Goal: Information Seeking & Learning: Learn about a topic

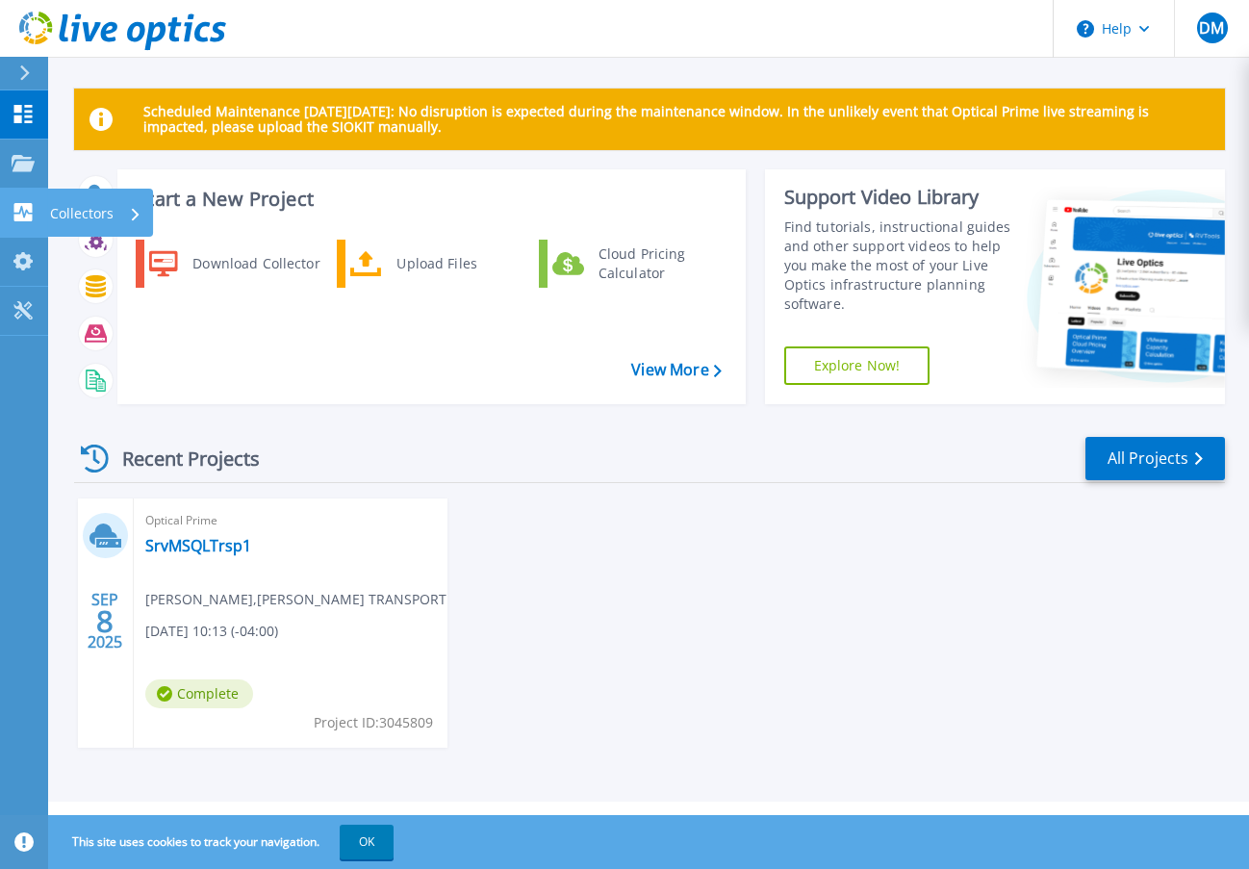
click at [15, 213] on icon at bounding box center [23, 212] width 23 height 18
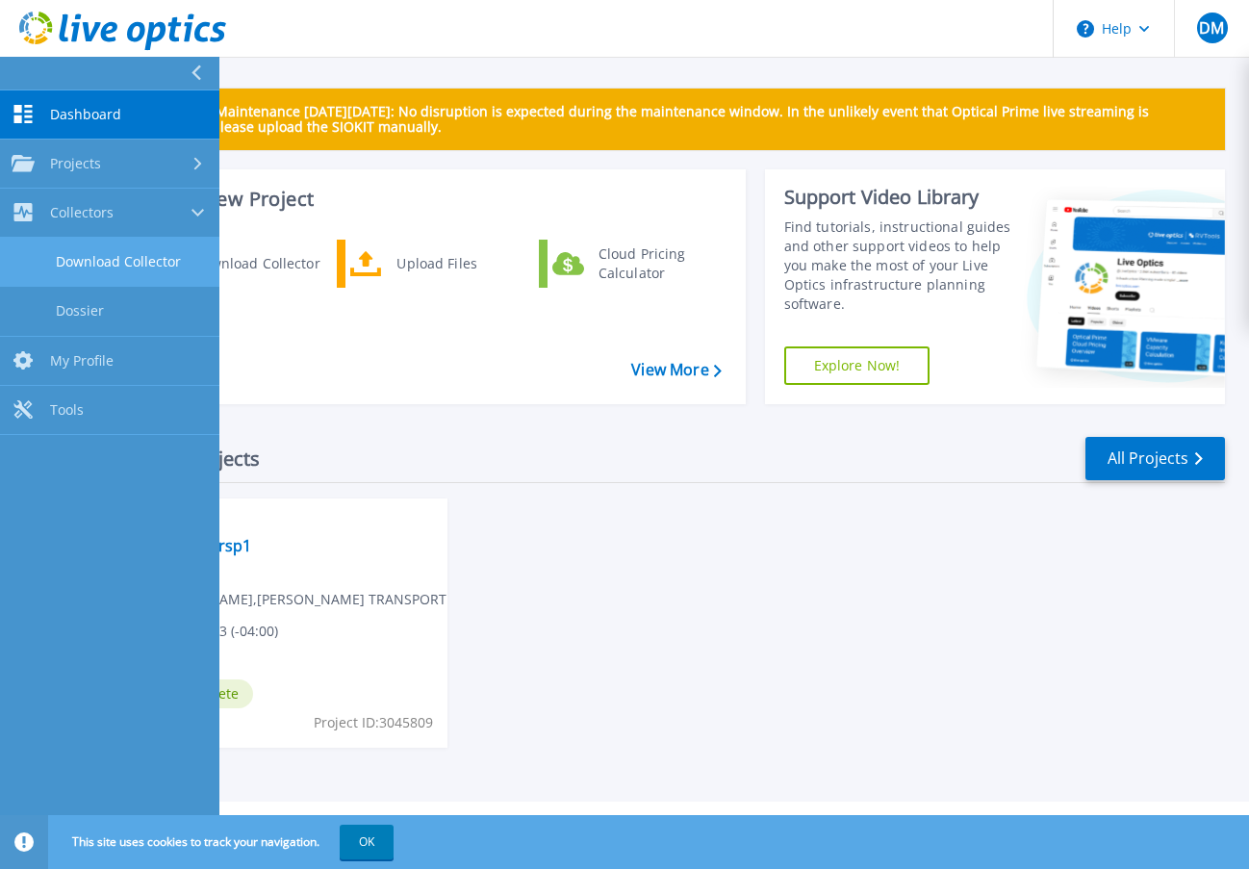
click at [142, 268] on link "Download Collector" at bounding box center [109, 262] width 219 height 49
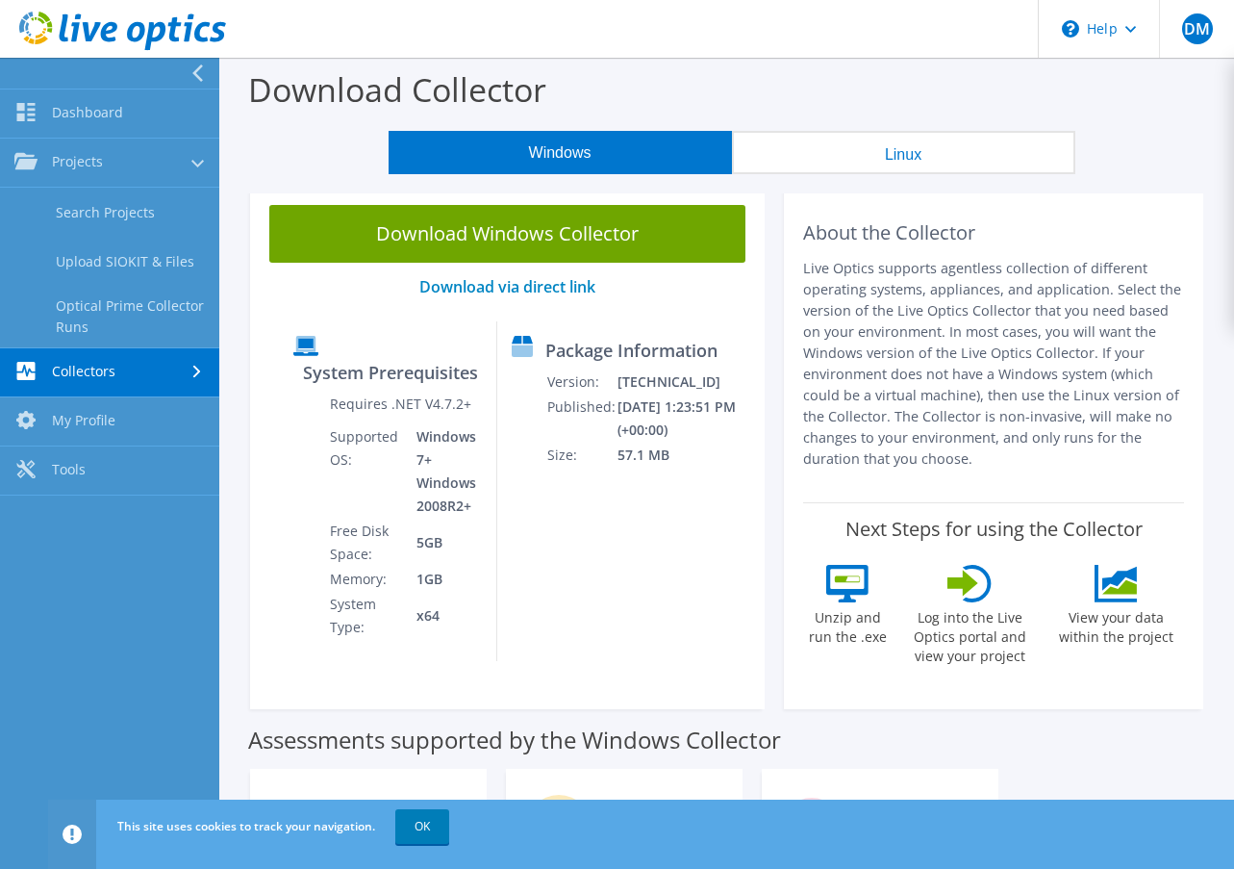
click at [115, 373] on link "Collectors" at bounding box center [109, 372] width 219 height 49
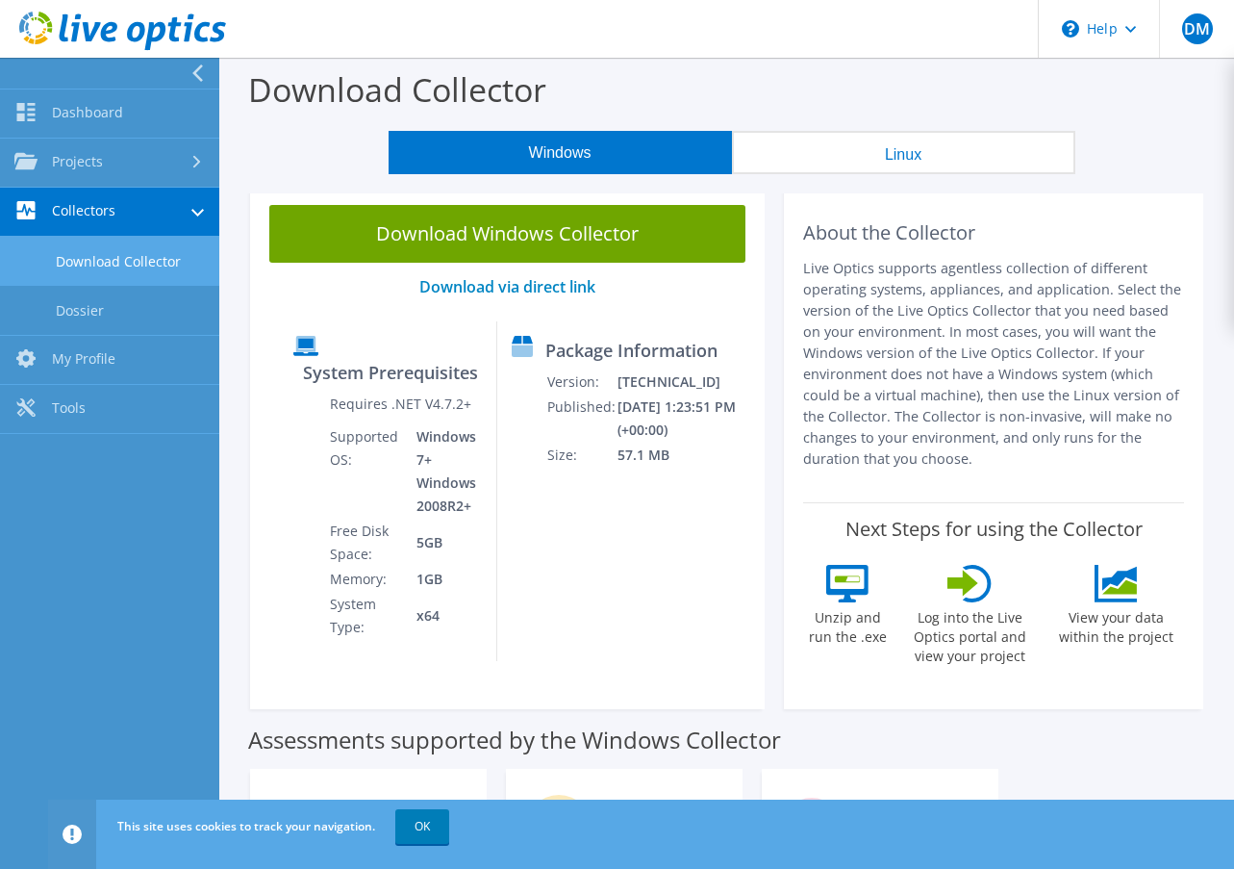
click at [121, 270] on link "Download Collector" at bounding box center [109, 261] width 219 height 49
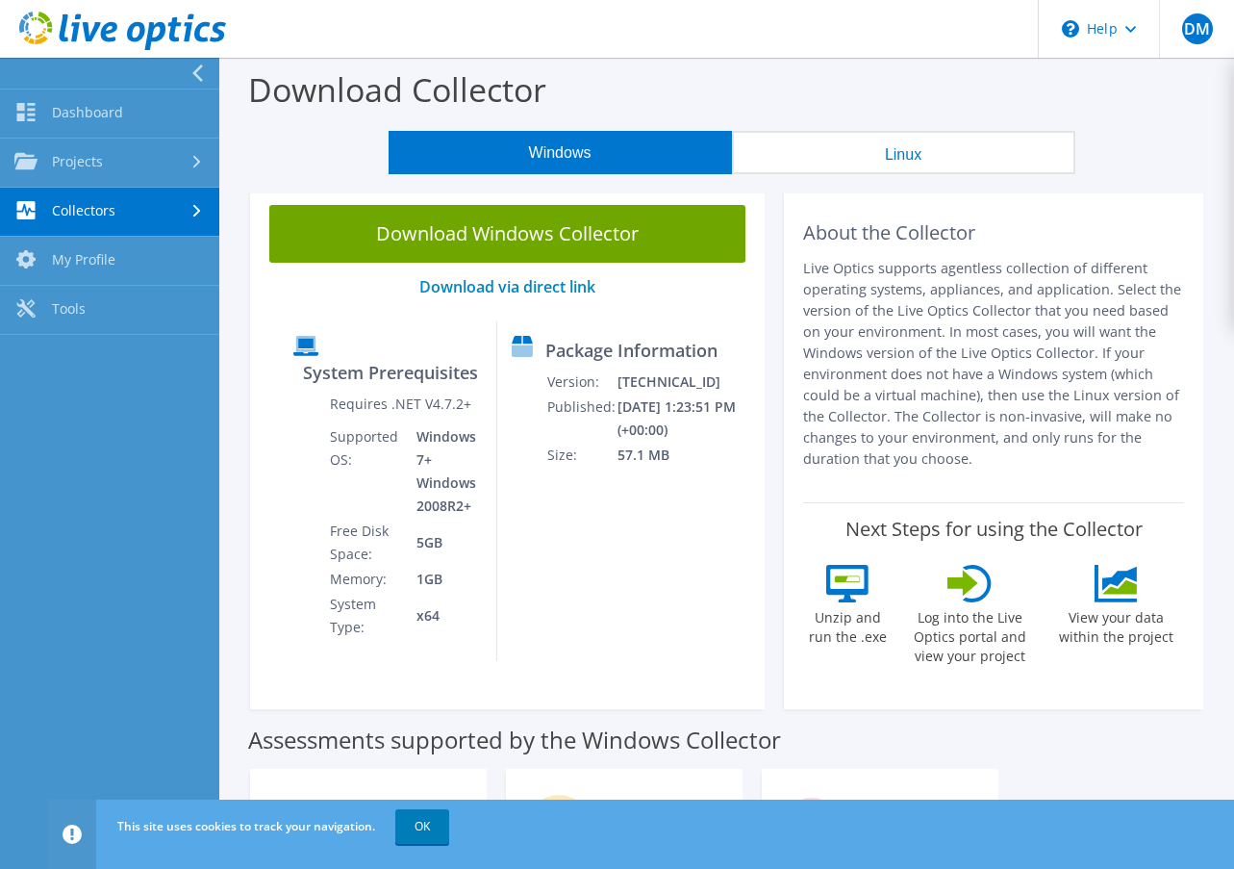
click at [107, 219] on link "Collectors" at bounding box center [109, 212] width 219 height 49
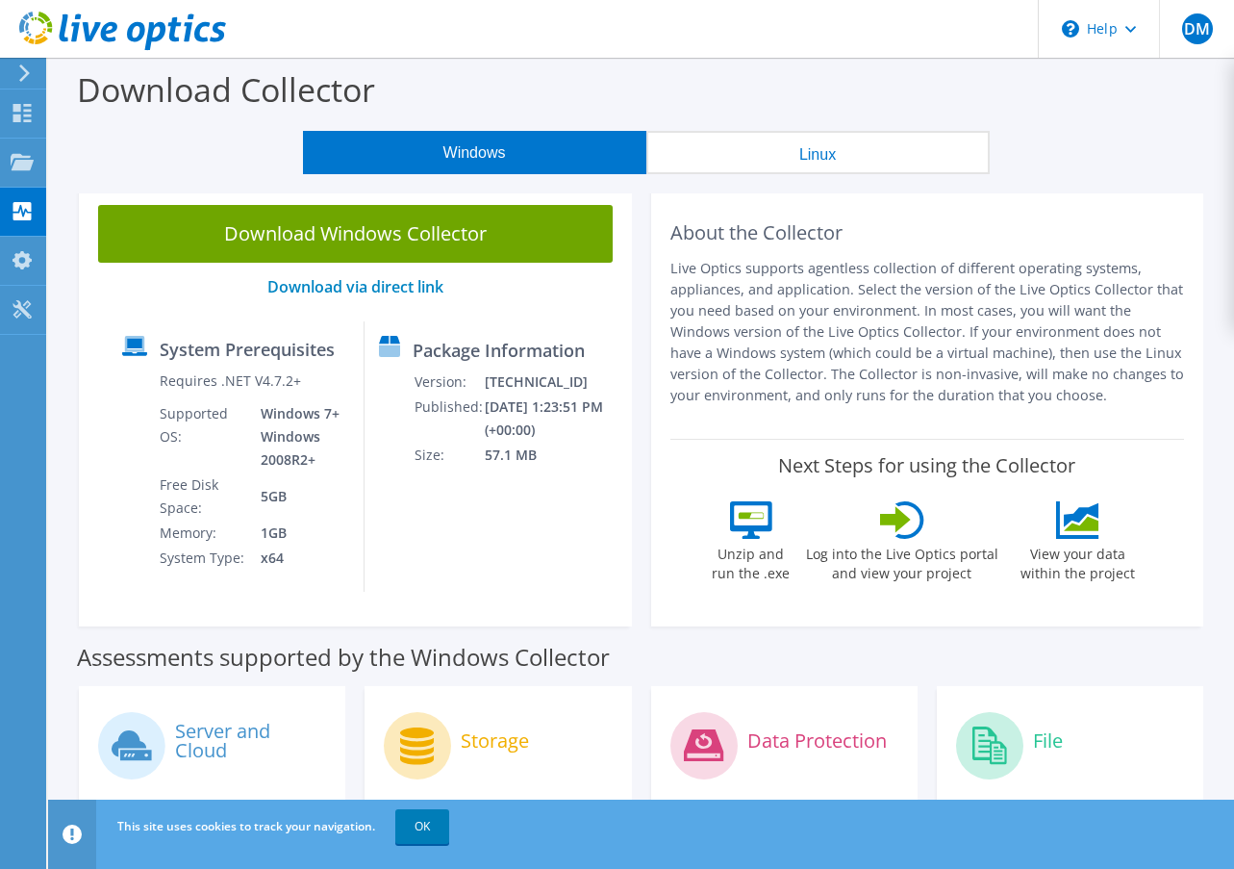
drag, startPoint x: 0, startPoint y: 0, endPoint x: 111, endPoint y: 268, distance: 290.3
click at [111, 268] on div "Download Windows Collector Download via direct link System Prerequisites Requir…" at bounding box center [355, 406] width 553 height 441
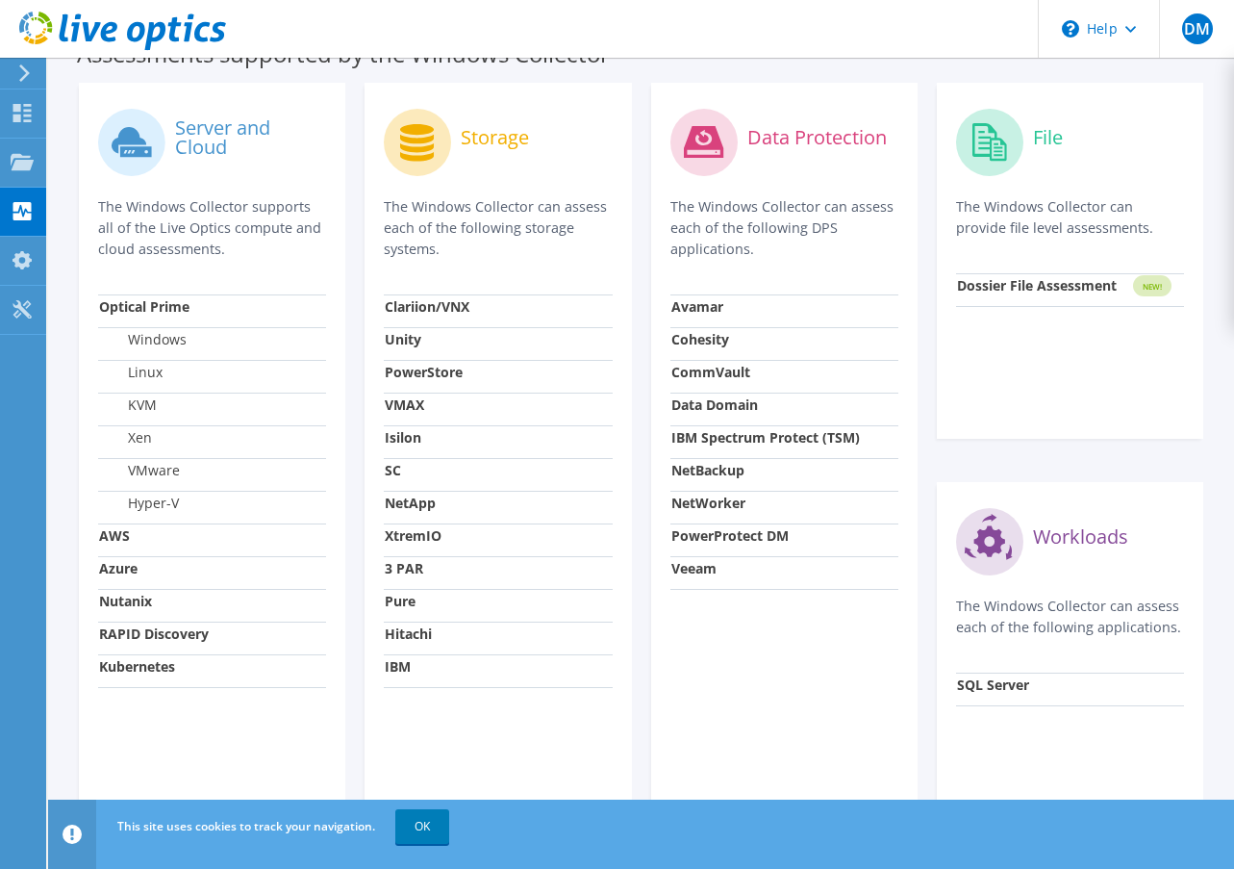
scroll to position [286, 0]
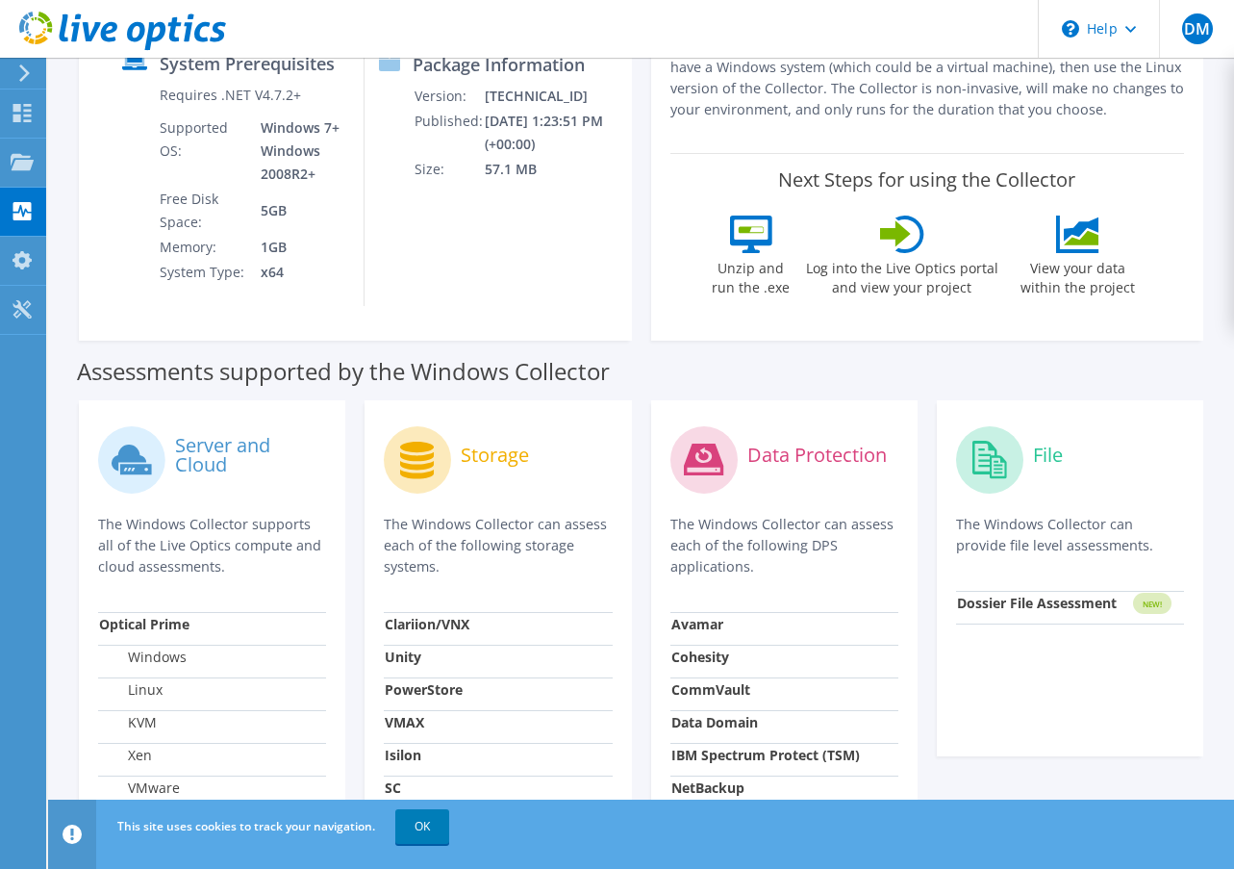
click at [141, 468] on icon at bounding box center [136, 469] width 32 height 11
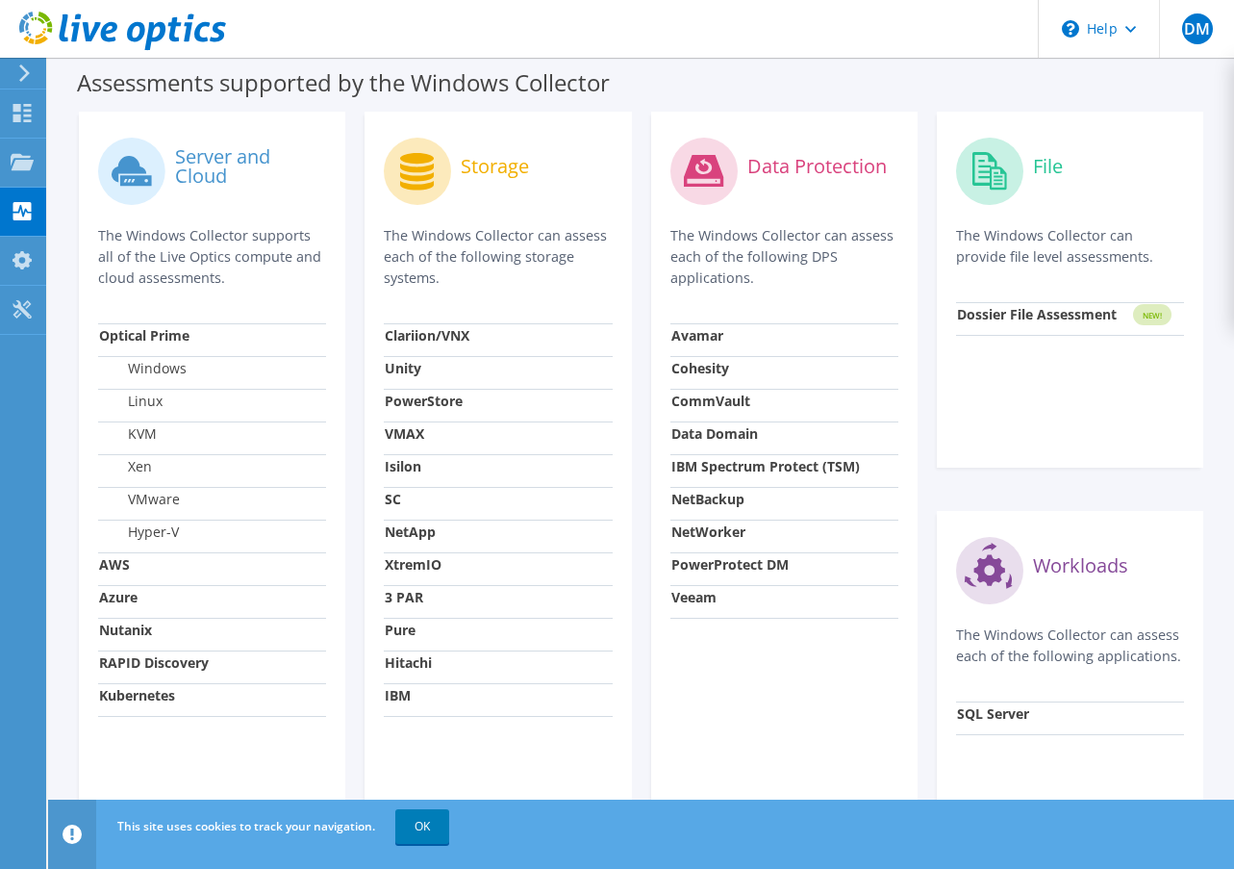
scroll to position [671, 0]
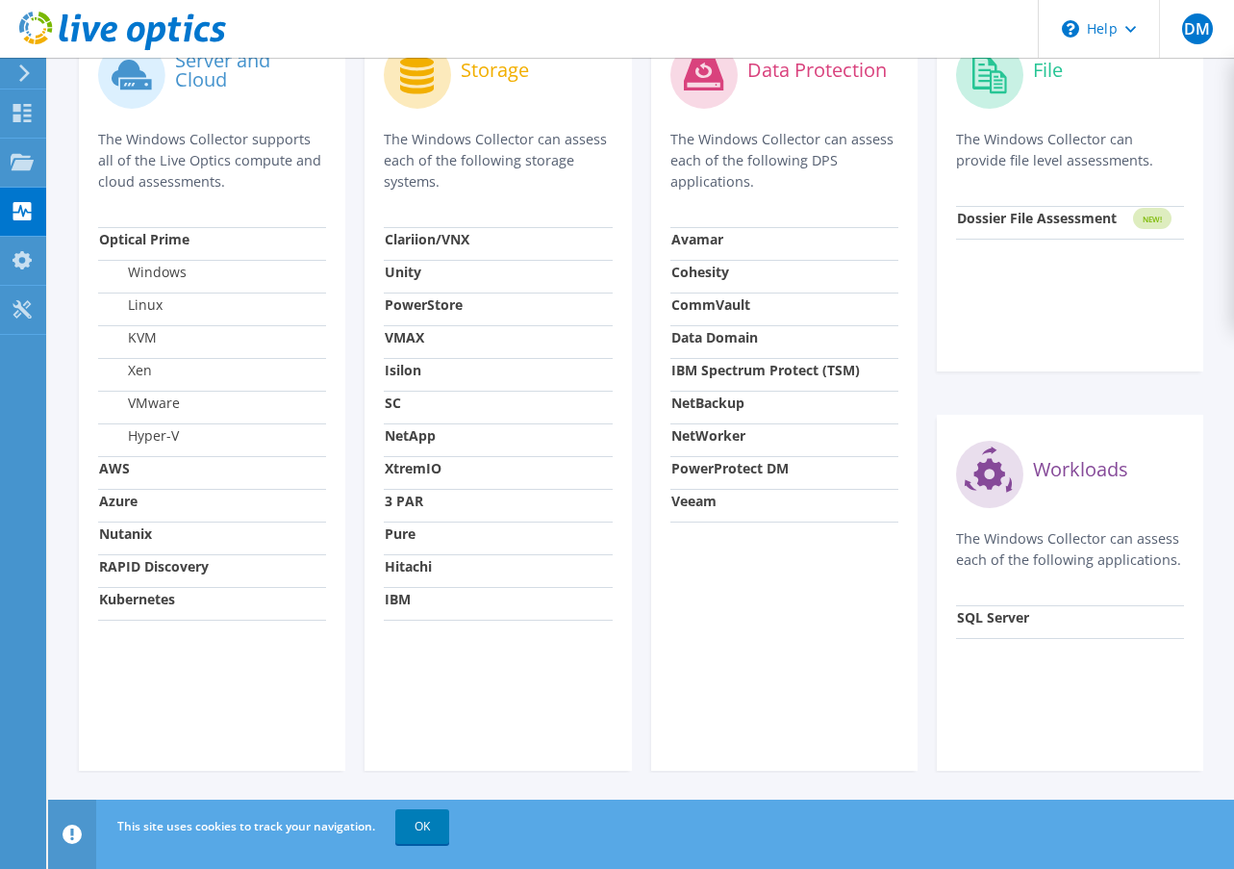
click at [999, 483] on icon at bounding box center [989, 473] width 31 height 31
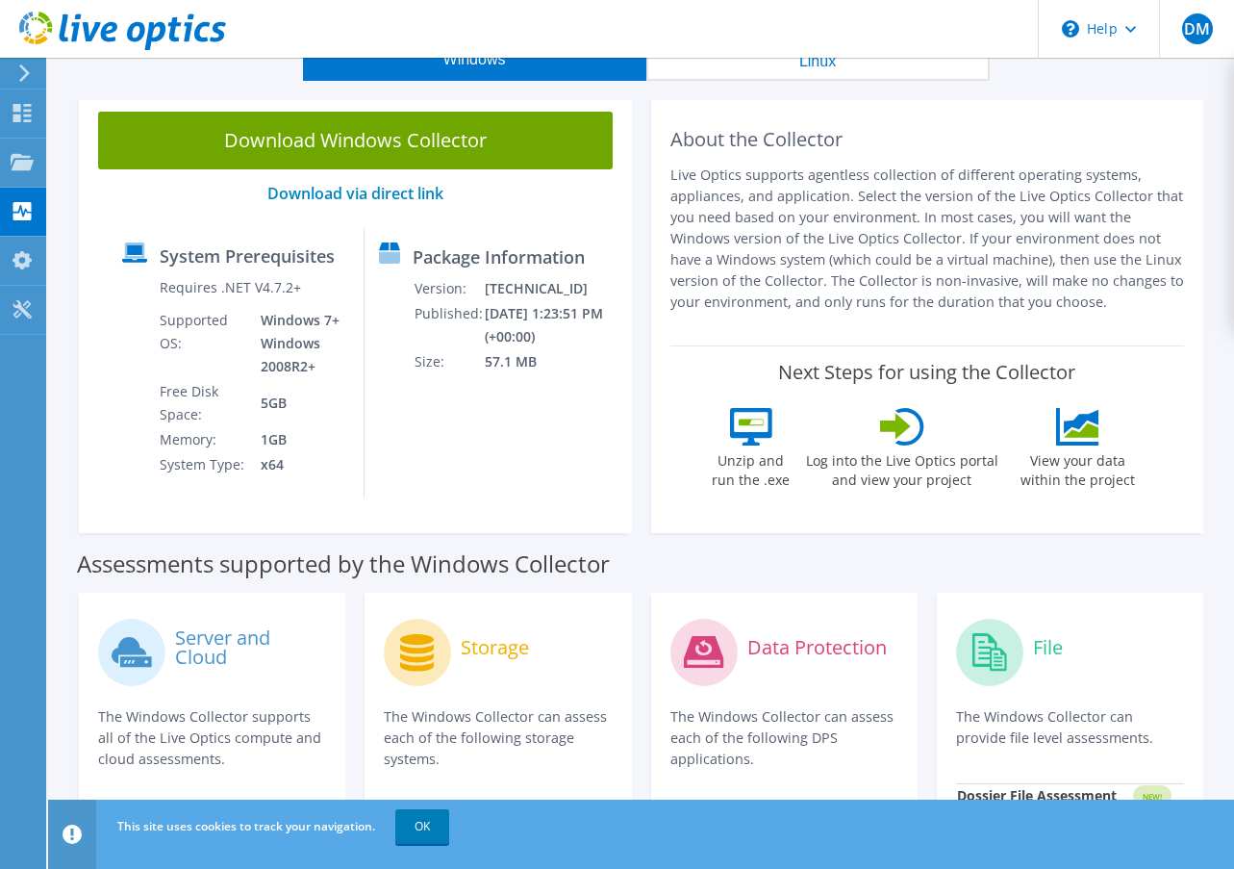
scroll to position [0, 0]
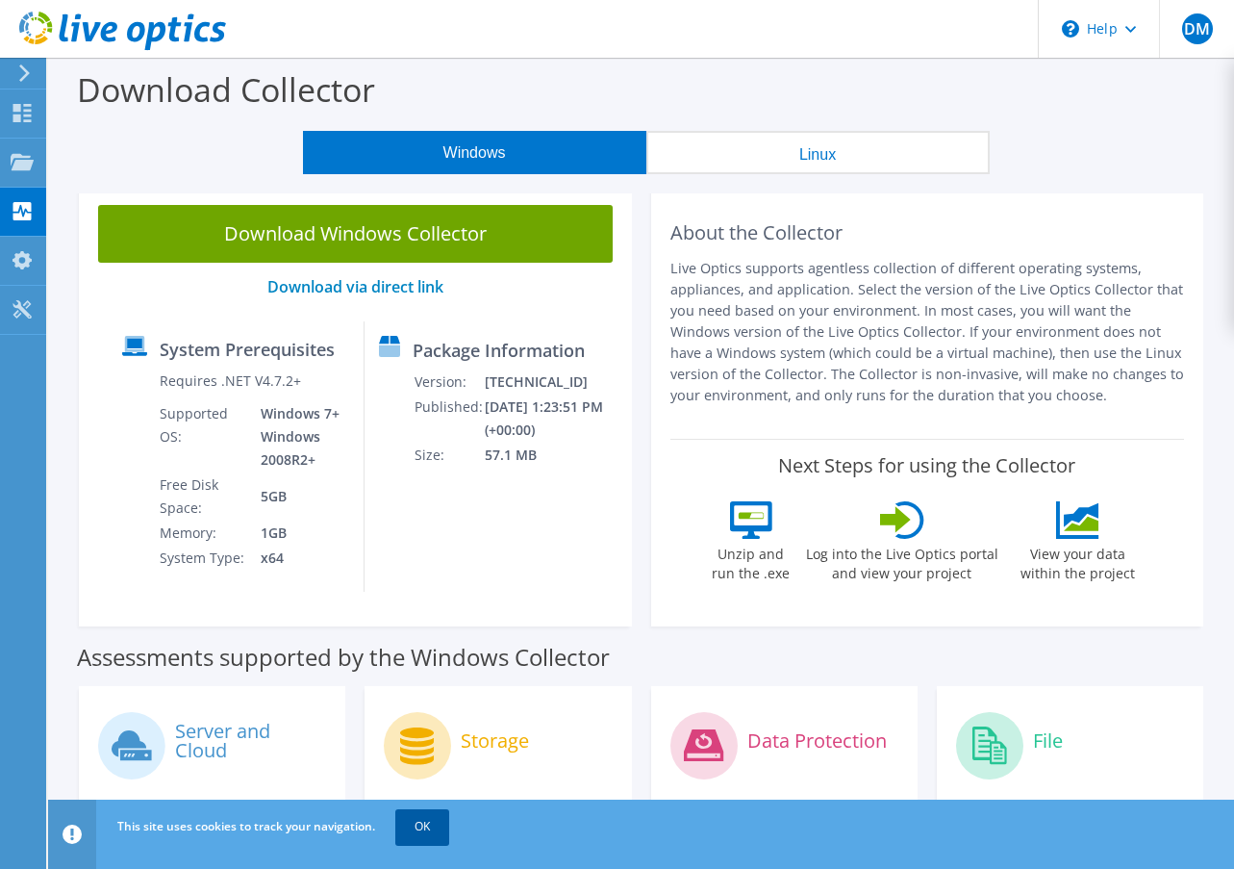
click at [442, 816] on link "OK" at bounding box center [422, 826] width 54 height 35
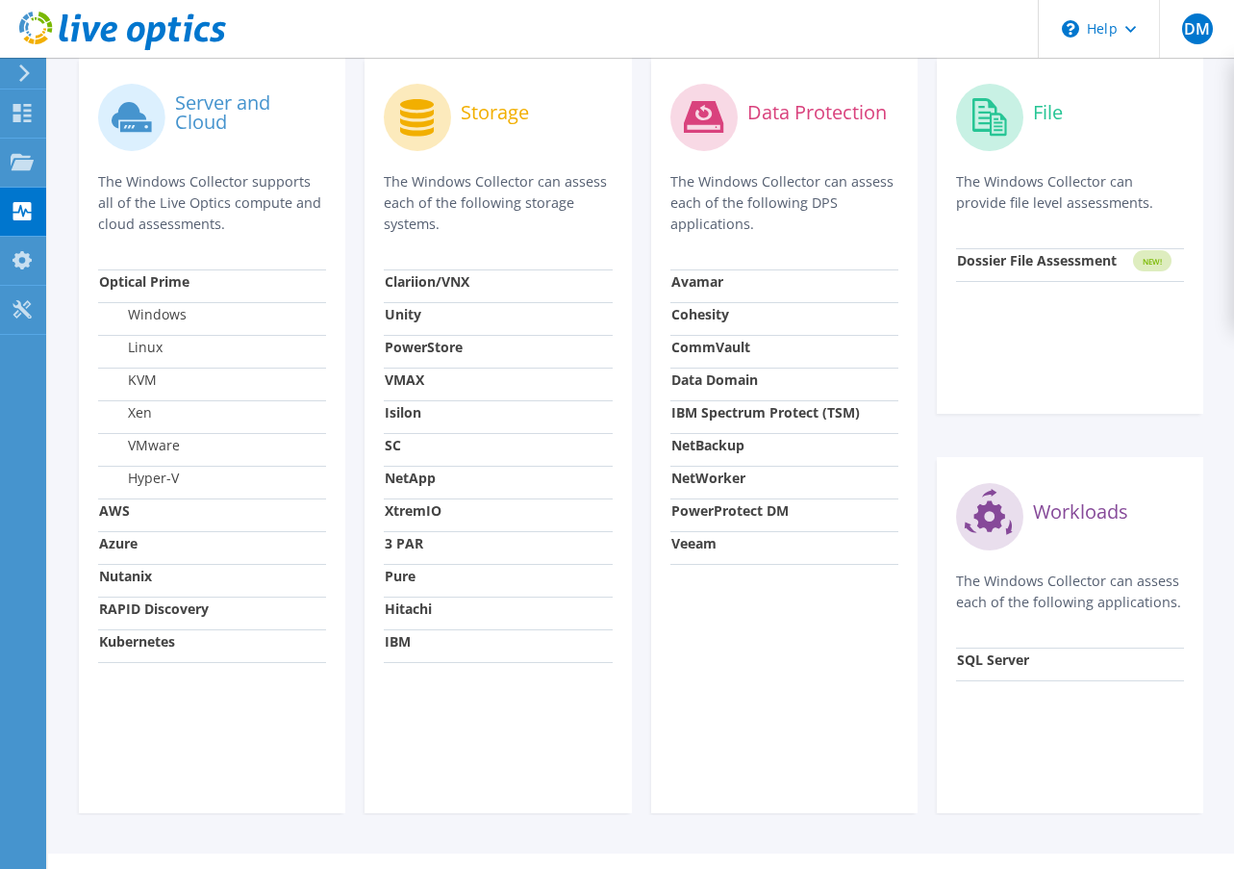
scroll to position [671, 0]
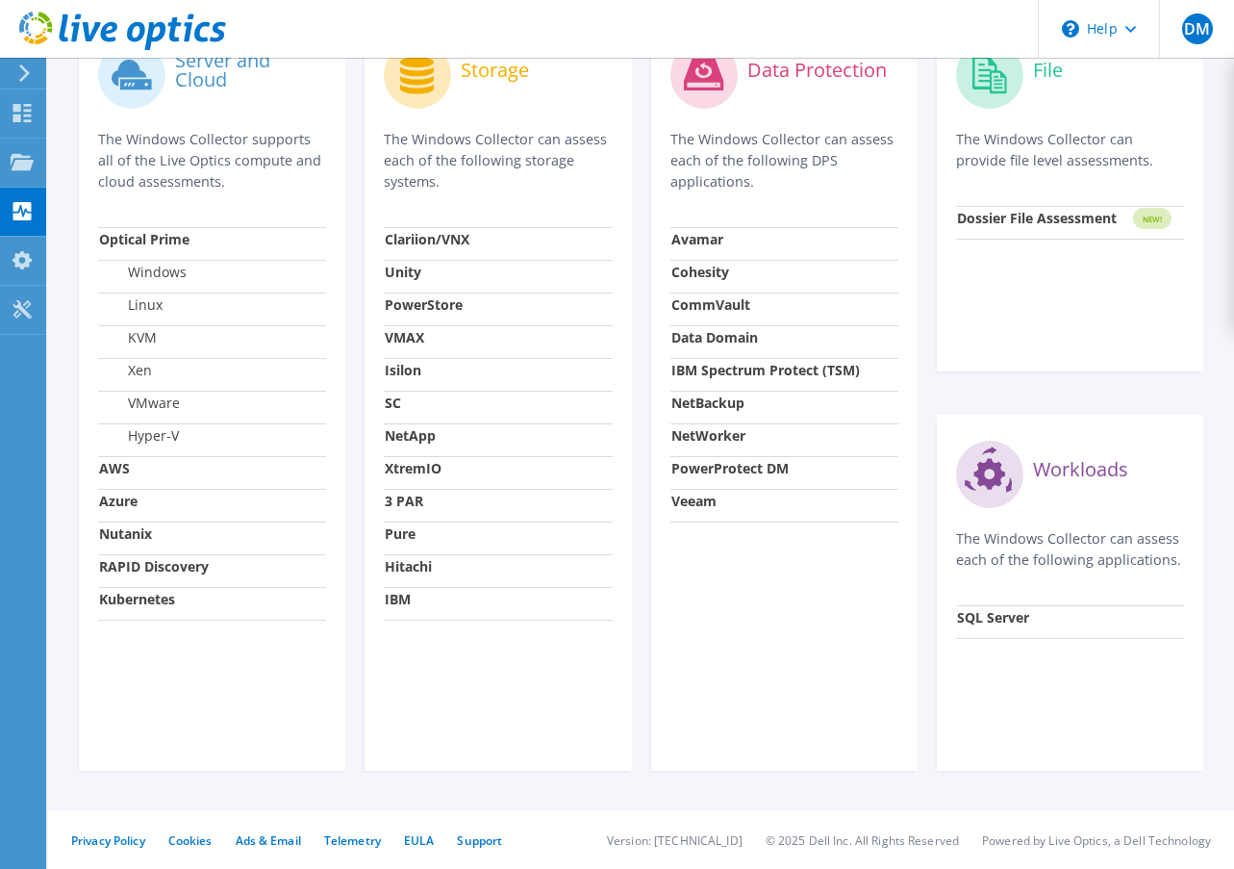
click at [997, 613] on strong "SQL Server" at bounding box center [993, 617] width 72 height 18
click at [1096, 653] on div "Workloads The Windows Collector can assess each of the following applications. …" at bounding box center [1070, 593] width 266 height 356
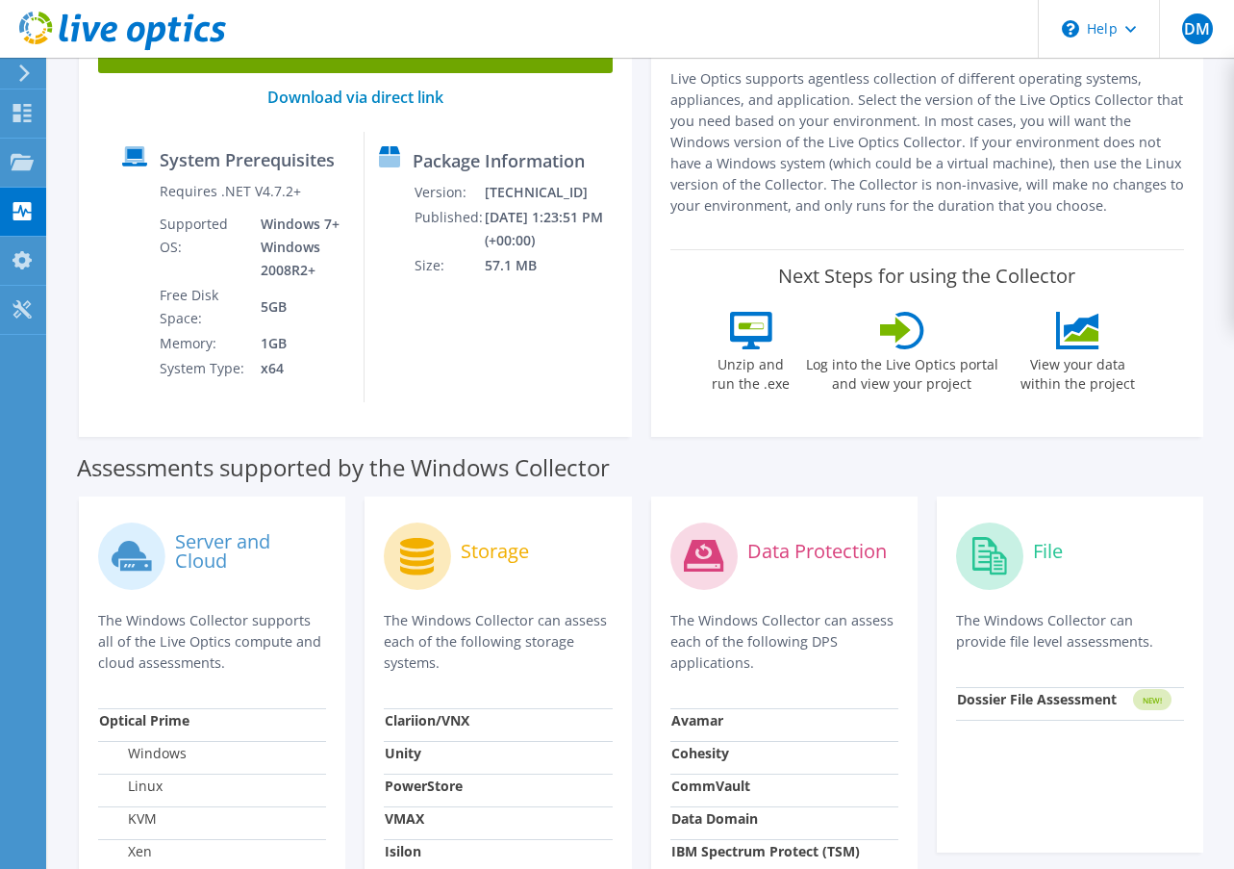
scroll to position [0, 0]
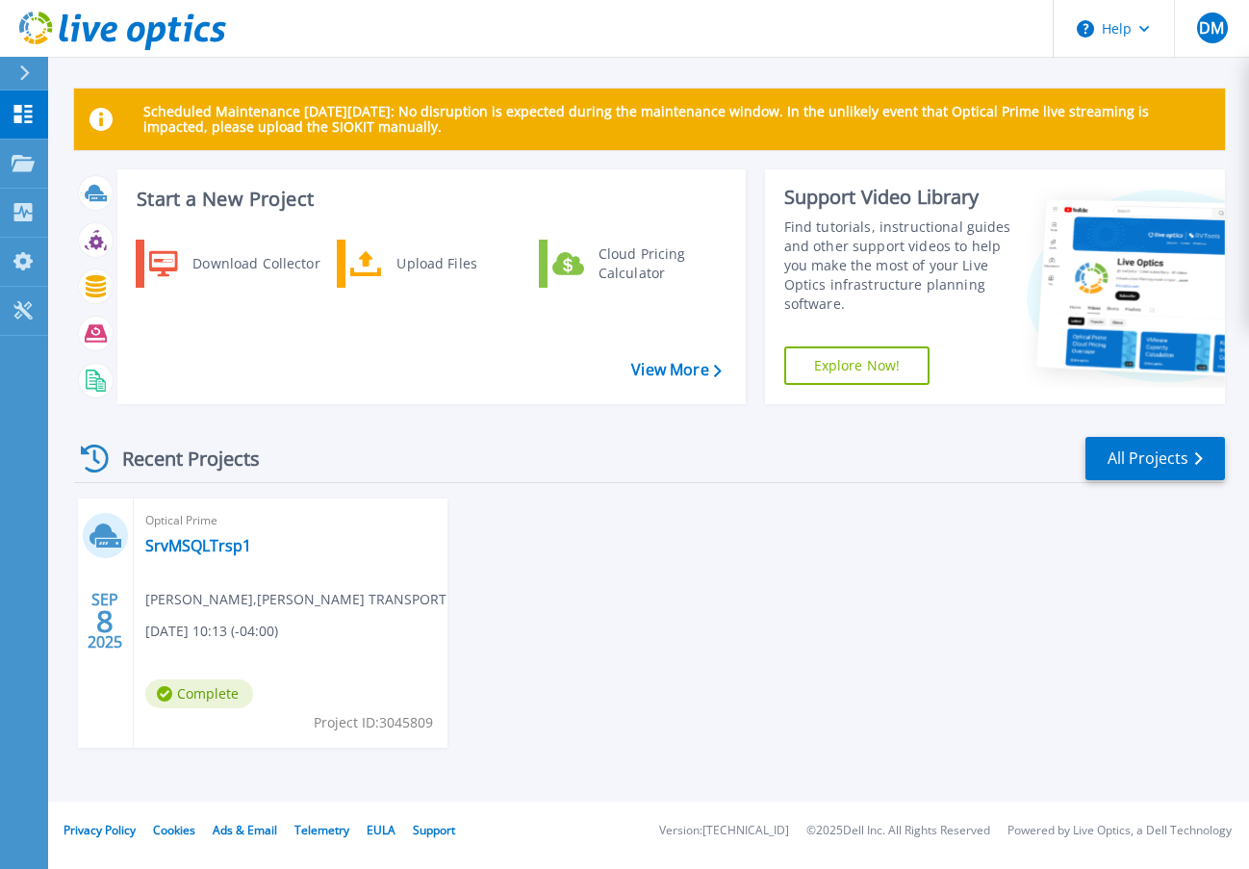
click at [112, 523] on icon at bounding box center [105, 535] width 32 height 30
click at [179, 547] on link "SrvMSQLTrsp1" at bounding box center [198, 545] width 106 height 19
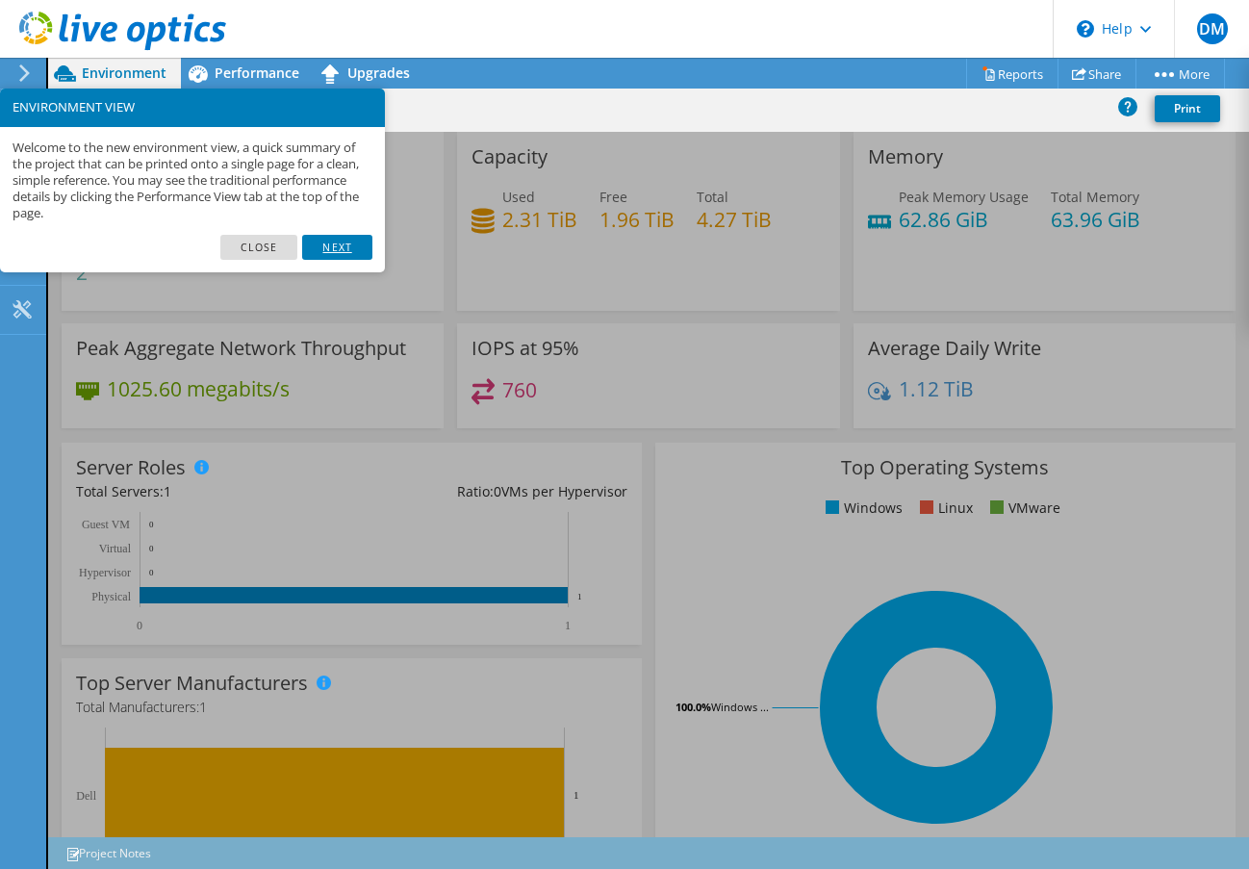
click at [335, 240] on link "Next" at bounding box center [336, 247] width 69 height 25
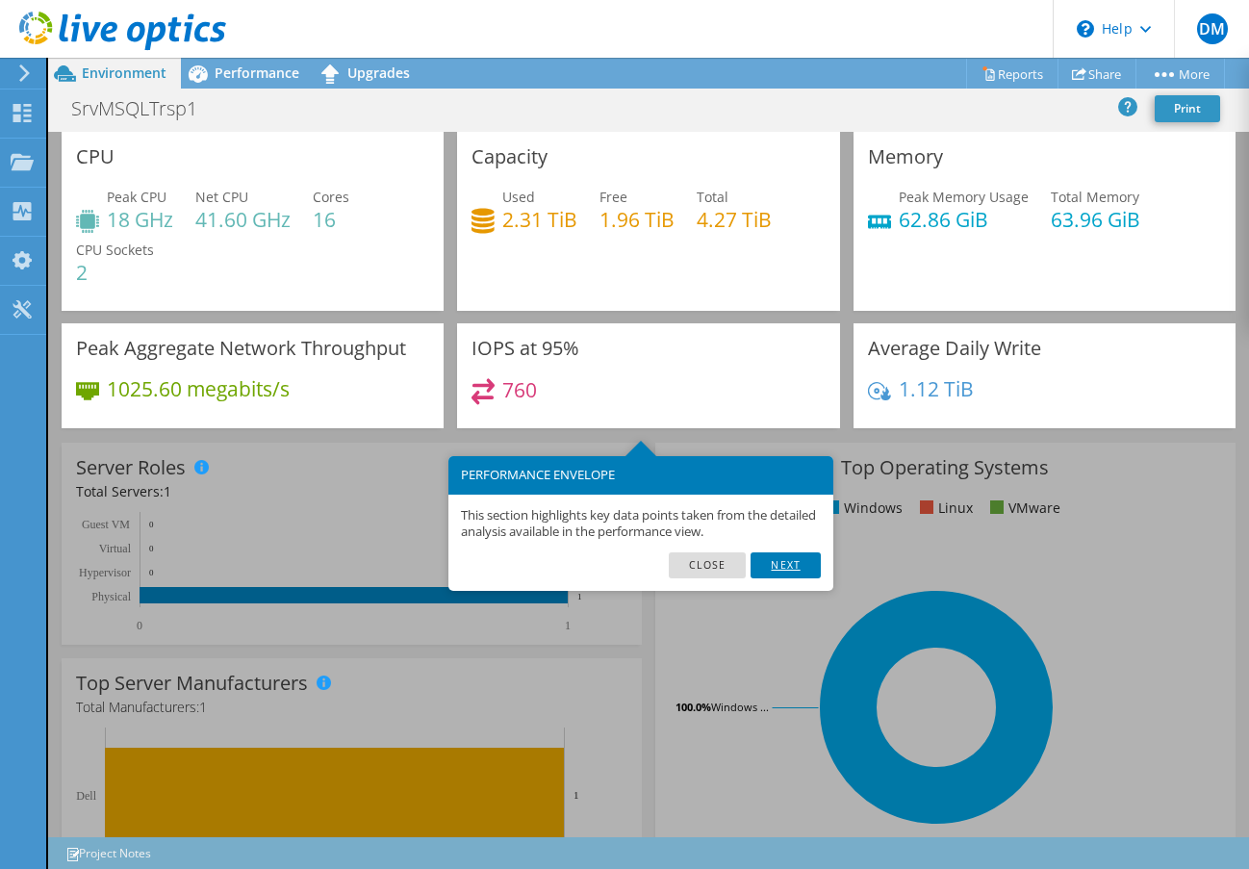
click at [772, 559] on link "Next" at bounding box center [784, 564] width 69 height 25
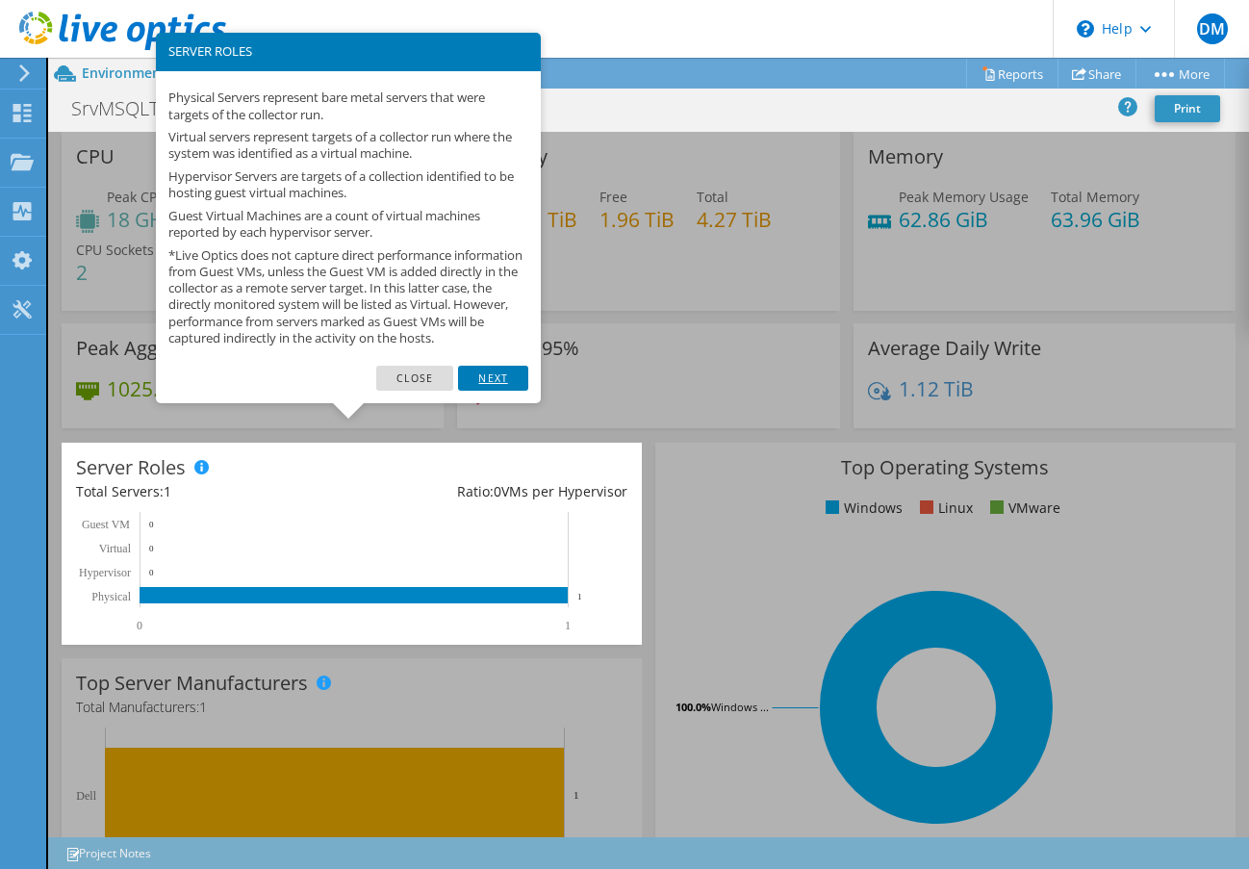
click at [501, 386] on link "Next" at bounding box center [492, 378] width 69 height 25
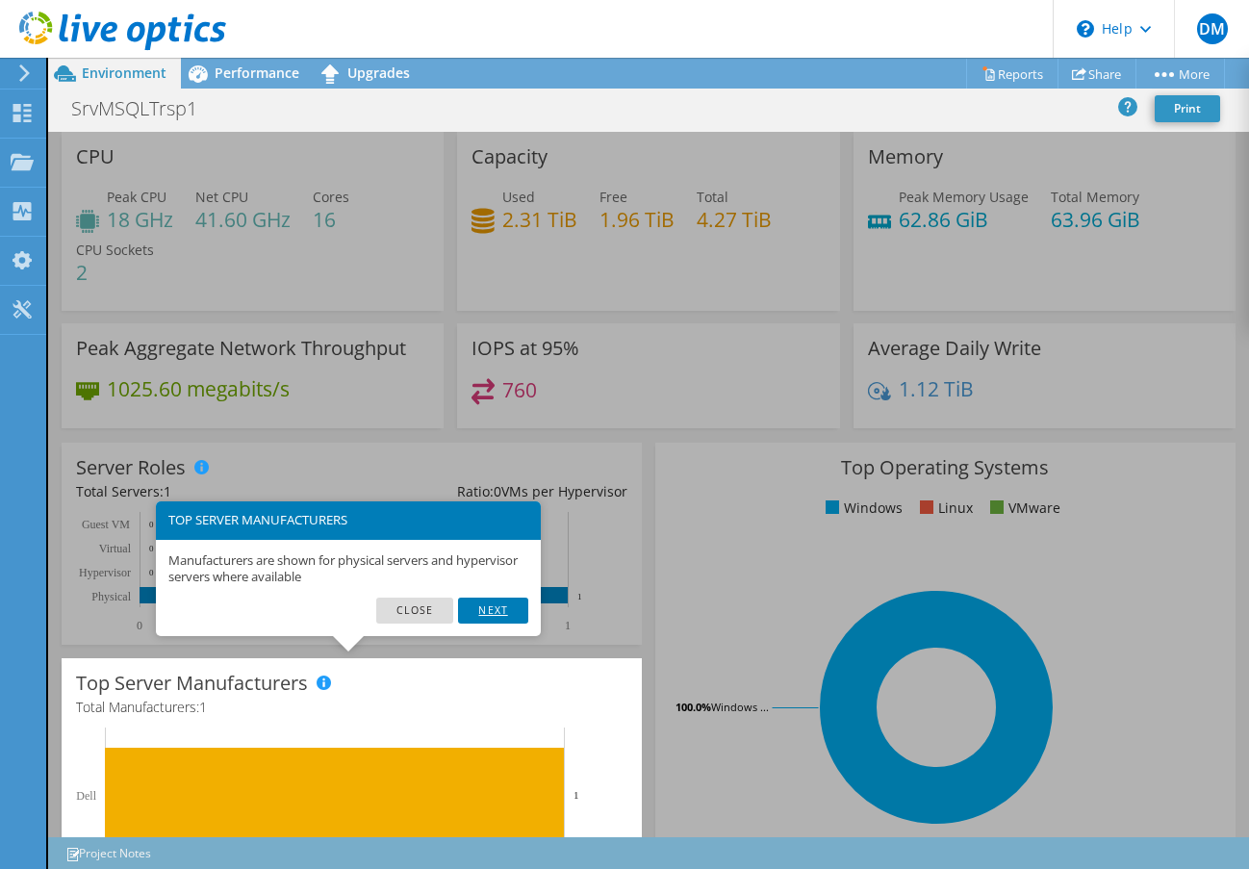
click at [505, 607] on link "Next" at bounding box center [492, 609] width 69 height 25
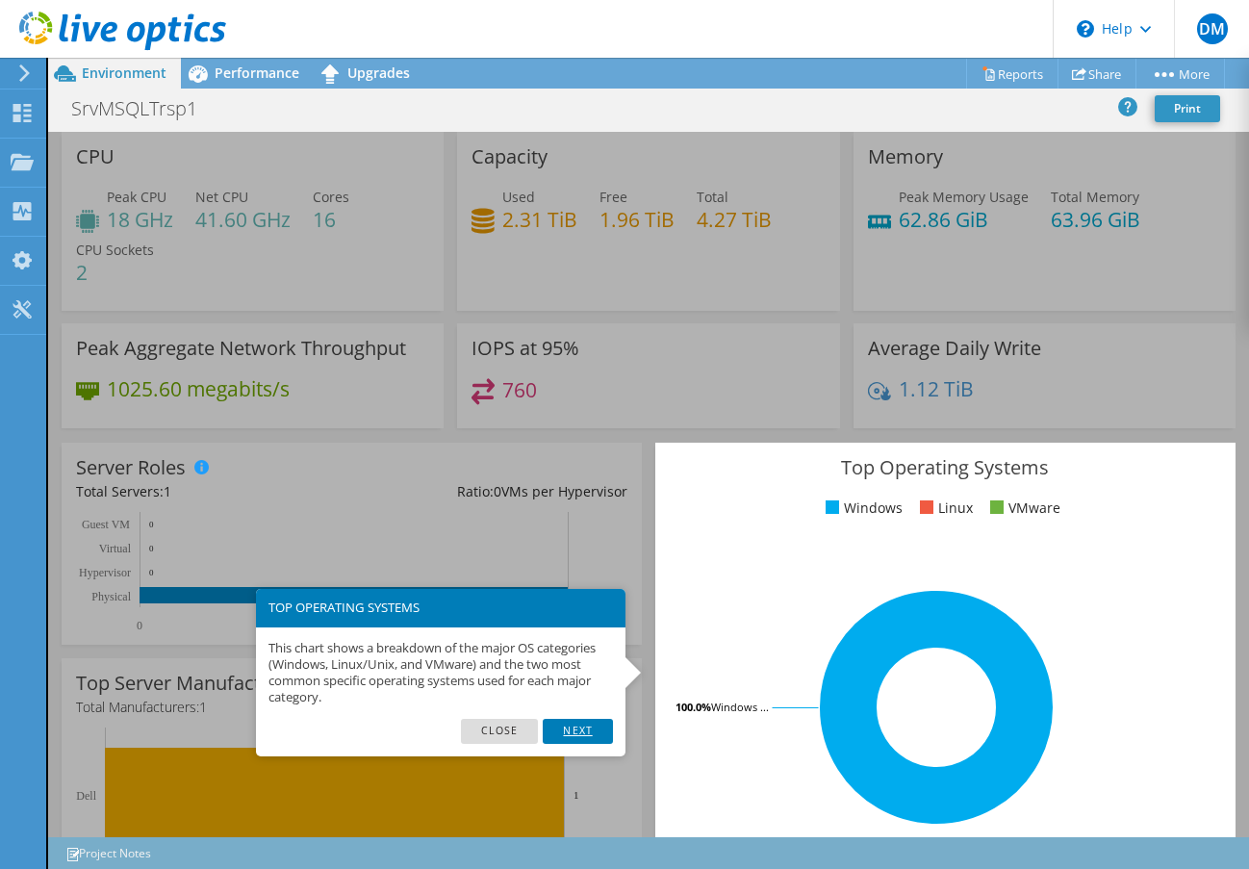
click at [570, 734] on link "Next" at bounding box center [577, 731] width 69 height 25
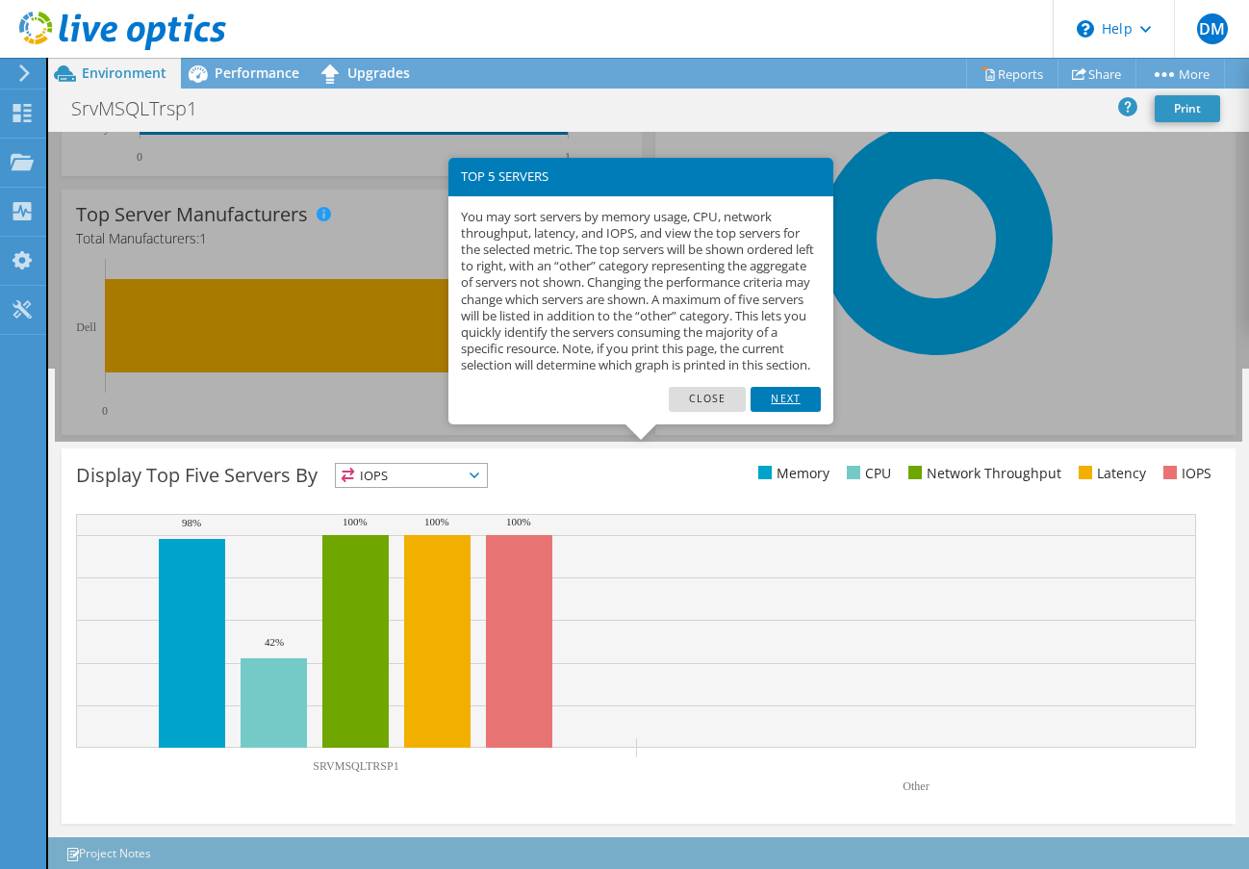
click at [800, 412] on link "Next" at bounding box center [784, 399] width 69 height 25
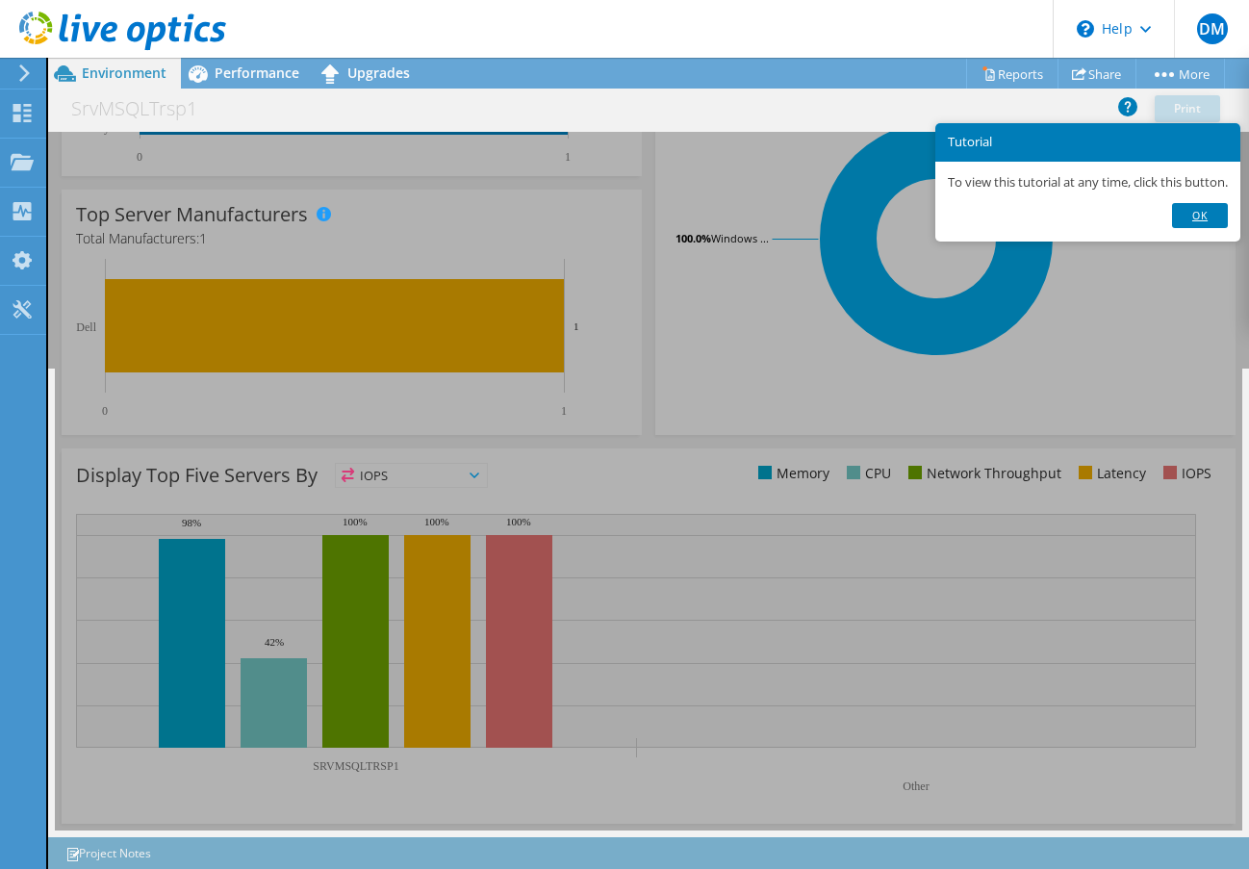
click at [1224, 212] on link "Ok" at bounding box center [1200, 215] width 56 height 25
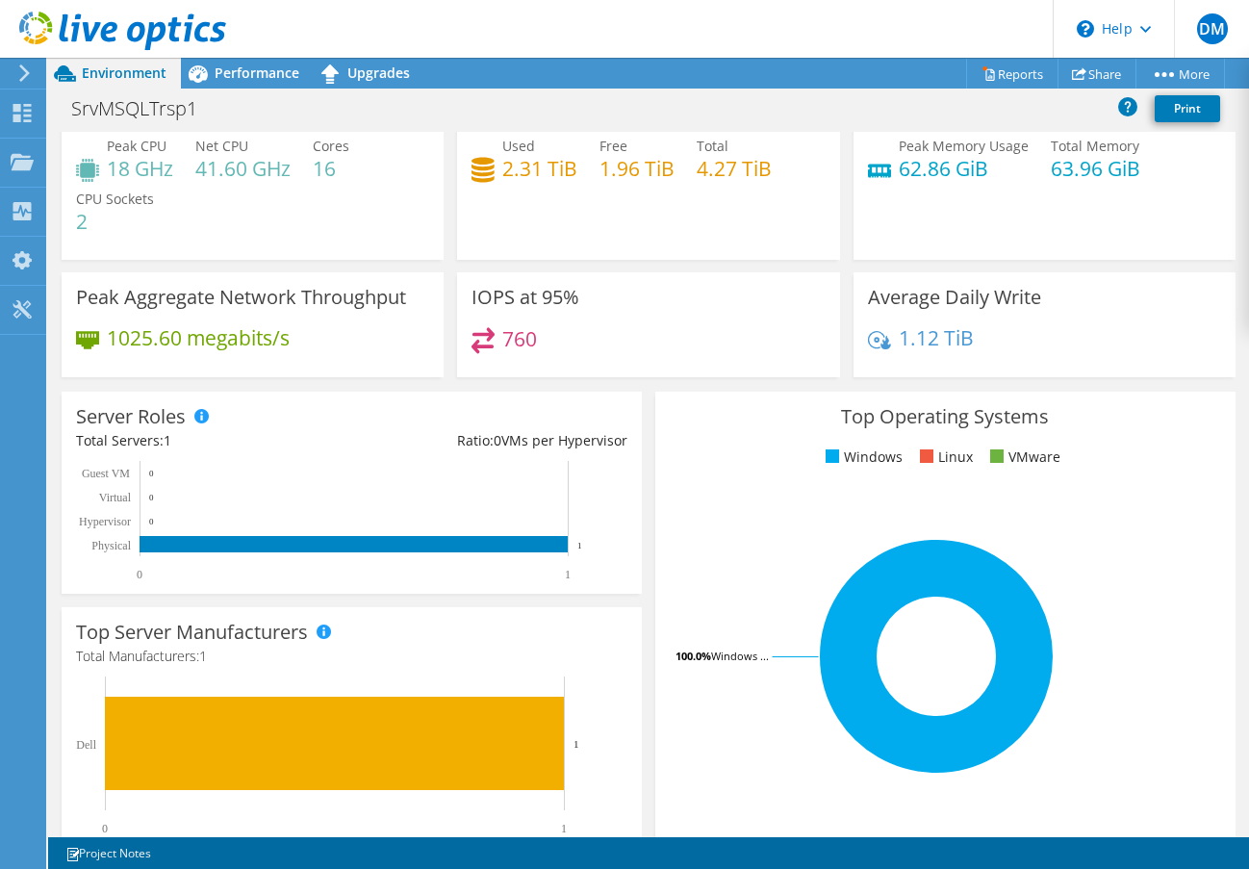
scroll to position [0, 0]
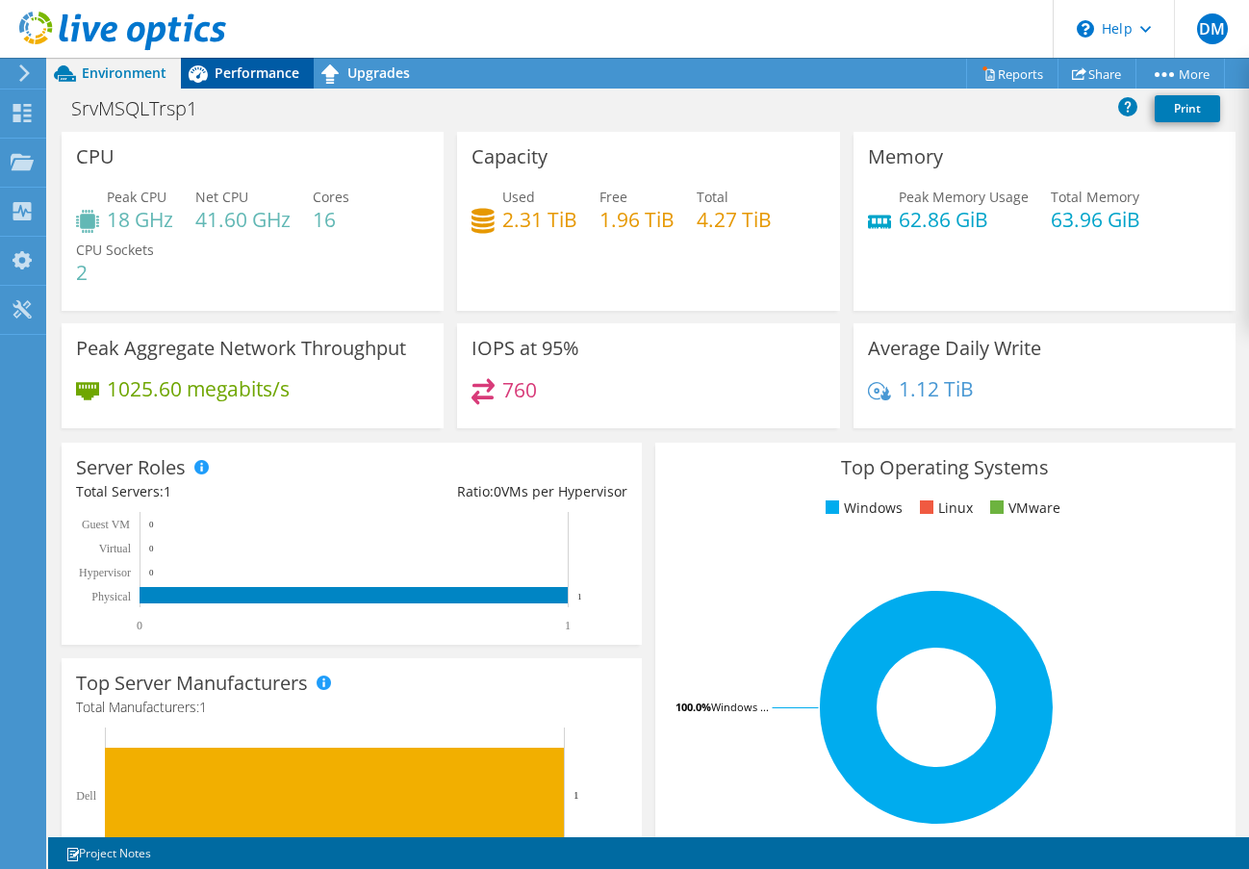
click at [246, 76] on span "Performance" at bounding box center [257, 72] width 85 height 18
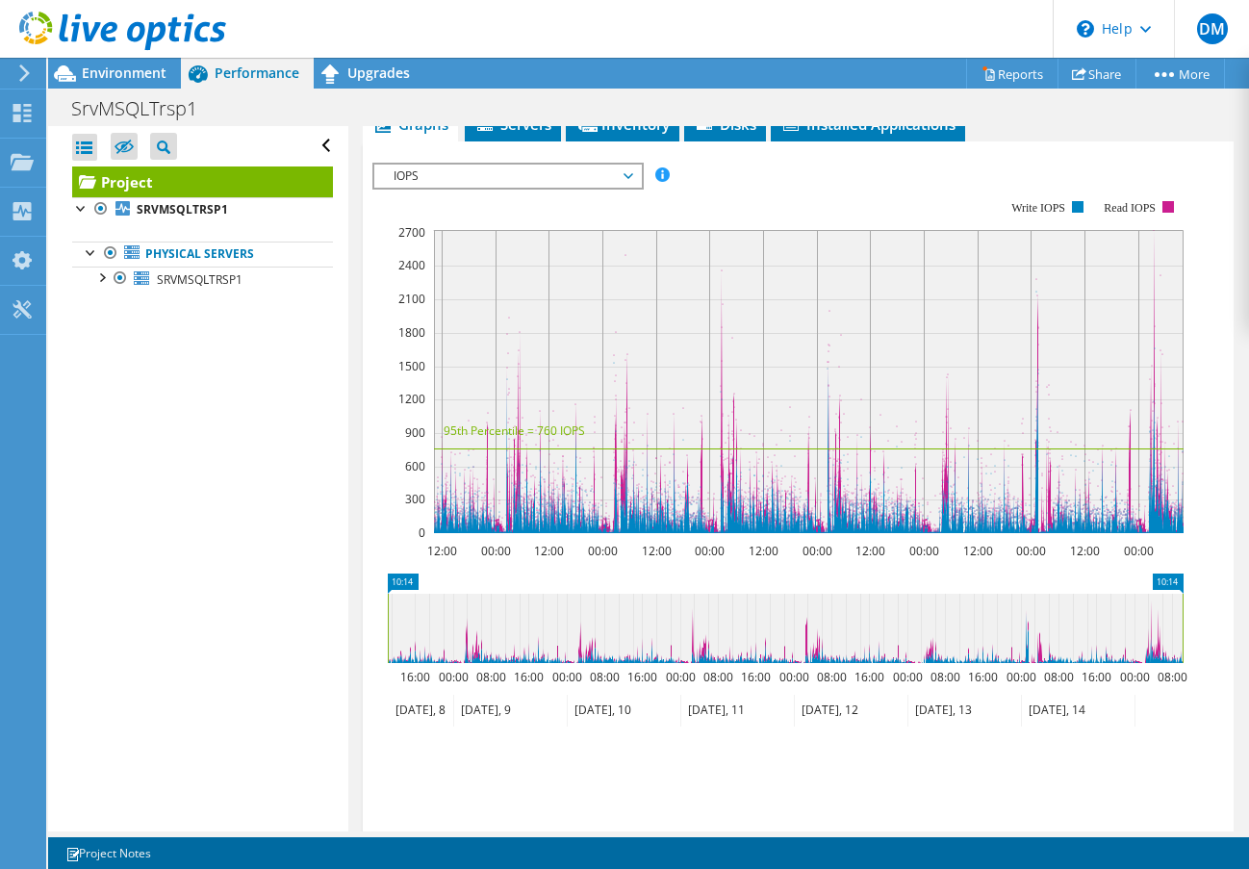
scroll to position [649, 0]
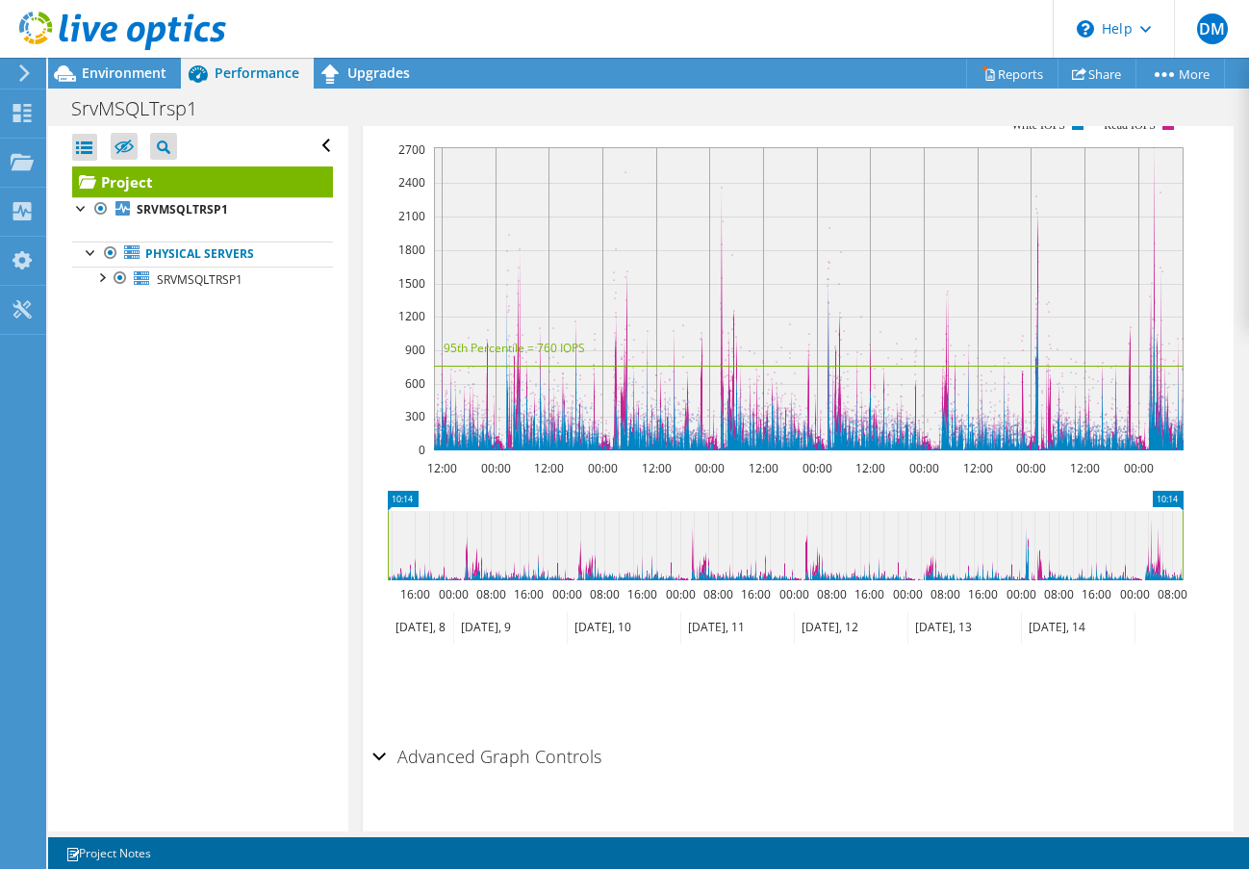
click at [534, 737] on h2 "Advanced Graph Controls" at bounding box center [486, 756] width 229 height 38
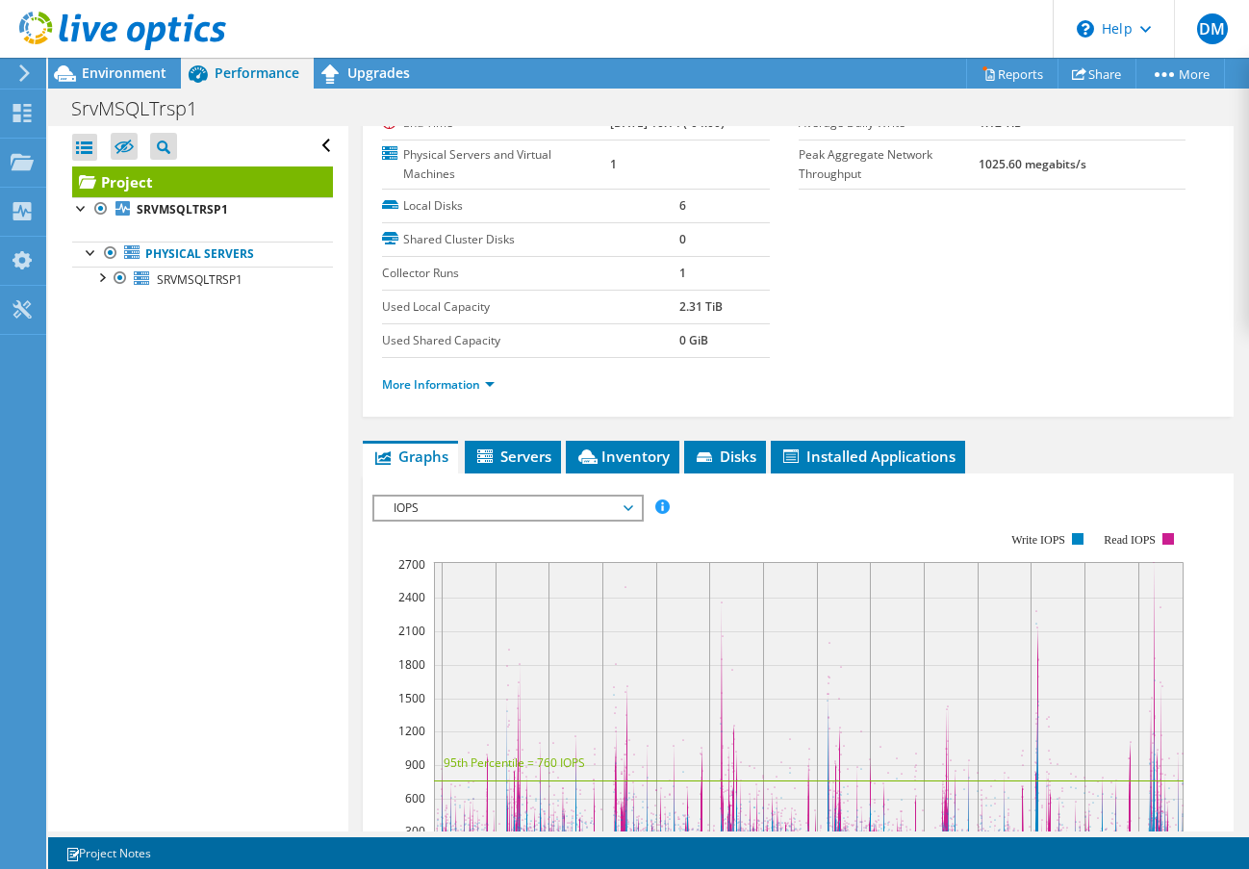
scroll to position [72, 0]
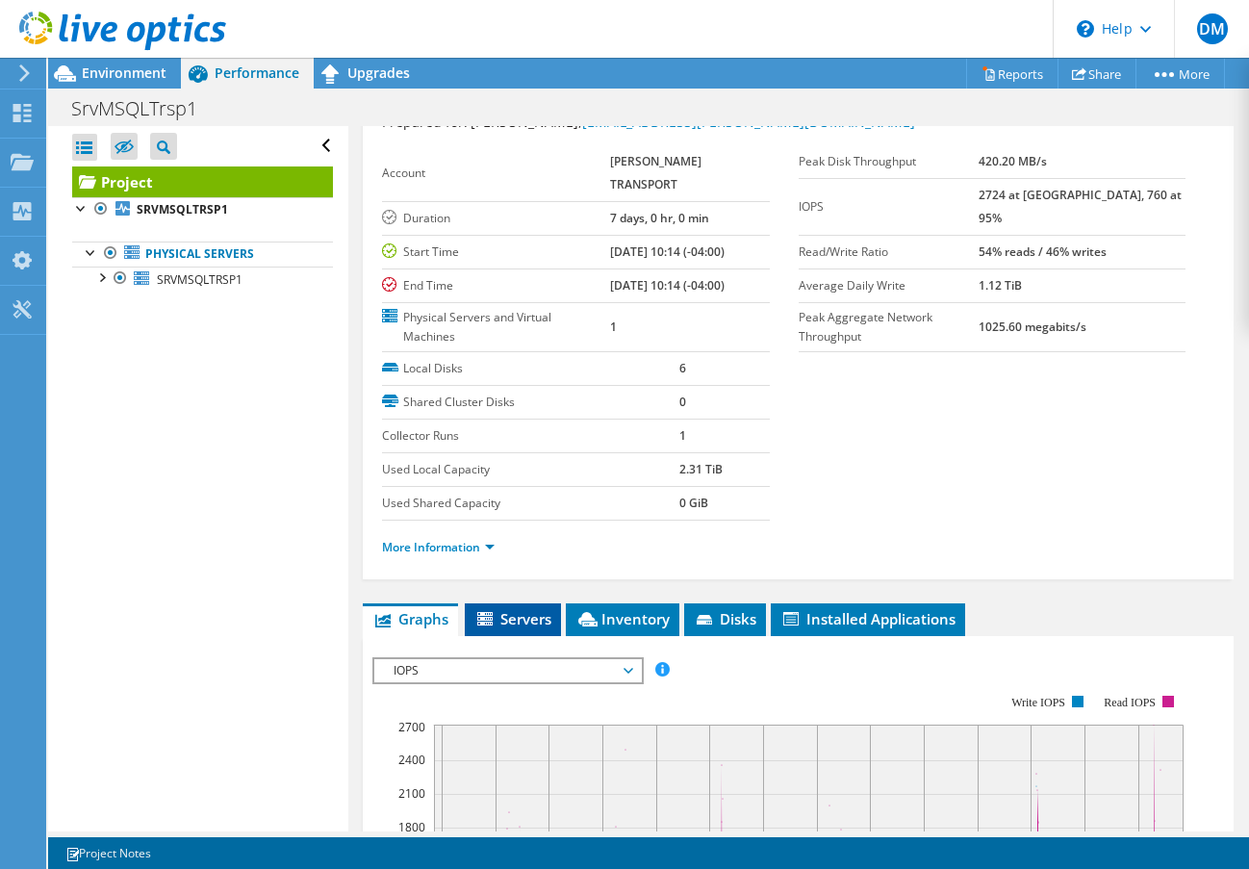
click at [514, 609] on span "Servers" at bounding box center [512, 618] width 77 height 19
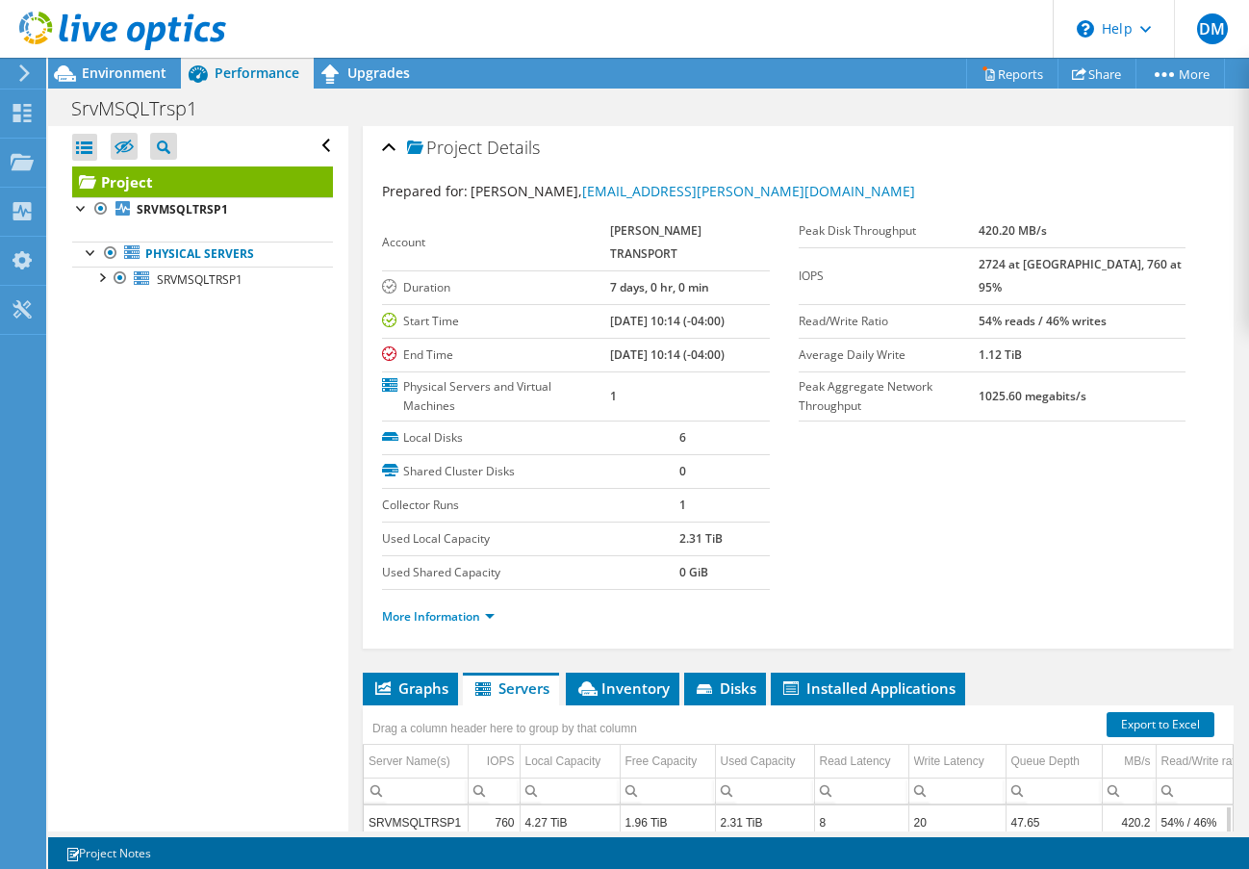
scroll to position [0, 0]
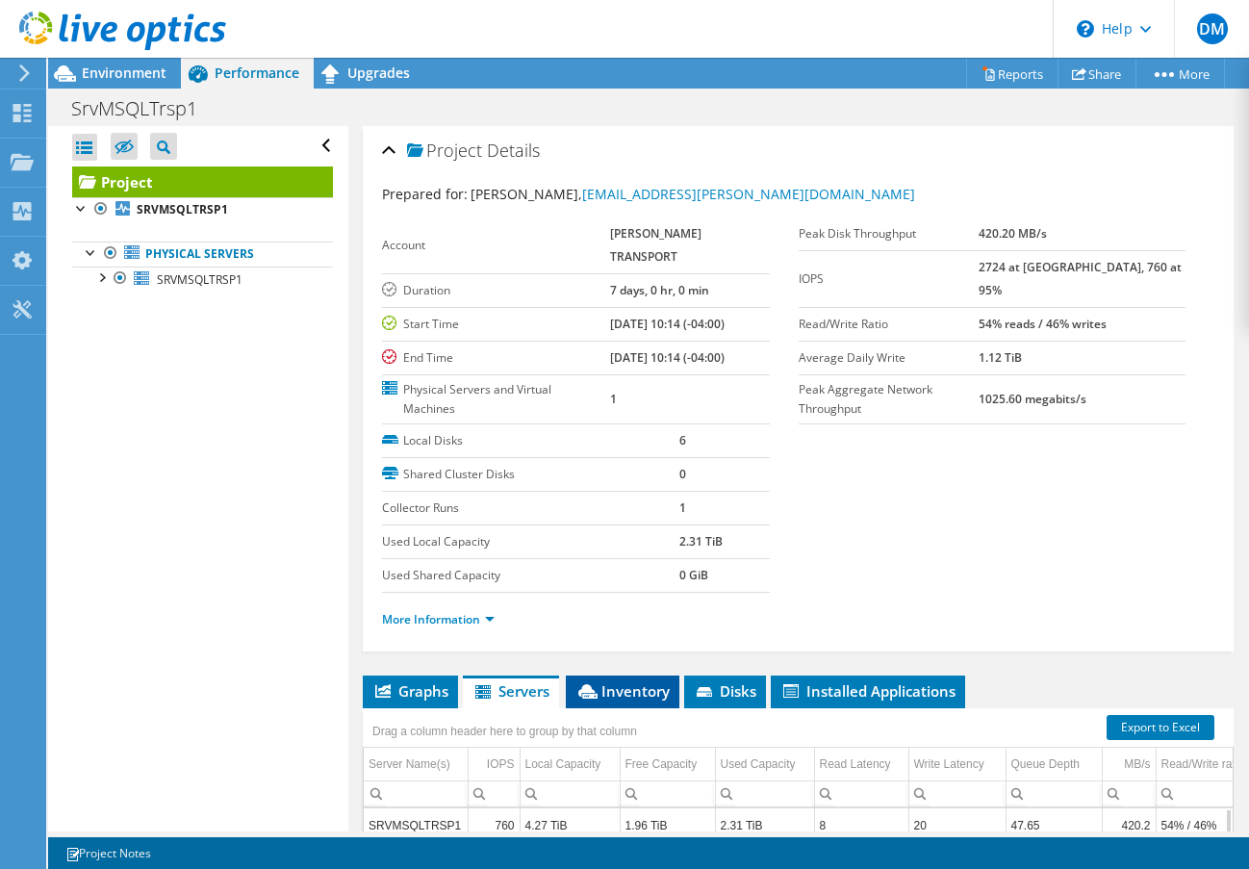
click at [632, 681] on span "Inventory" at bounding box center [622, 690] width 94 height 19
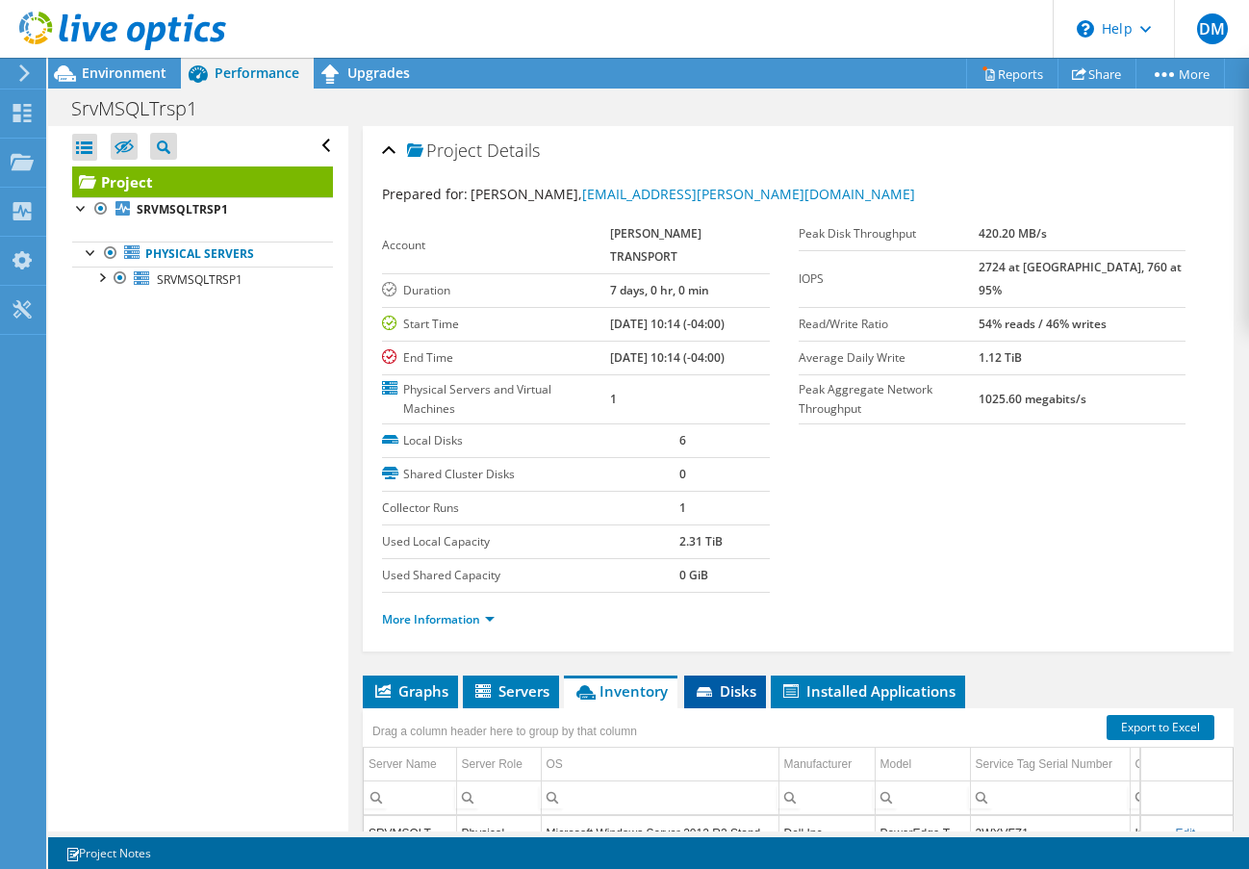
click at [715, 687] on icon at bounding box center [705, 693] width 19 height 13
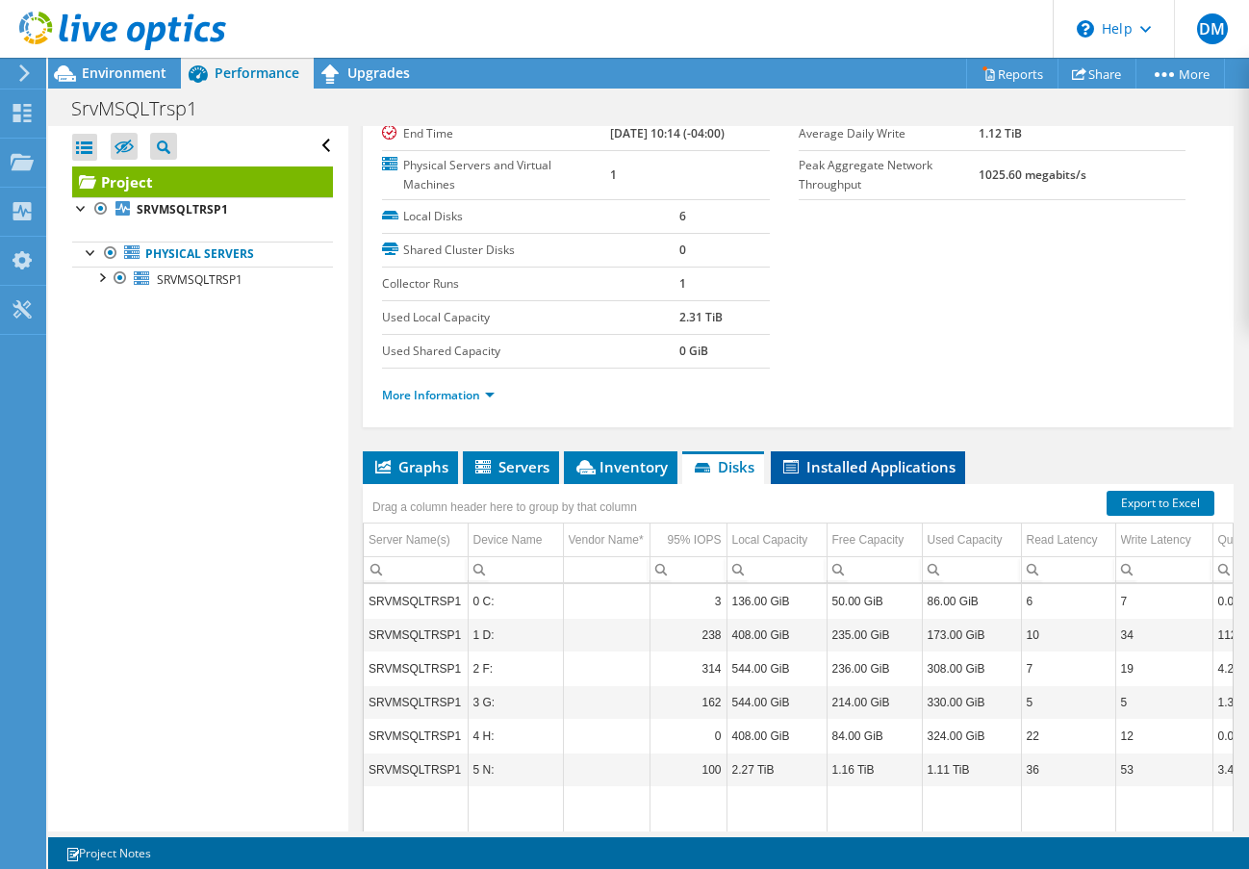
scroll to position [320, 0]
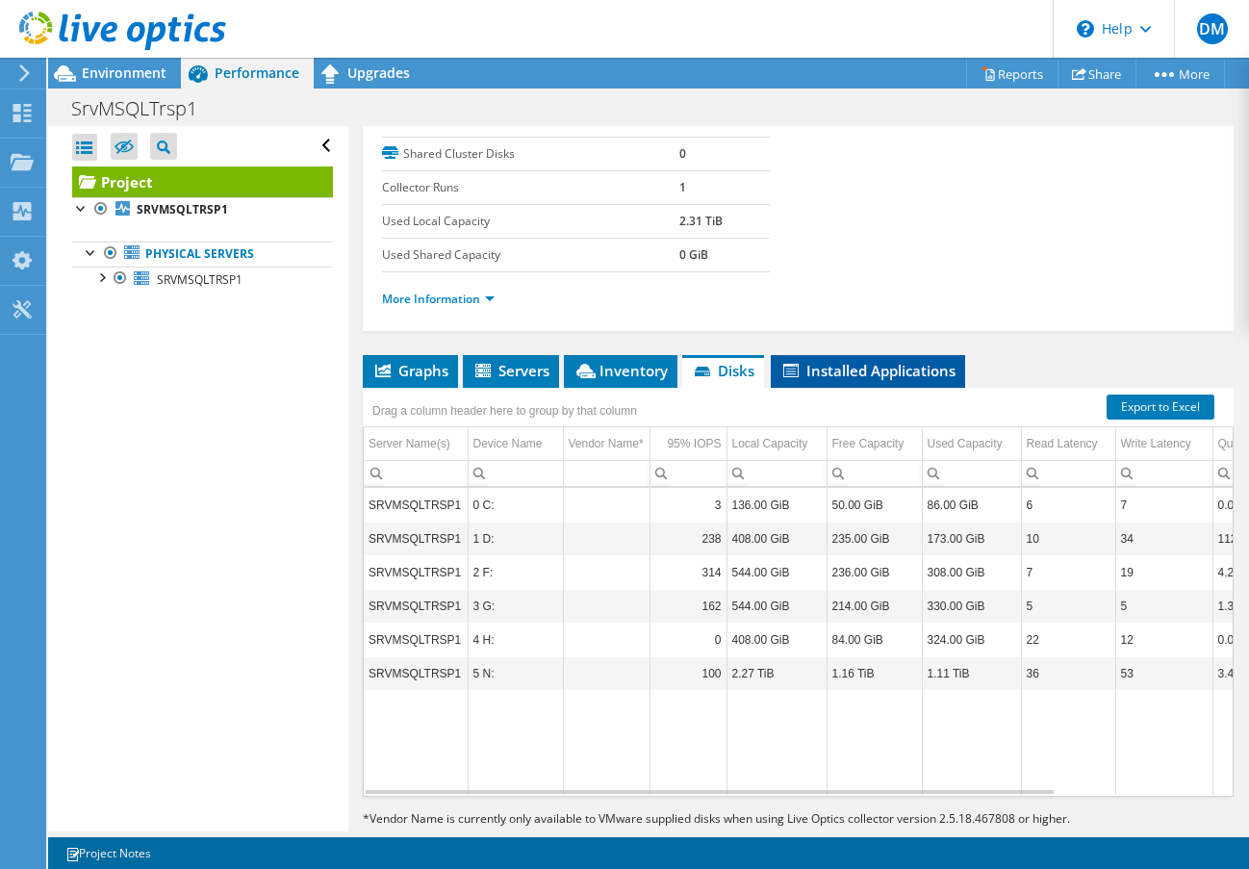
click at [853, 361] on span "Installed Applications" at bounding box center [867, 370] width 175 height 19
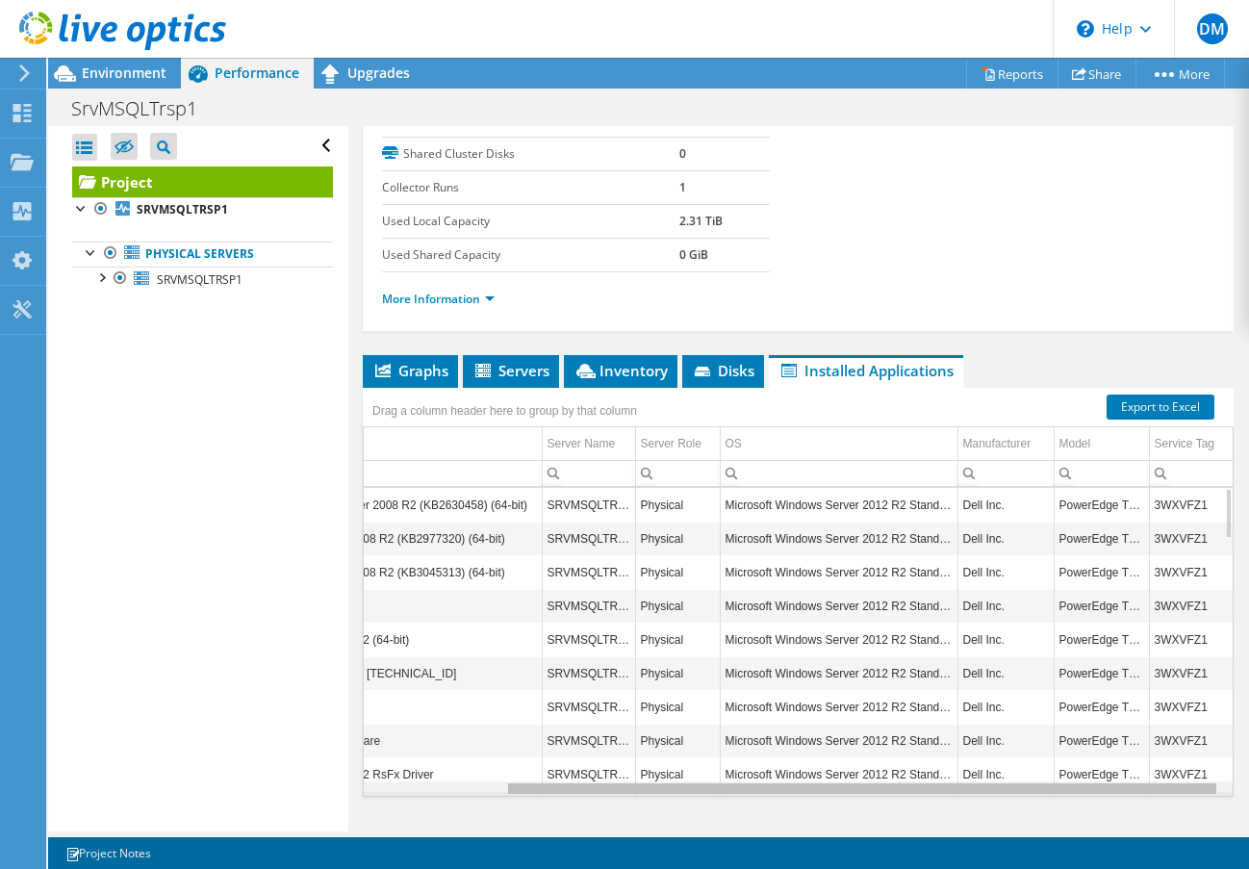
scroll to position [0, 0]
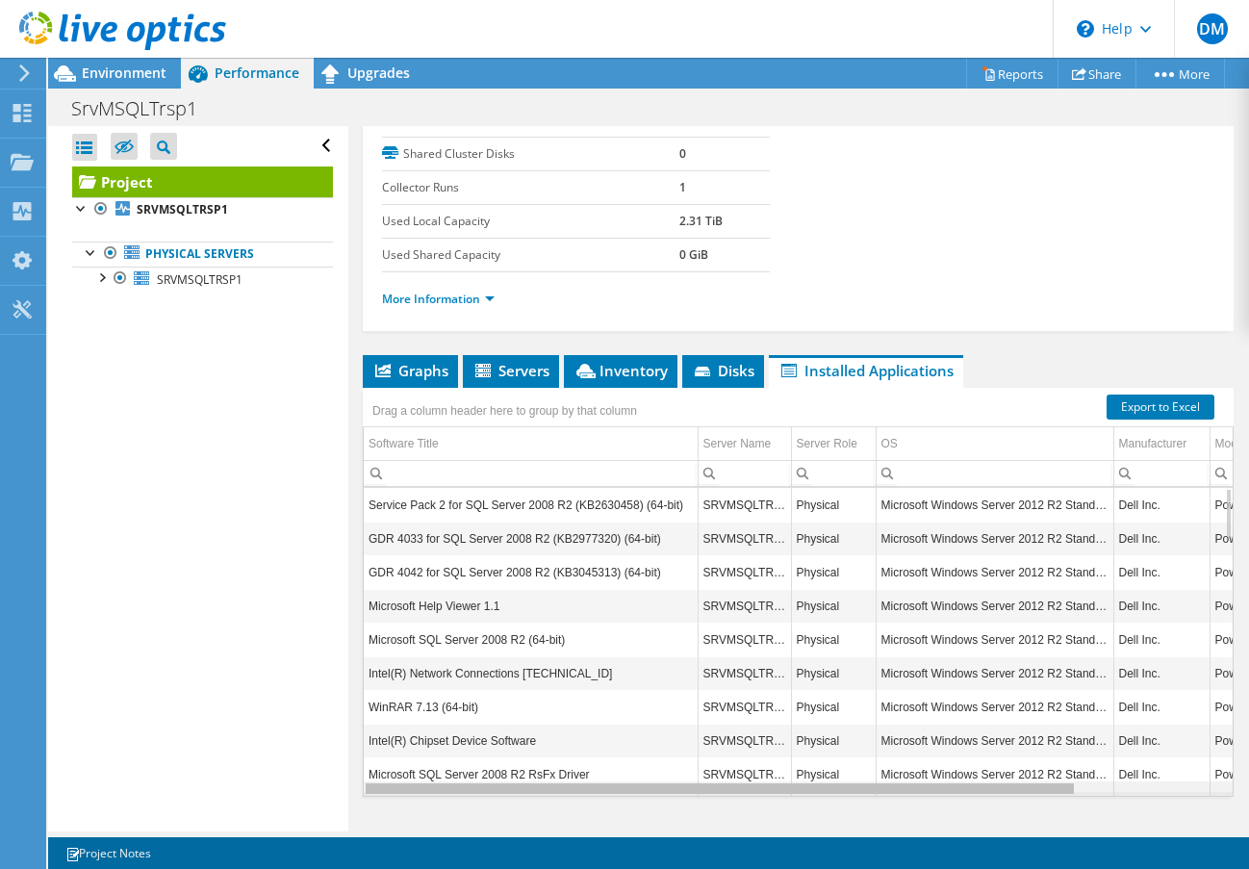
drag, startPoint x: 640, startPoint y: 752, endPoint x: 339, endPoint y: 759, distance: 301.2
click at [339, 759] on body "DM End User Daniel Moscovitch dmoscovitch@simard.ca SIMARD TRANSPORT My Profile…" at bounding box center [624, 434] width 1249 height 869
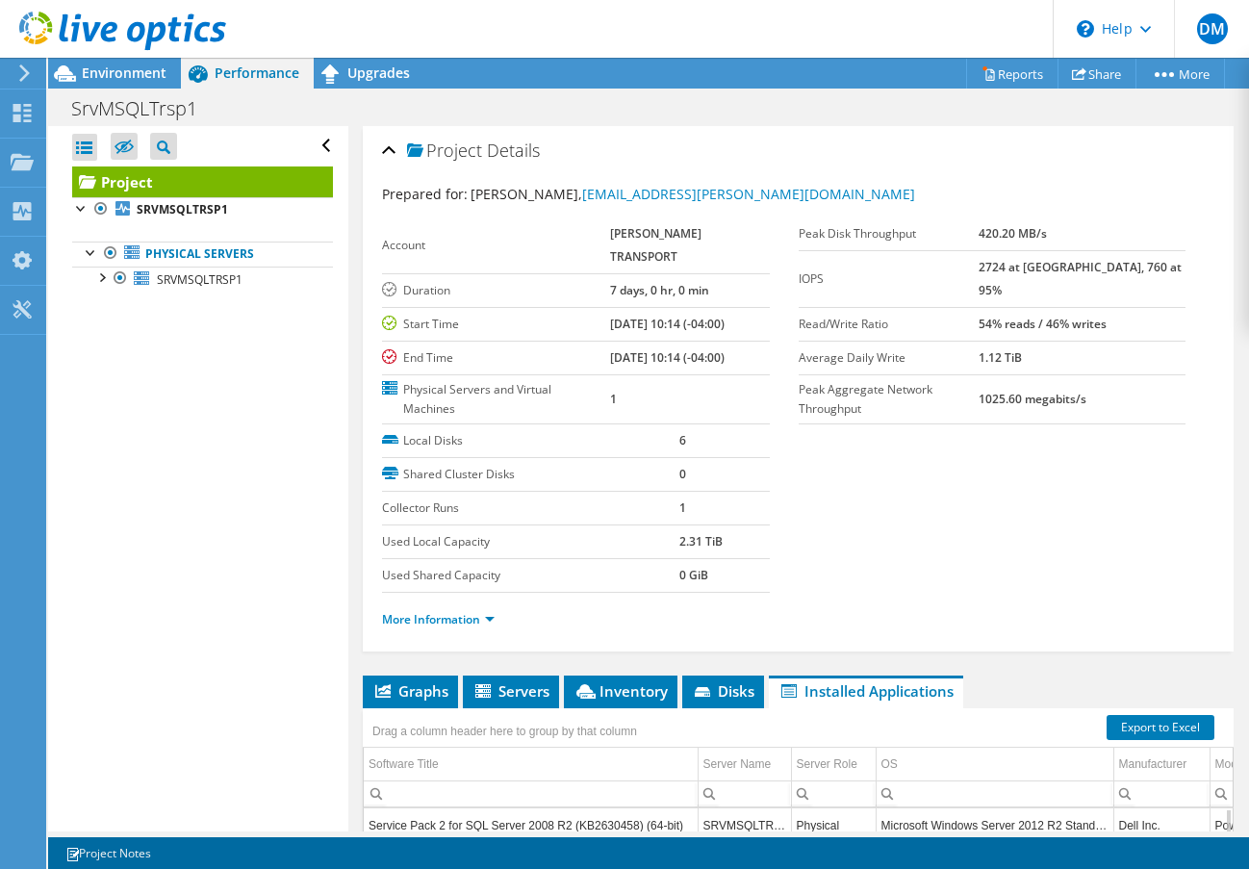
click at [463, 609] on li "More Information" at bounding box center [444, 619] width 124 height 21
click at [456, 611] on link "More Information" at bounding box center [438, 619] width 113 height 16
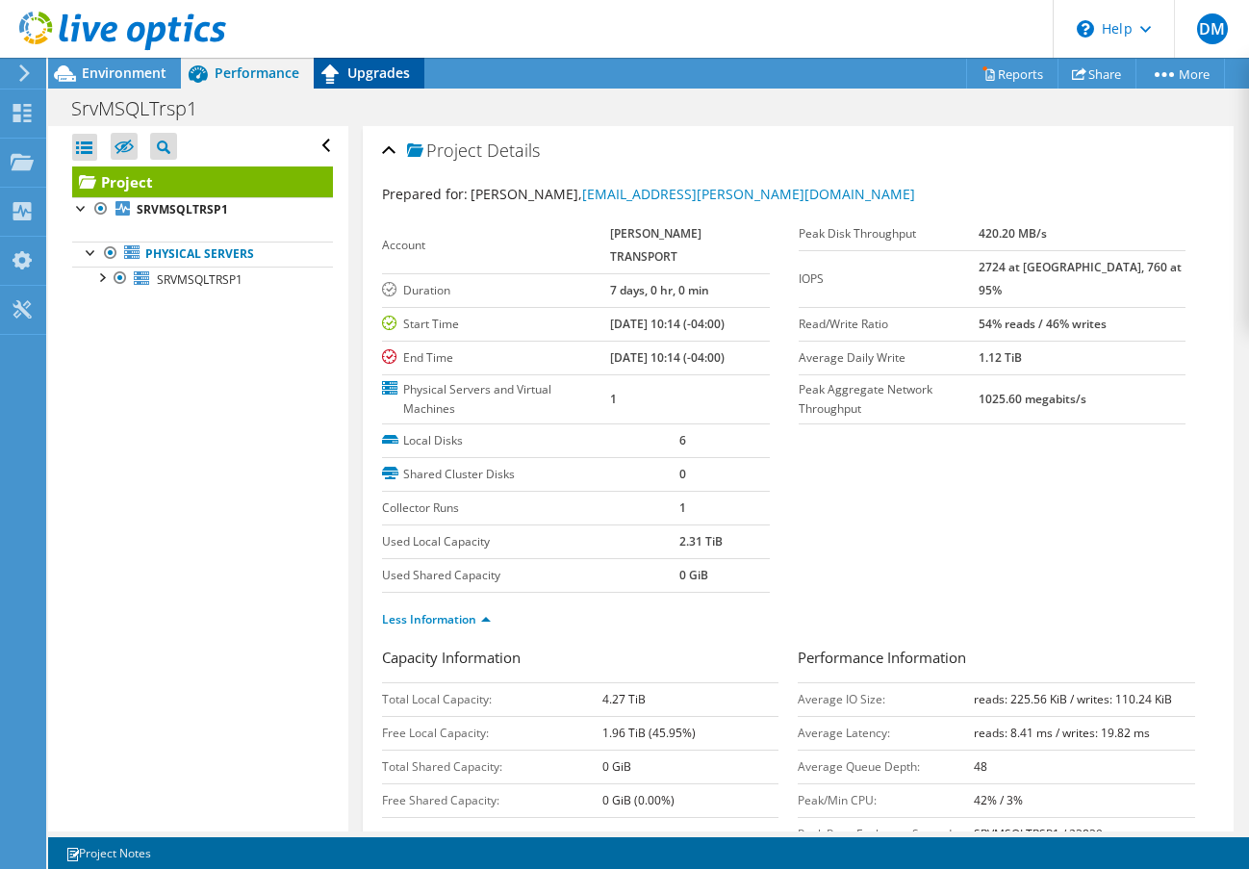
click at [341, 61] on icon at bounding box center [331, 74] width 34 height 34
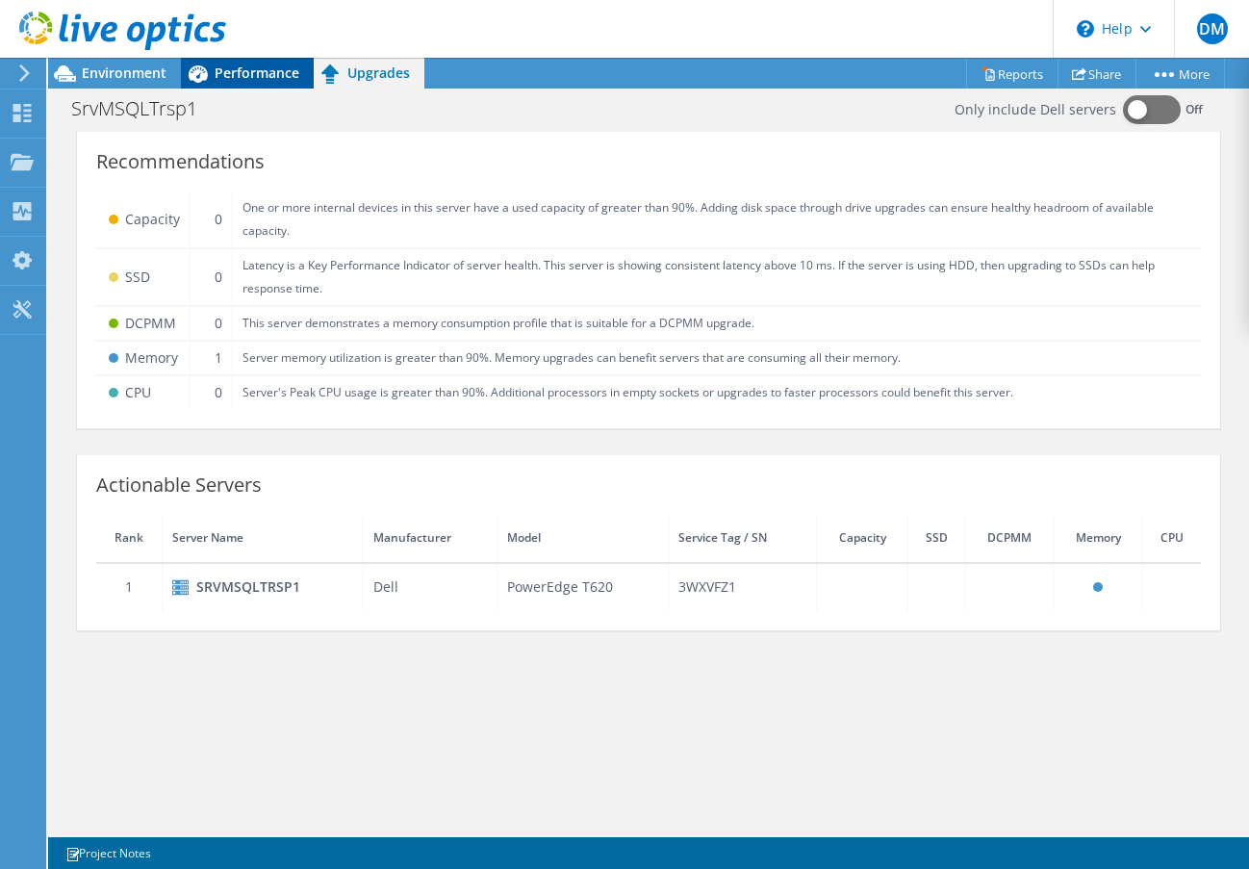
click at [269, 63] on span "Performance" at bounding box center [257, 72] width 85 height 18
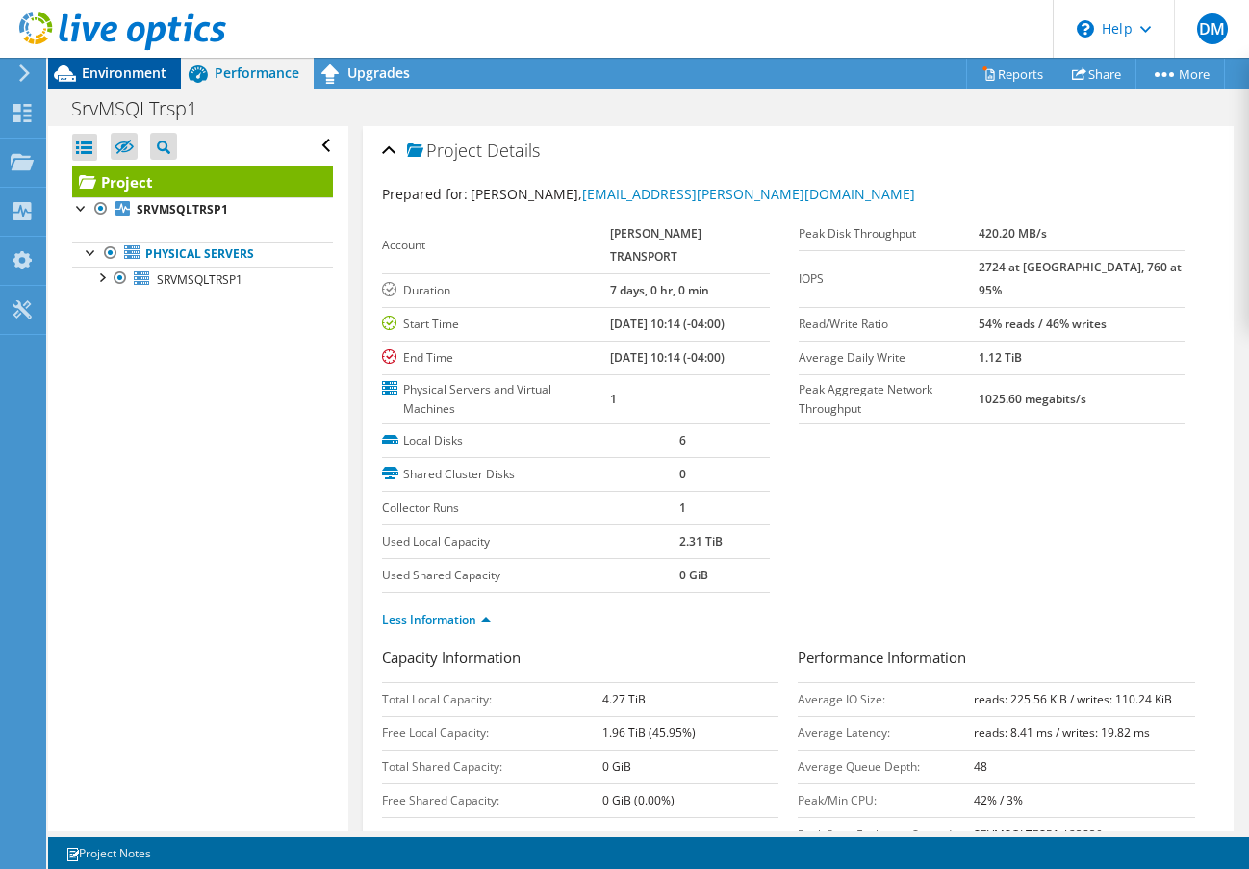
click at [100, 73] on span "Environment" at bounding box center [124, 72] width 85 height 18
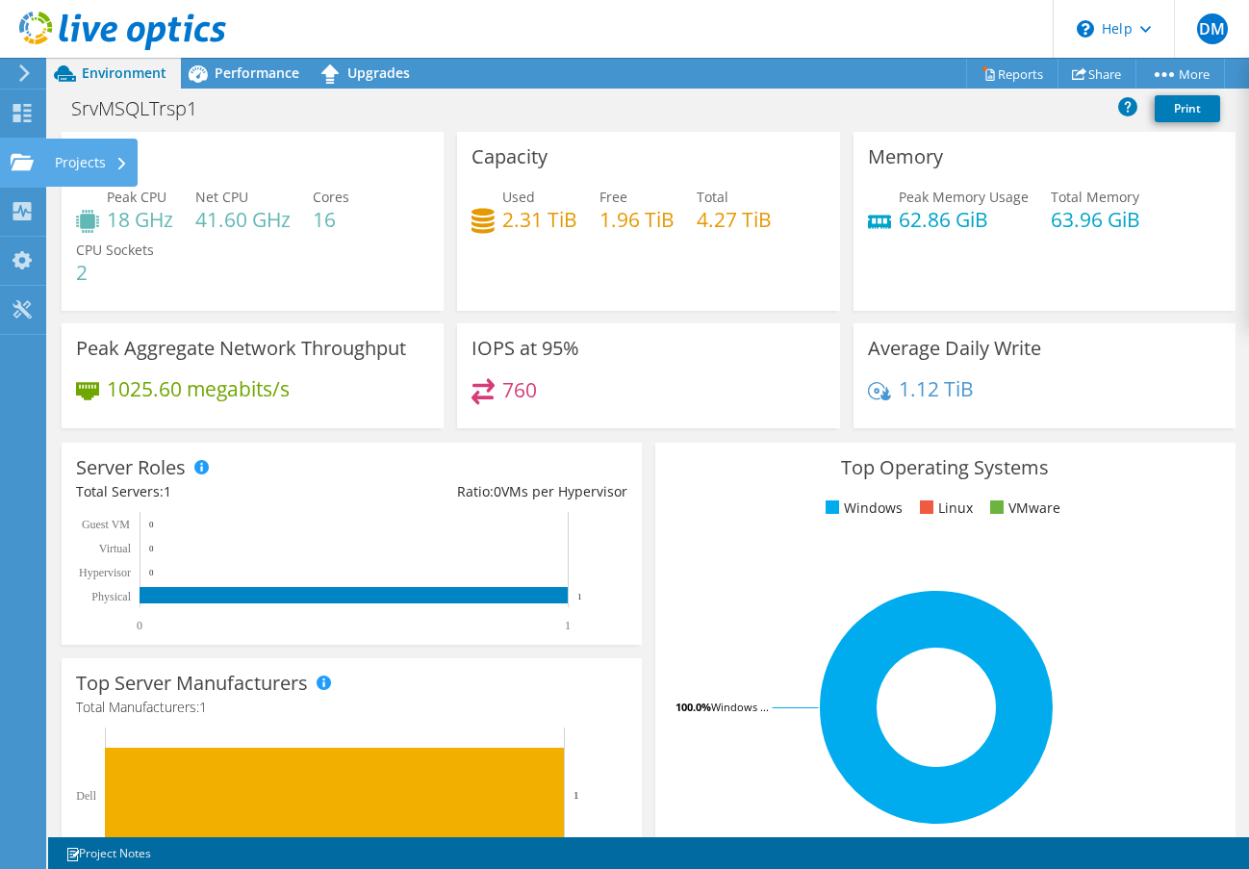
click at [94, 168] on div "Projects" at bounding box center [91, 163] width 92 height 48
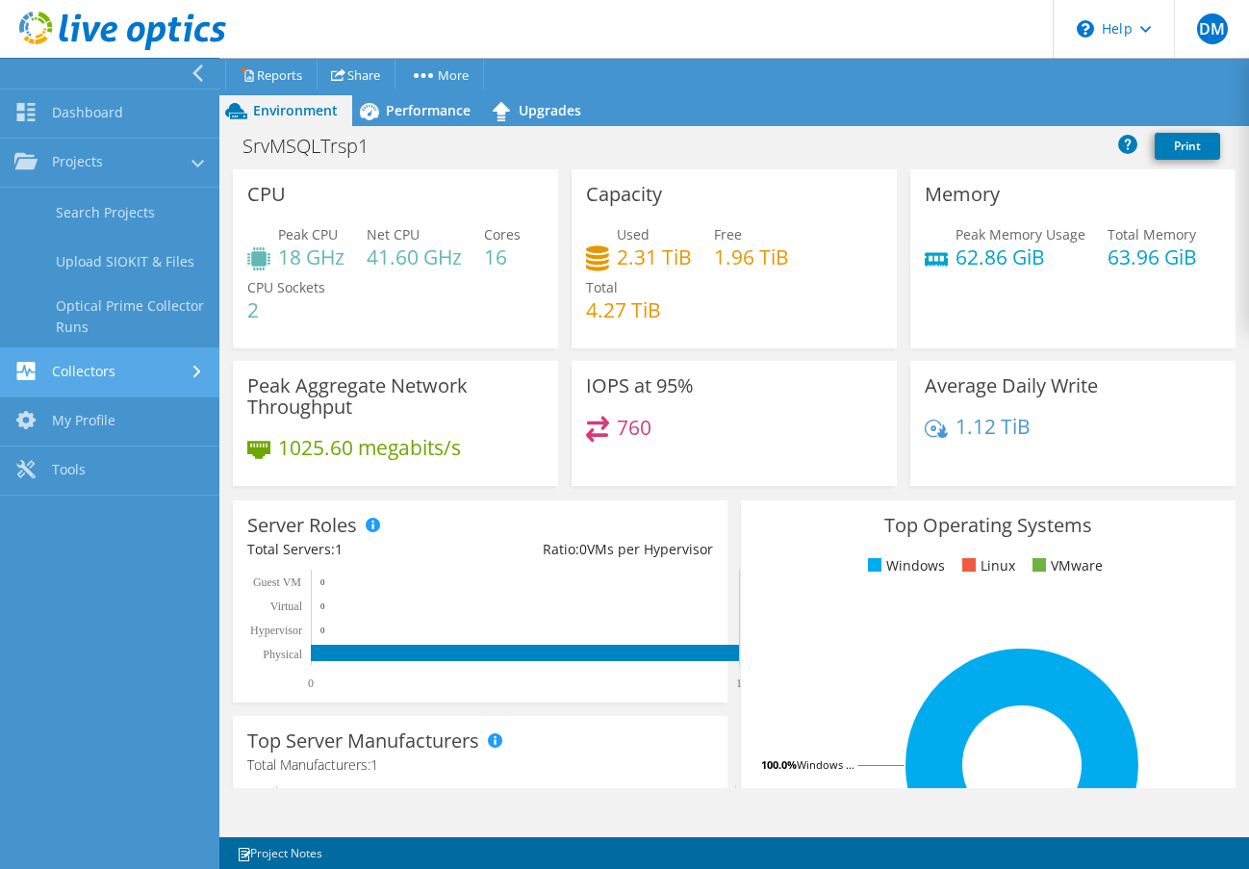
click at [137, 375] on link "Collectors" at bounding box center [109, 372] width 219 height 49
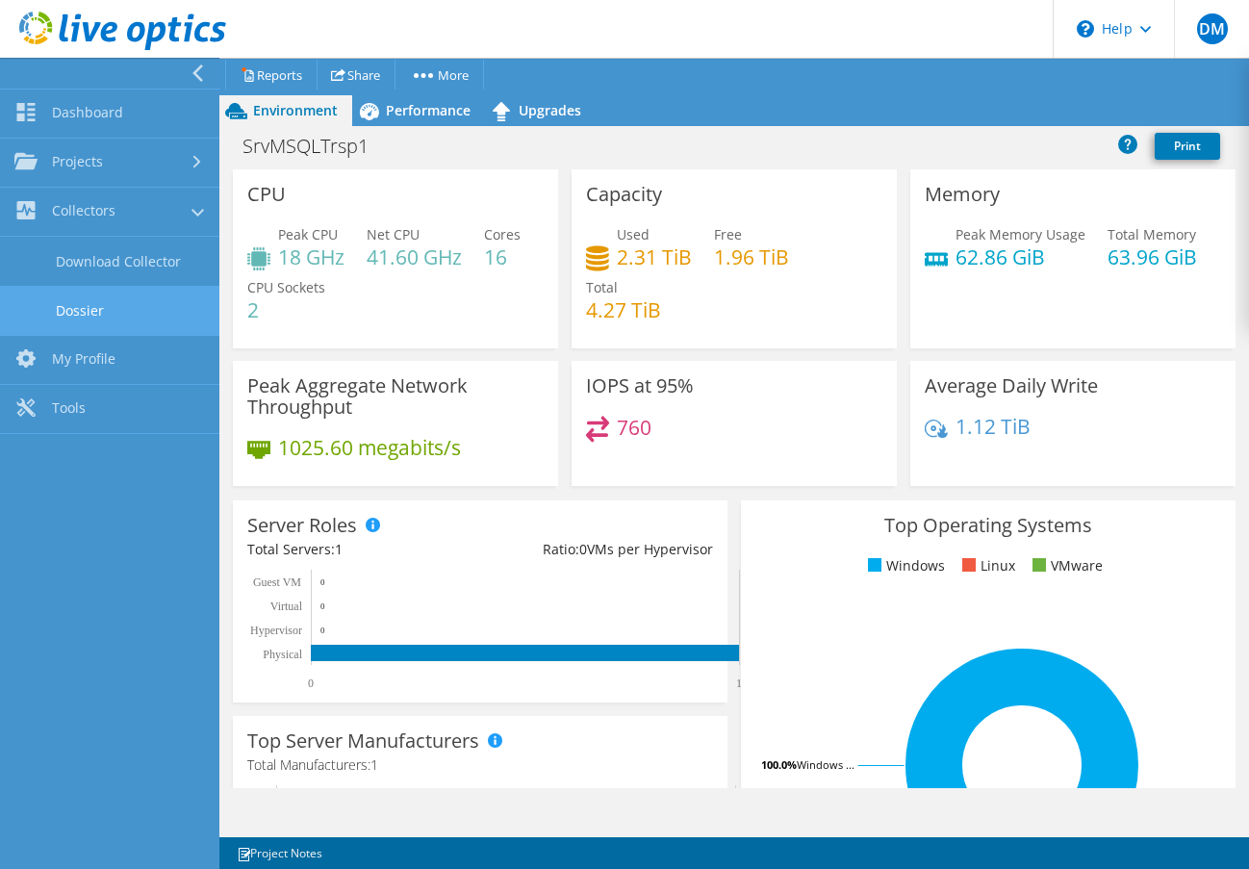
click at [121, 302] on link "Dossier" at bounding box center [109, 310] width 219 height 49
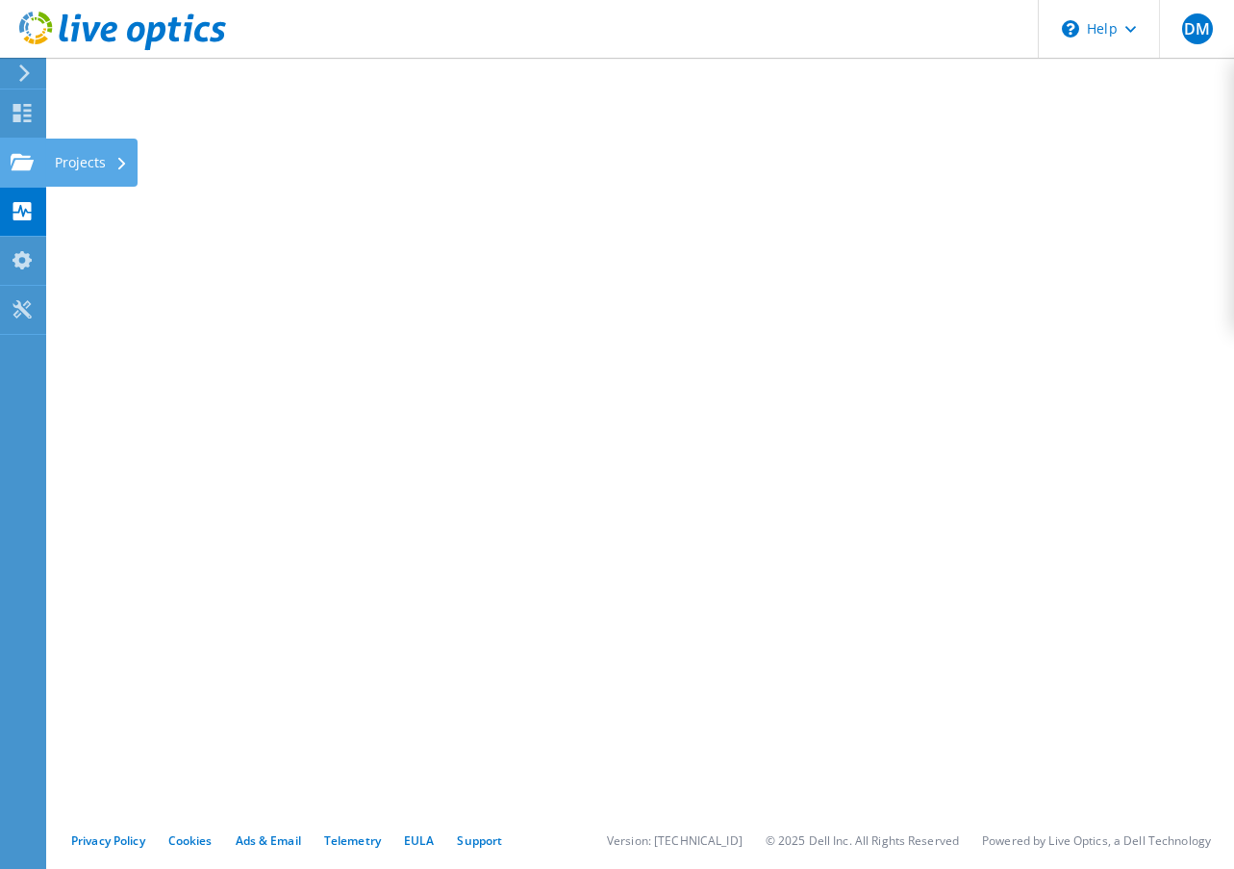
click at [80, 160] on div "Projects" at bounding box center [91, 163] width 92 height 48
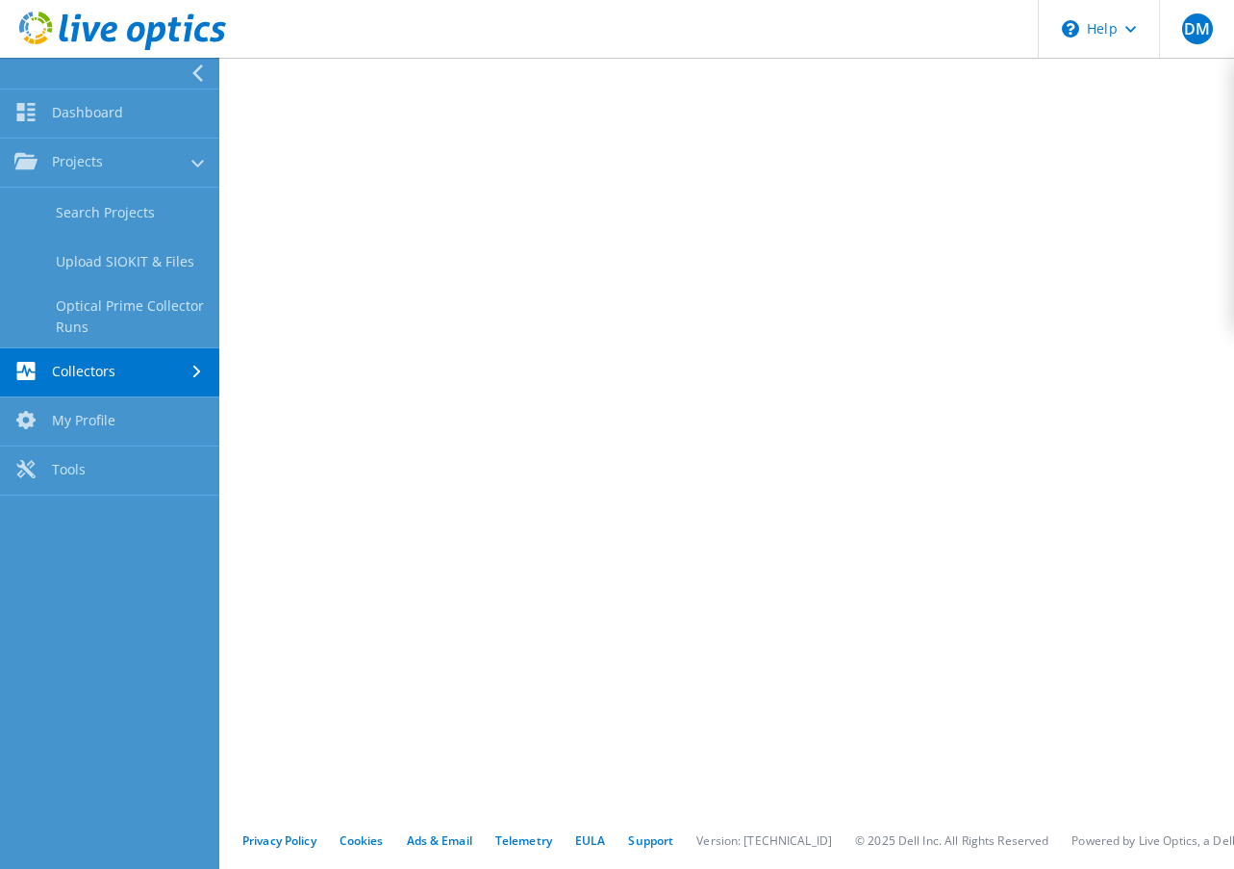
click at [100, 384] on link "Collectors" at bounding box center [109, 372] width 219 height 49
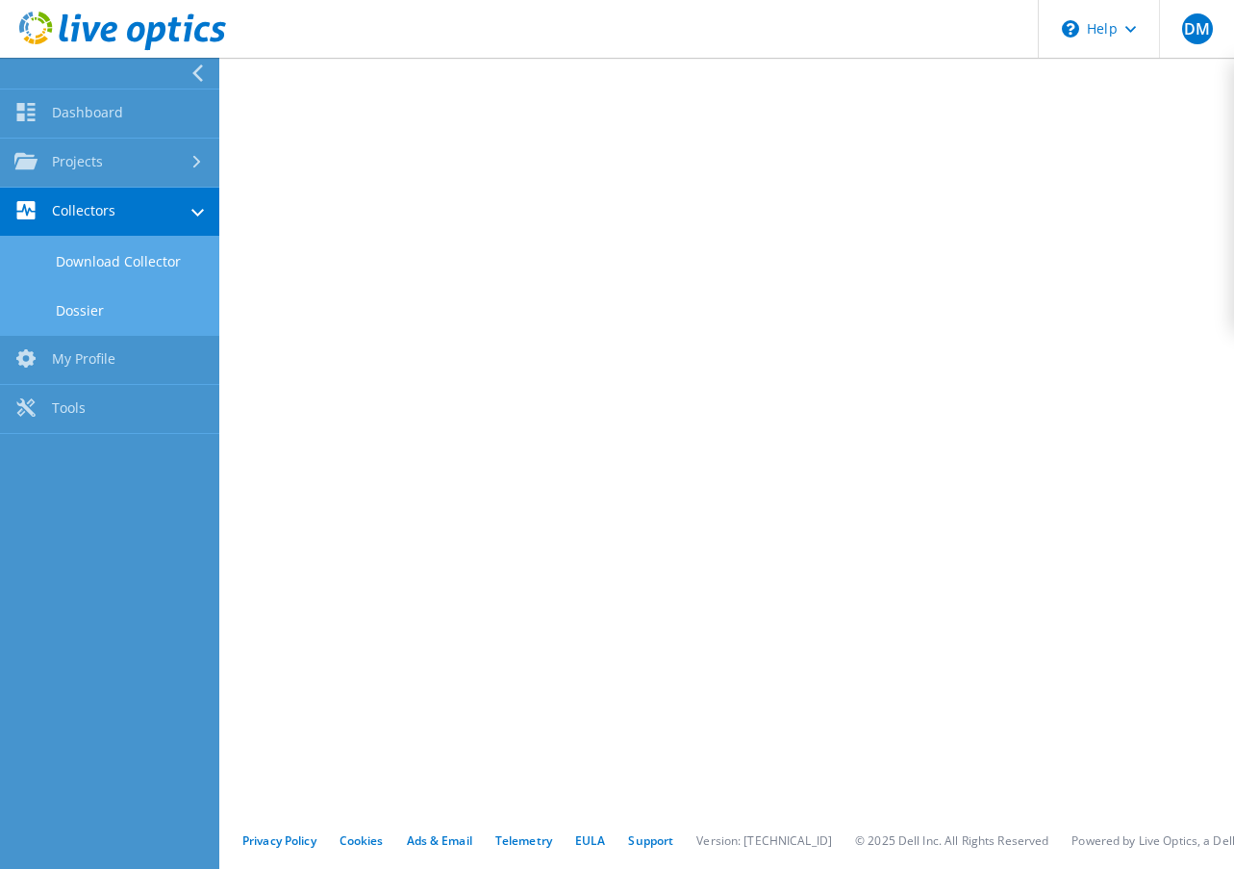
click at [150, 260] on link "Download Collector" at bounding box center [109, 261] width 219 height 49
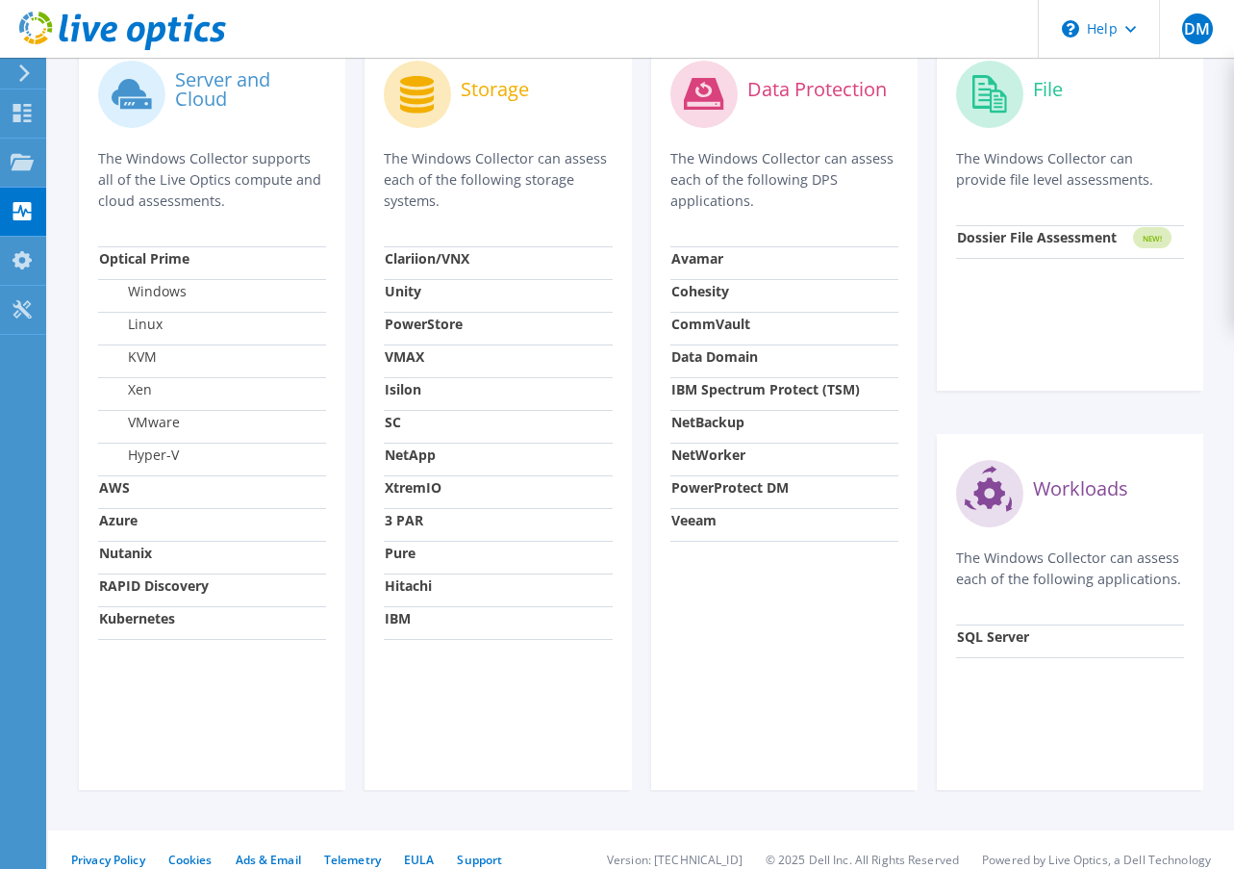
scroll to position [671, 0]
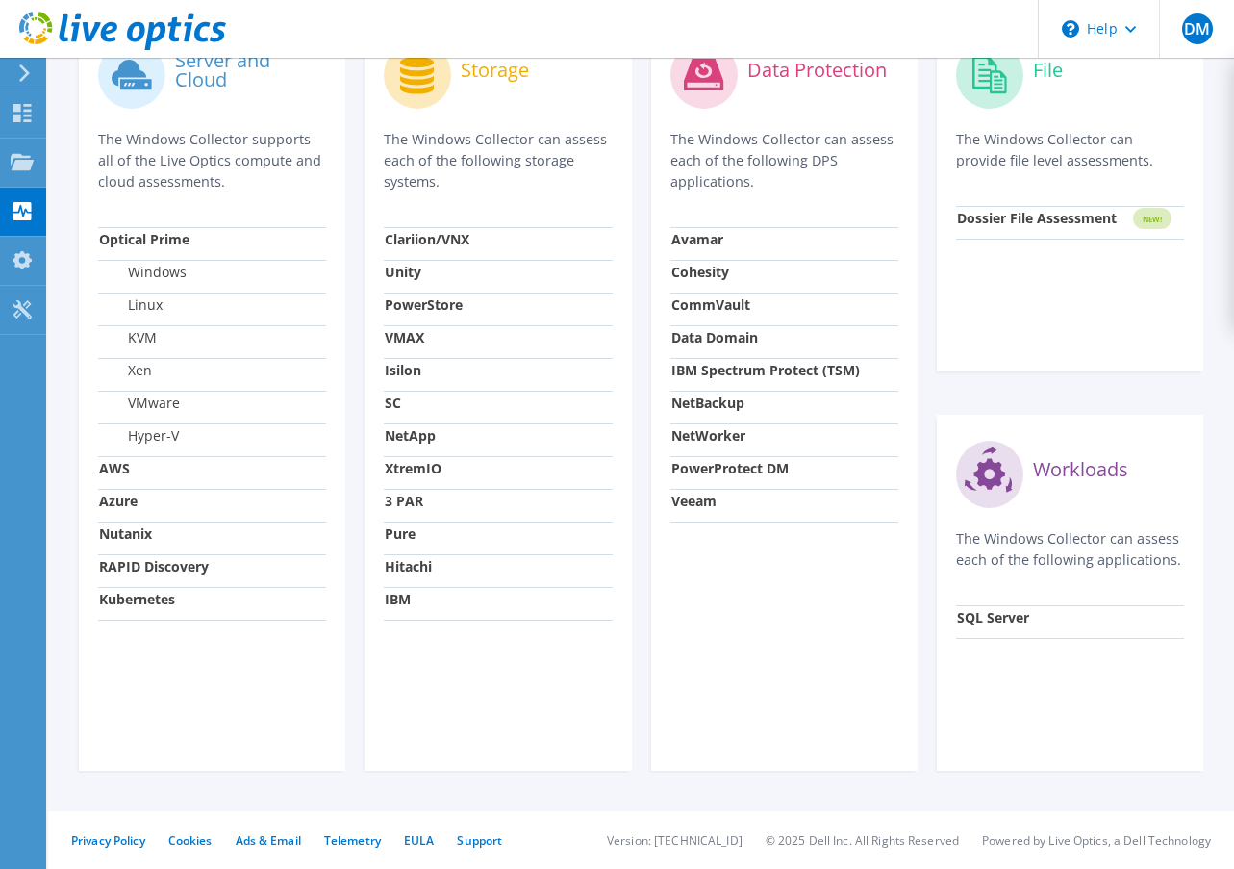
click at [986, 632] on td "SQL Server" at bounding box center [1070, 621] width 228 height 33
click at [987, 611] on strong "SQL Server" at bounding box center [993, 617] width 72 height 18
click at [1074, 566] on p "The Windows Collector can assess each of the following applications." at bounding box center [1070, 549] width 228 height 42
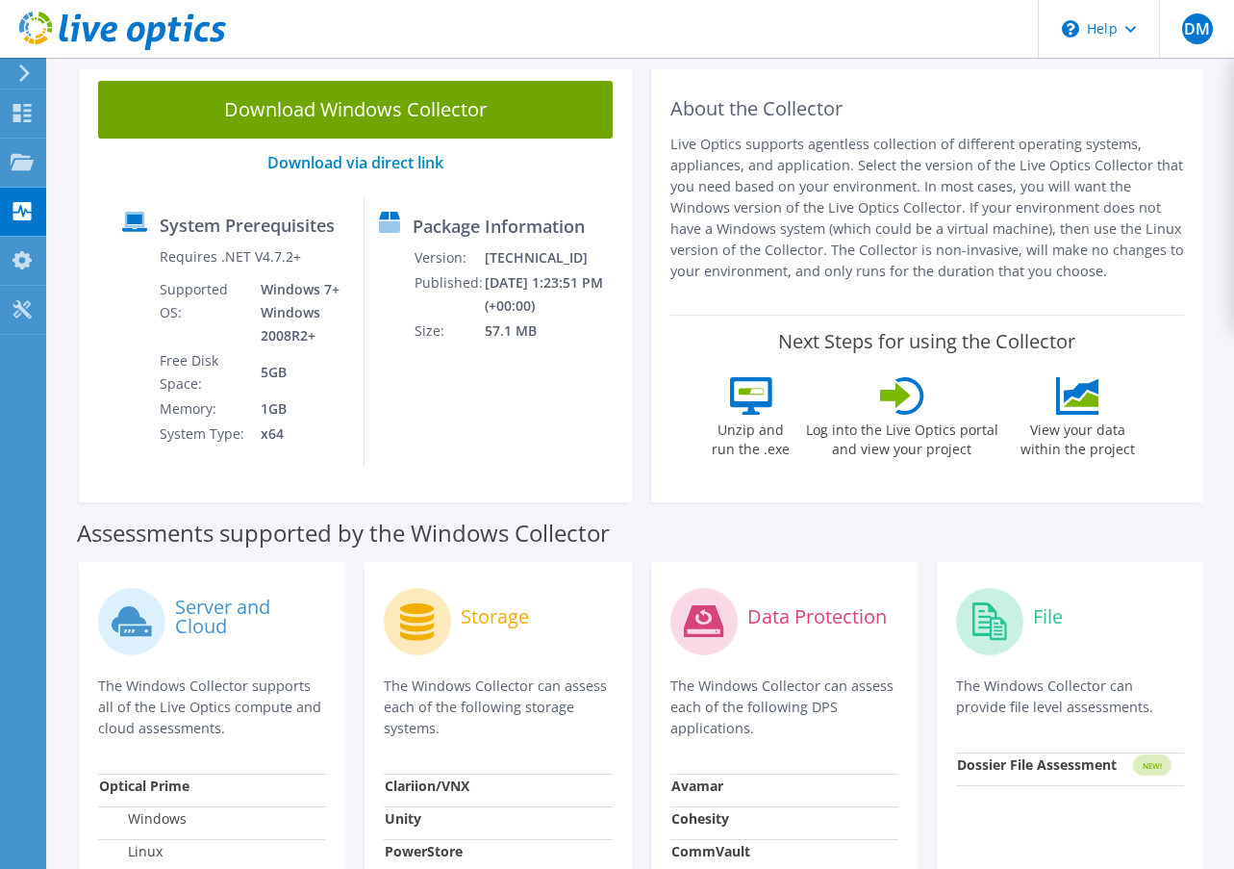
scroll to position [120, 0]
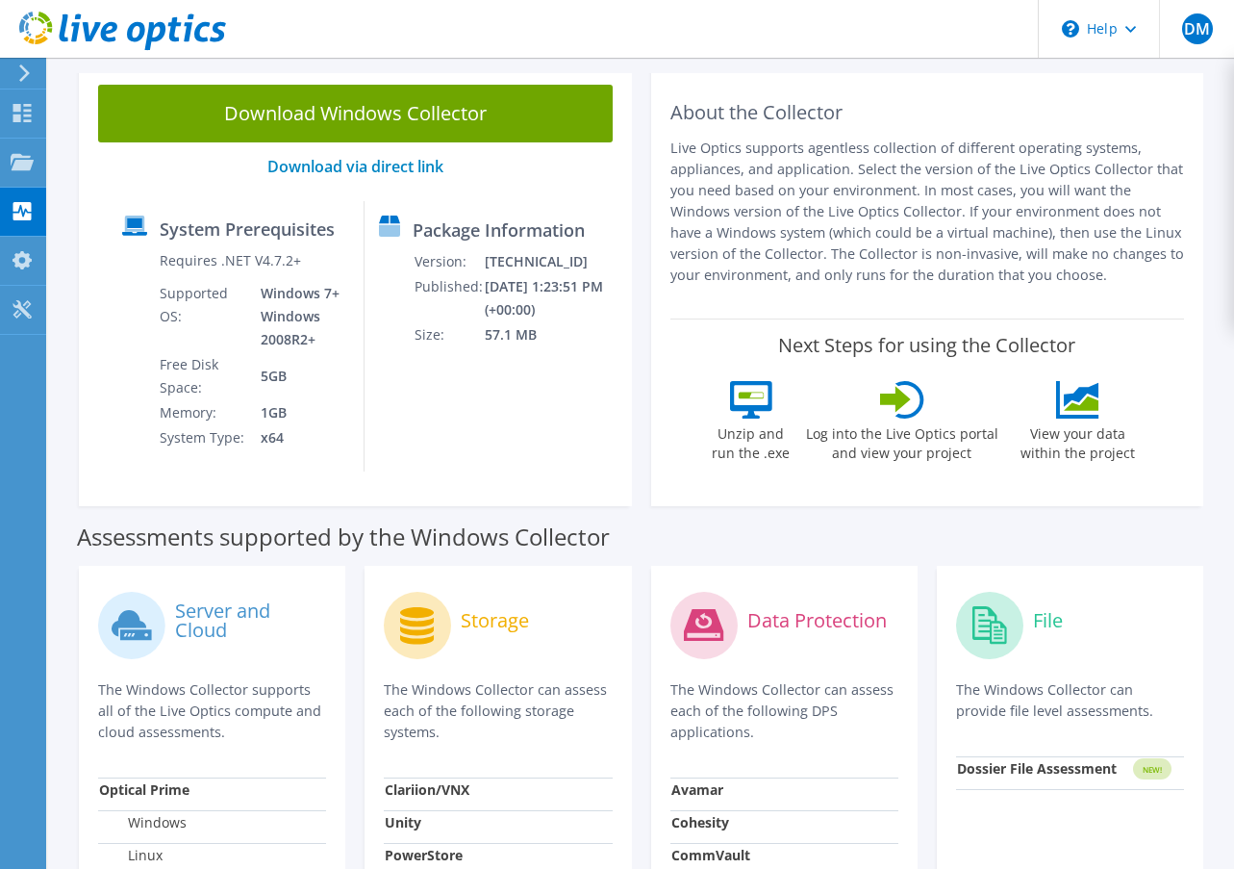
click at [813, 266] on p "Live Optics supports agentless collection of different operating systems, appli…" at bounding box center [928, 212] width 515 height 148
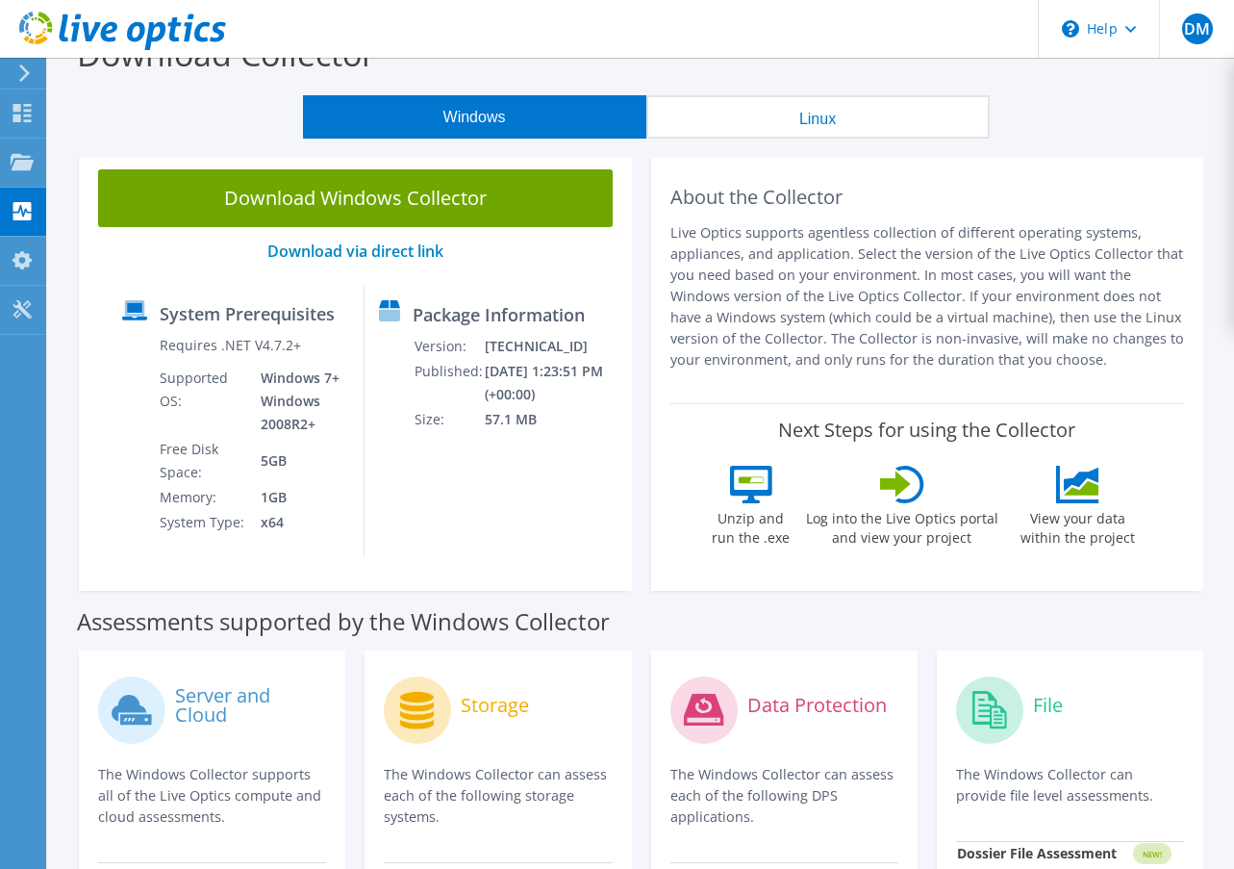
scroll to position [0, 0]
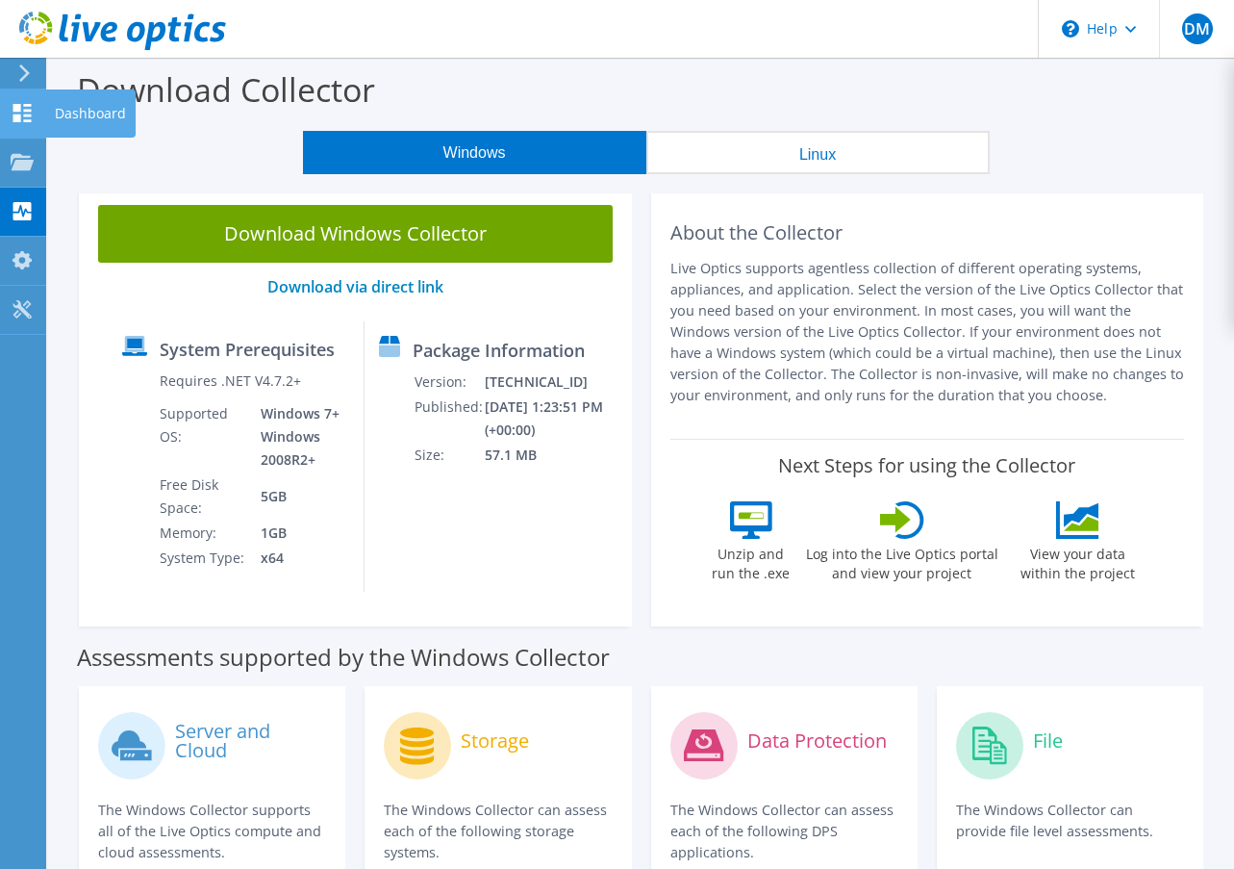
click at [30, 116] on use at bounding box center [22, 113] width 18 height 18
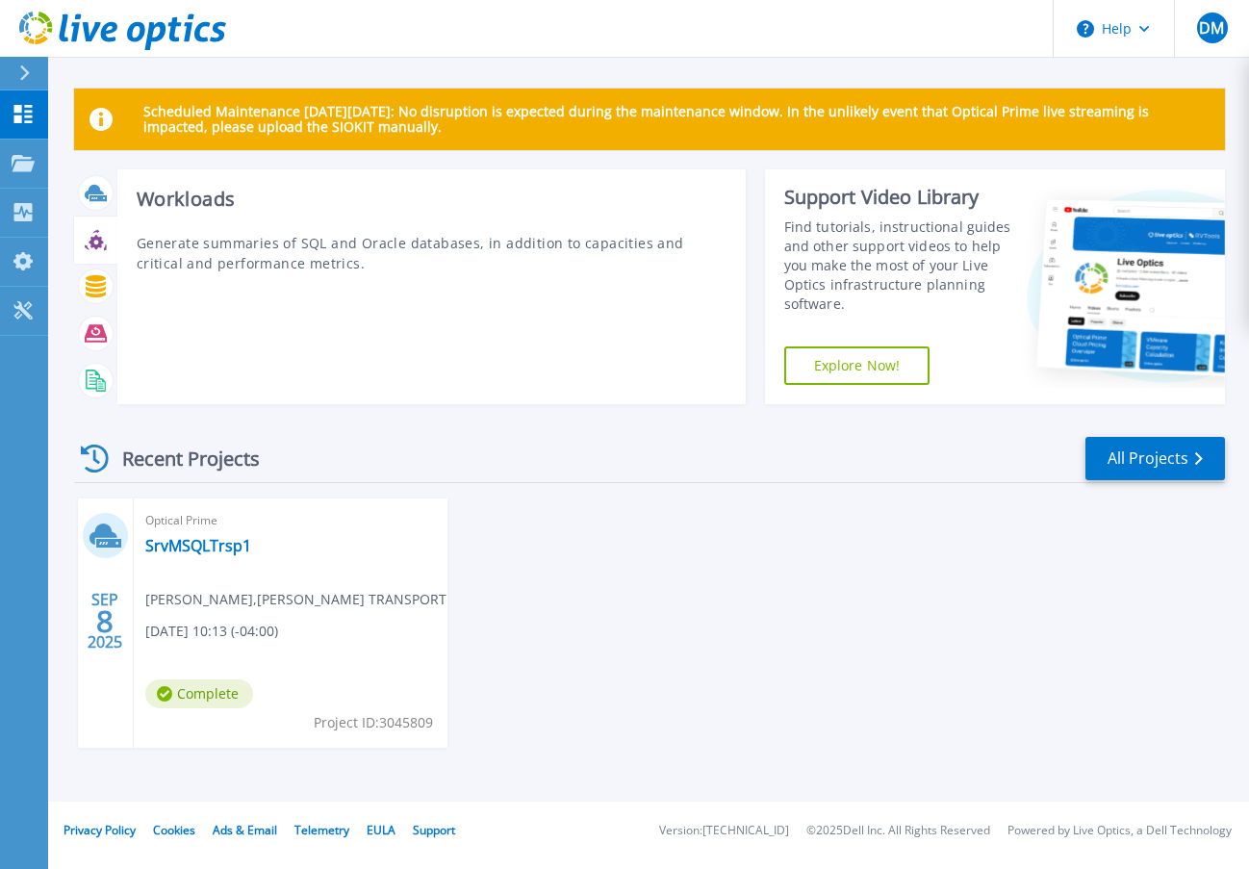
click at [97, 247] on icon at bounding box center [96, 242] width 14 height 14
click at [90, 280] on icon at bounding box center [96, 286] width 20 height 22
click at [324, 244] on p "Generate summaries of SQL and Oracle databases, in addition to capacities and c…" at bounding box center [432, 253] width 590 height 40
click at [96, 290] on icon at bounding box center [96, 286] width 20 height 22
click at [94, 365] on div at bounding box center [96, 381] width 34 height 34
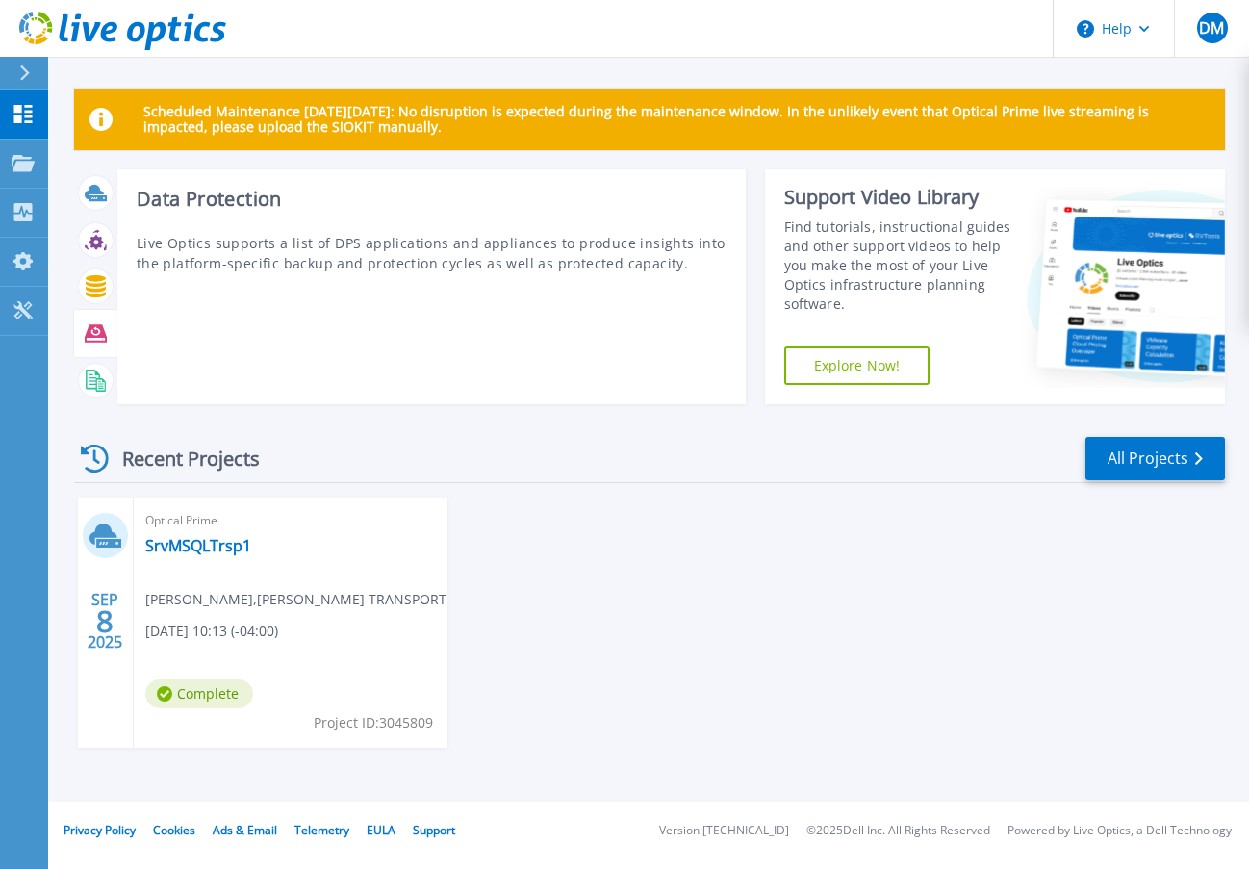
click at [93, 325] on icon at bounding box center [96, 333] width 22 height 17
click at [93, 261] on div at bounding box center [95, 239] width 43 height 47
click at [96, 237] on icon at bounding box center [96, 242] width 14 height 14
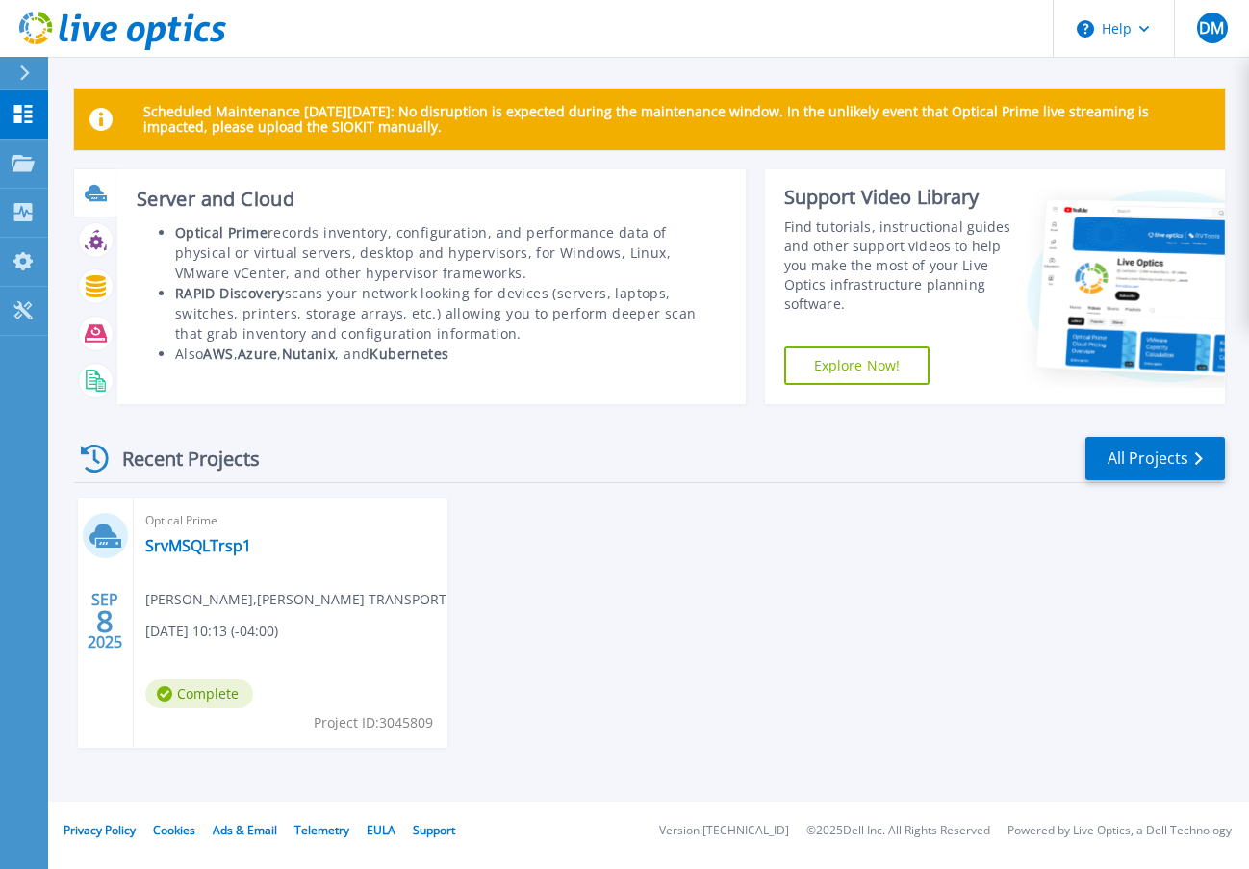
click at [97, 189] on icon at bounding box center [94, 192] width 19 height 14
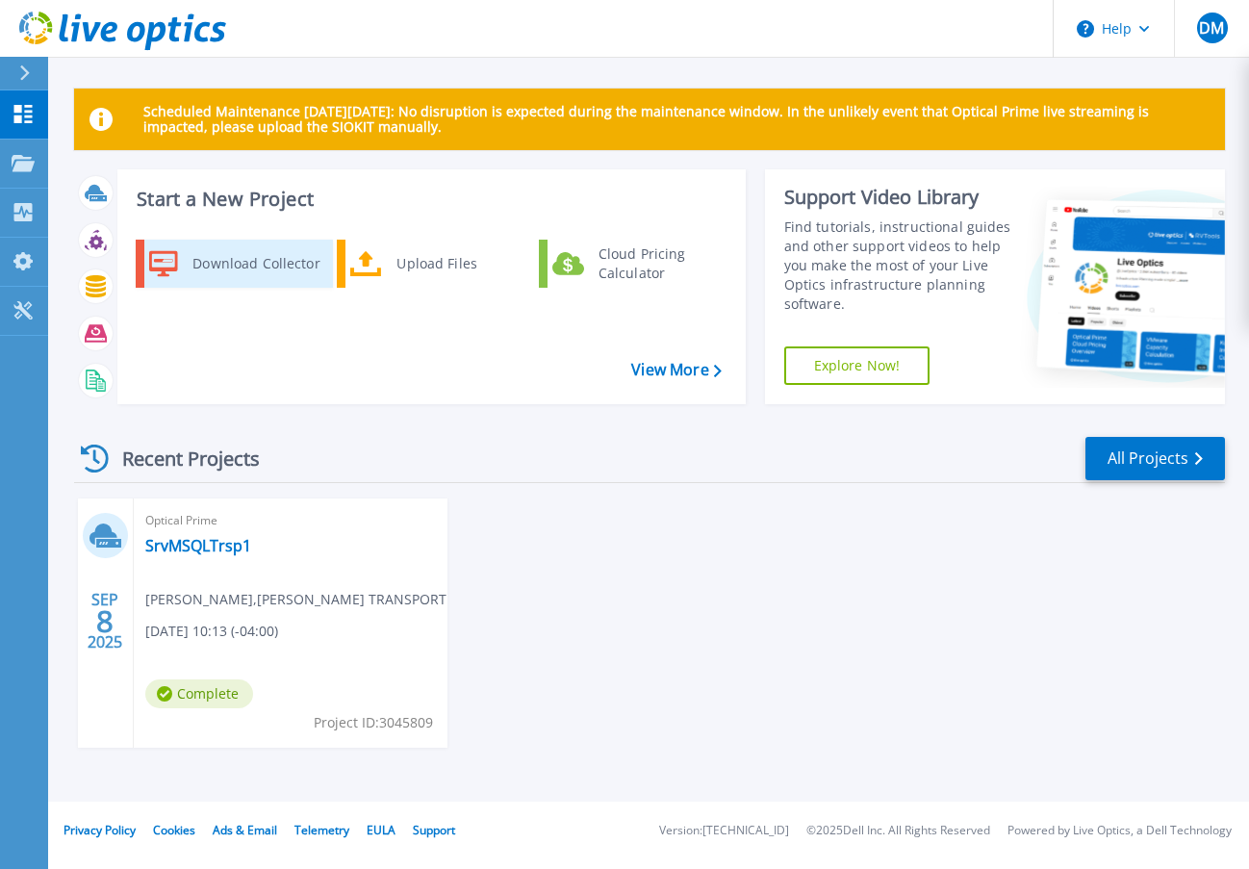
click at [253, 266] on div "Download Collector" at bounding box center [255, 263] width 145 height 38
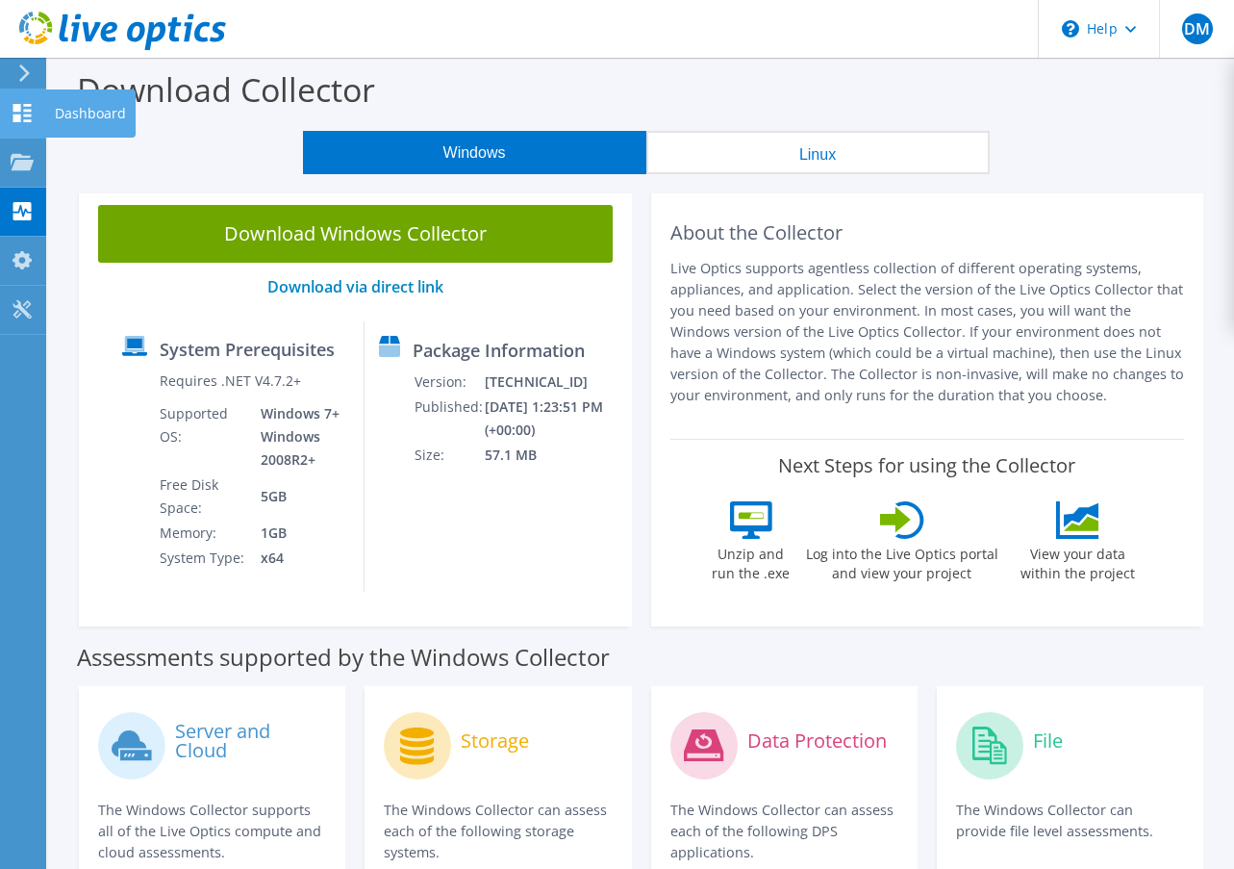
click at [82, 116] on div "Dashboard" at bounding box center [90, 113] width 90 height 48
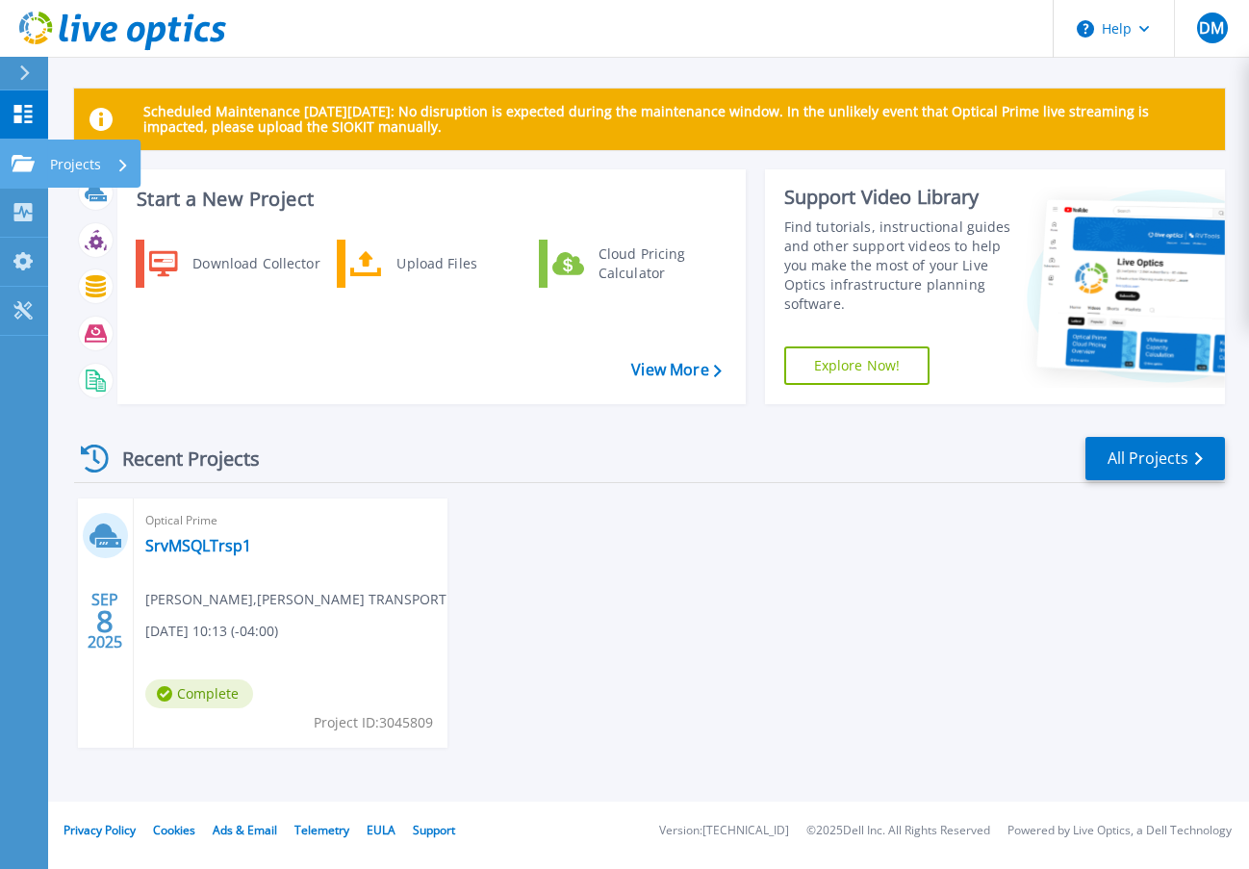
click at [99, 160] on p "Projects" at bounding box center [75, 164] width 51 height 50
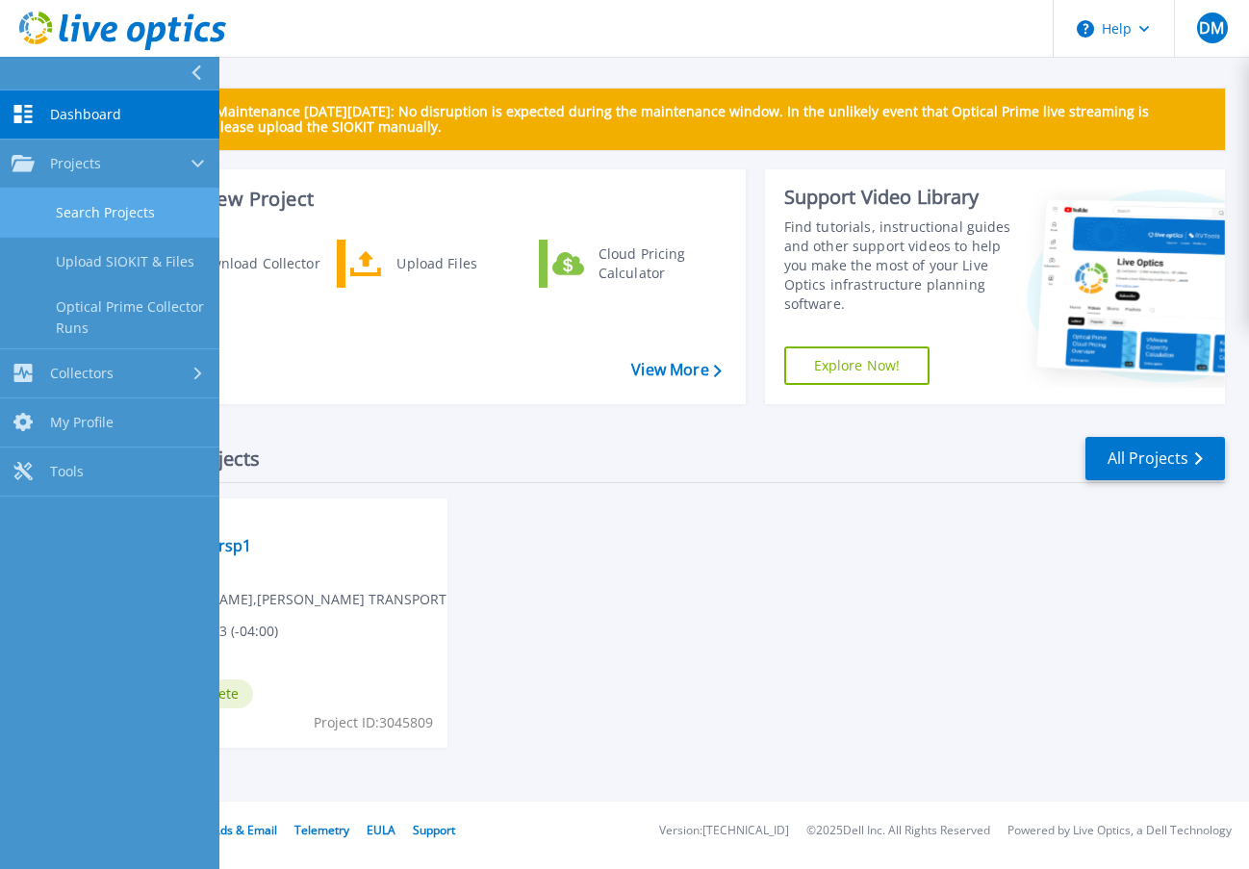
click at [125, 213] on link "Search Projects" at bounding box center [109, 213] width 219 height 49
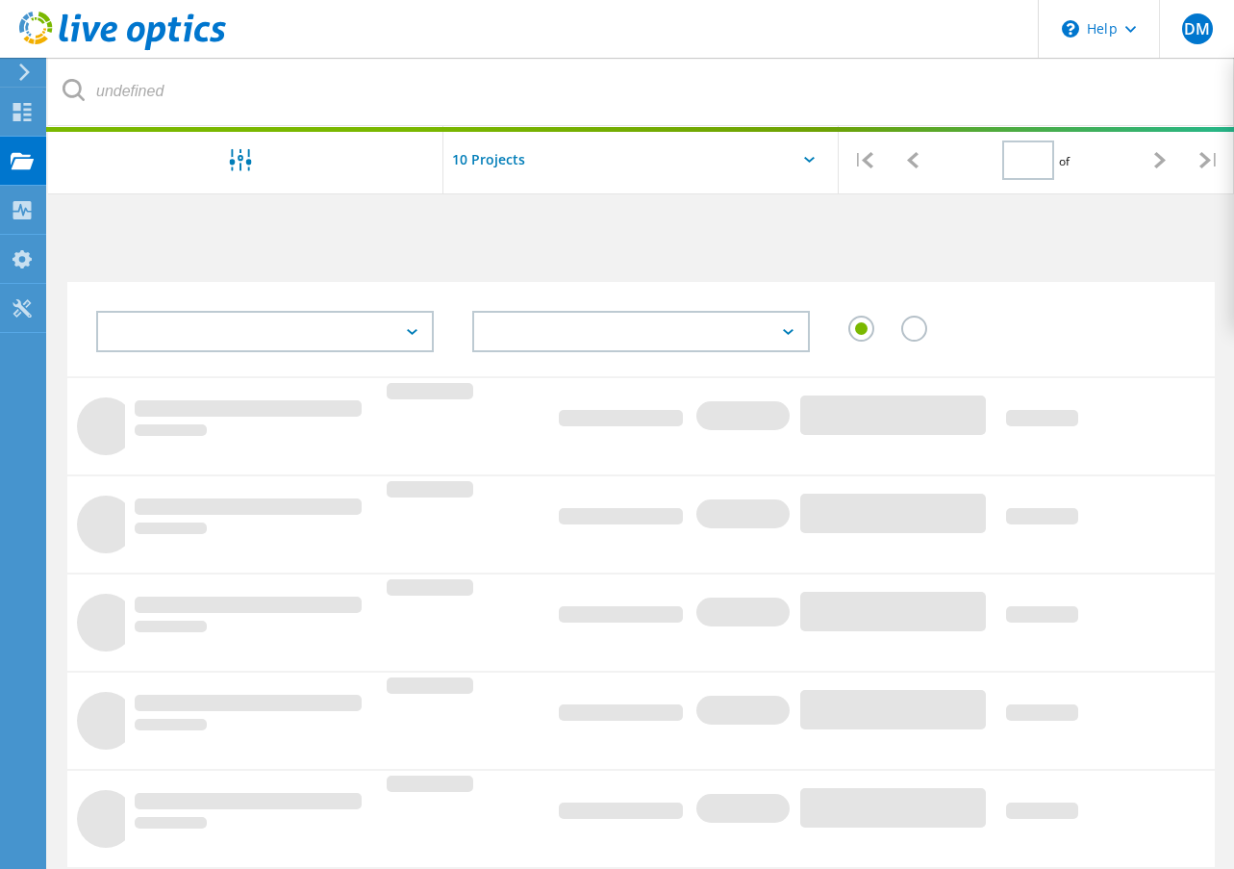
type input "1"
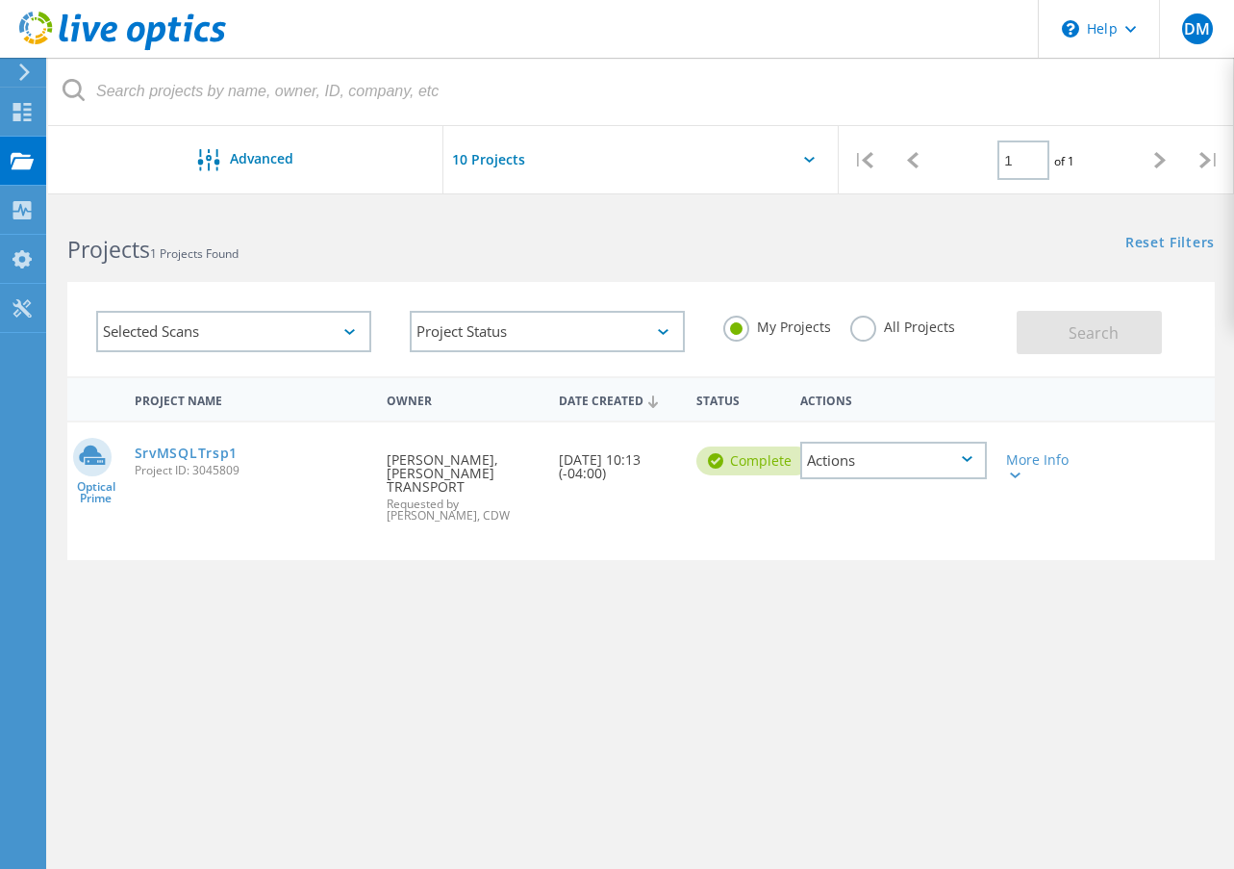
click at [973, 456] on icon at bounding box center [967, 459] width 11 height 6
click at [1008, 554] on div "Project Name Owner Date Created Status Actions Optical Prime SrvMSQLTrsp1 Proje…" at bounding box center [641, 626] width 1148 height 500
click at [1022, 453] on div "More Info" at bounding box center [1042, 466] width 72 height 27
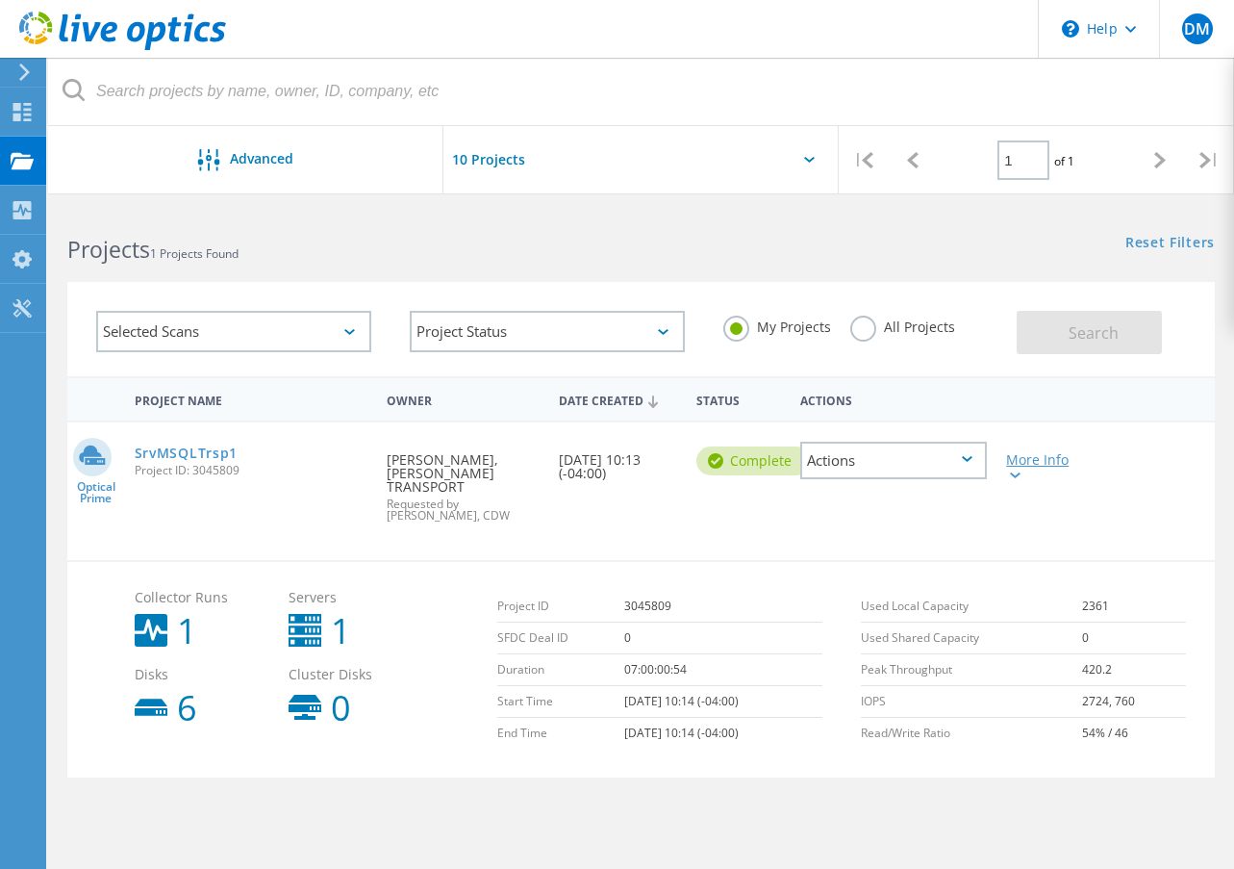
click at [1022, 453] on div "More Info" at bounding box center [1042, 466] width 72 height 27
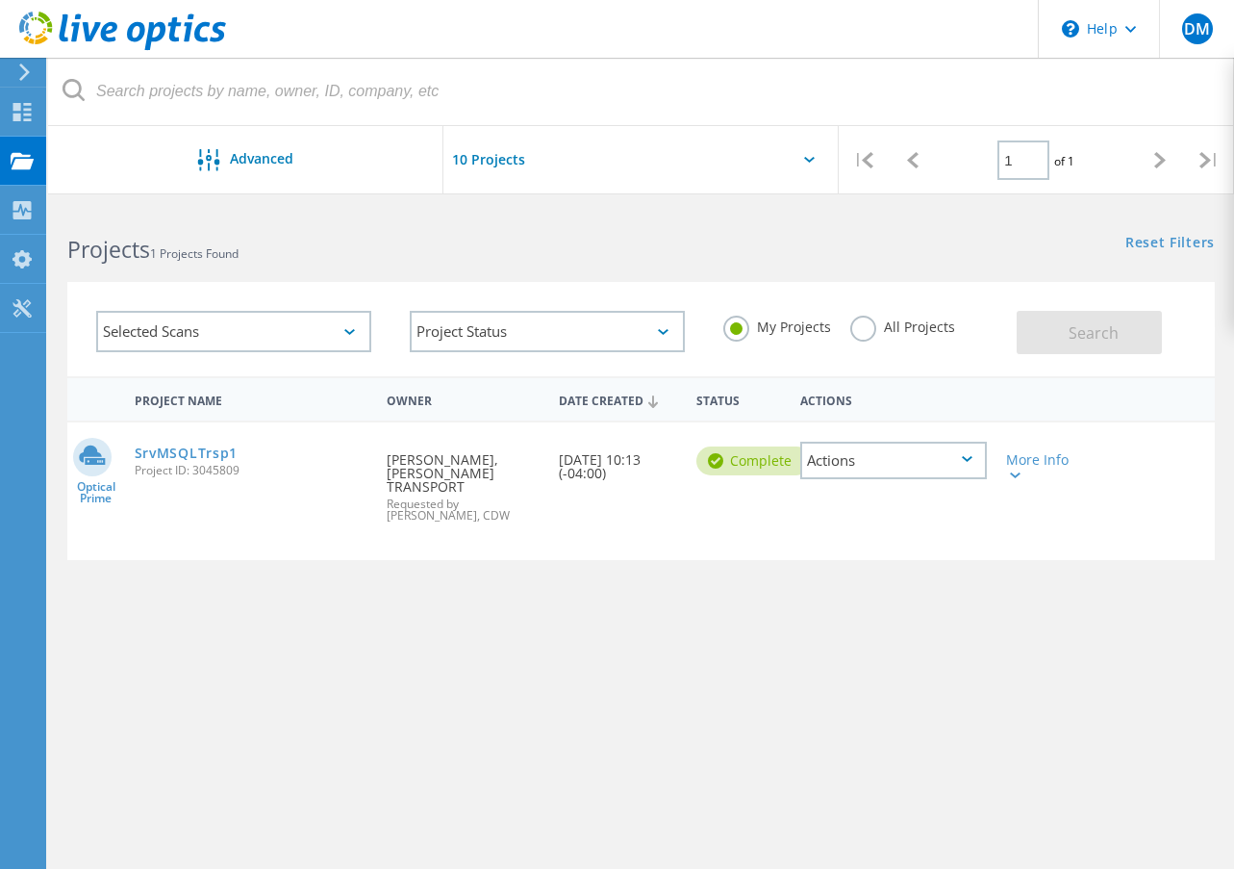
click at [872, 442] on div "Actions" at bounding box center [894, 461] width 188 height 38
click at [899, 431] on div "Project Details" at bounding box center [894, 446] width 184 height 30
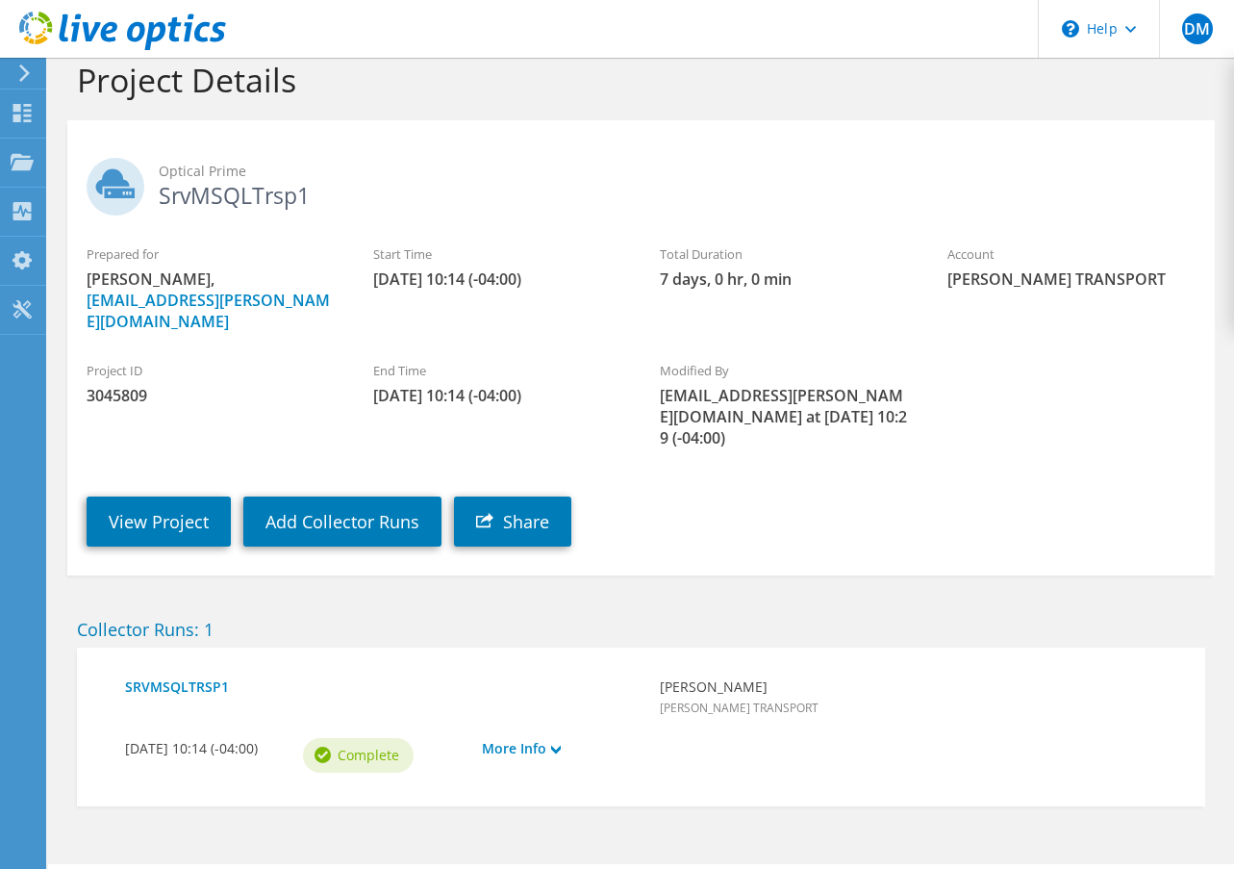
scroll to position [43, 0]
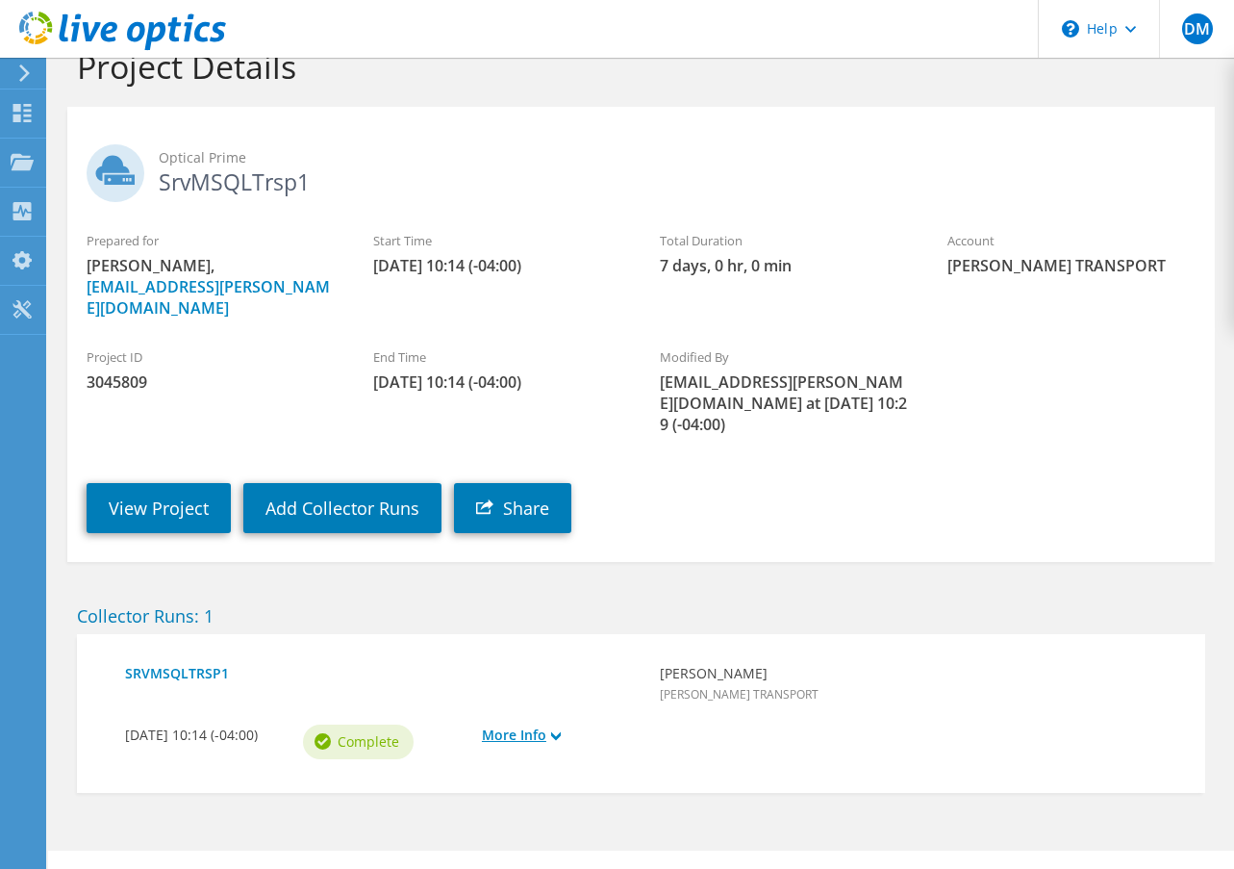
click at [534, 724] on link "More Info" at bounding box center [561, 734] width 159 height 21
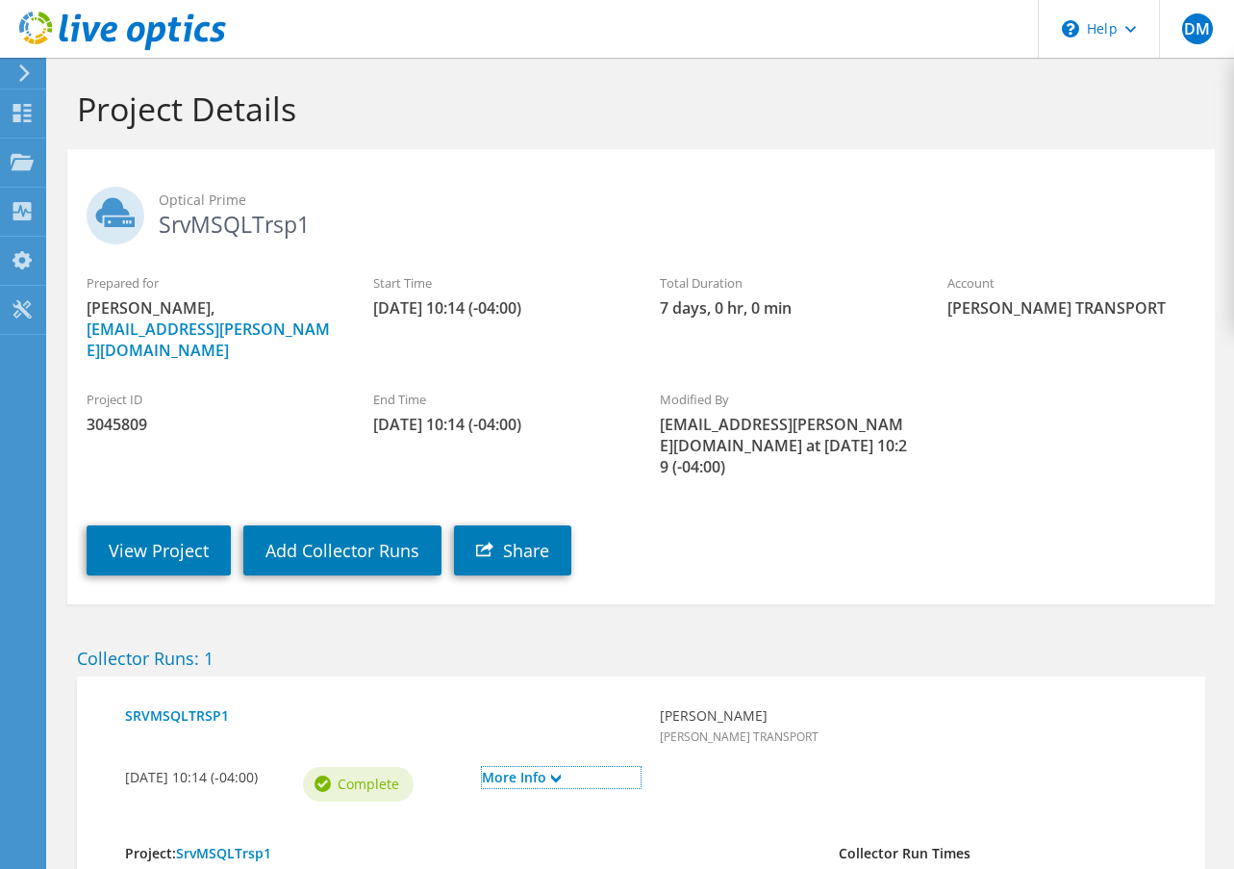
scroll to position [0, 0]
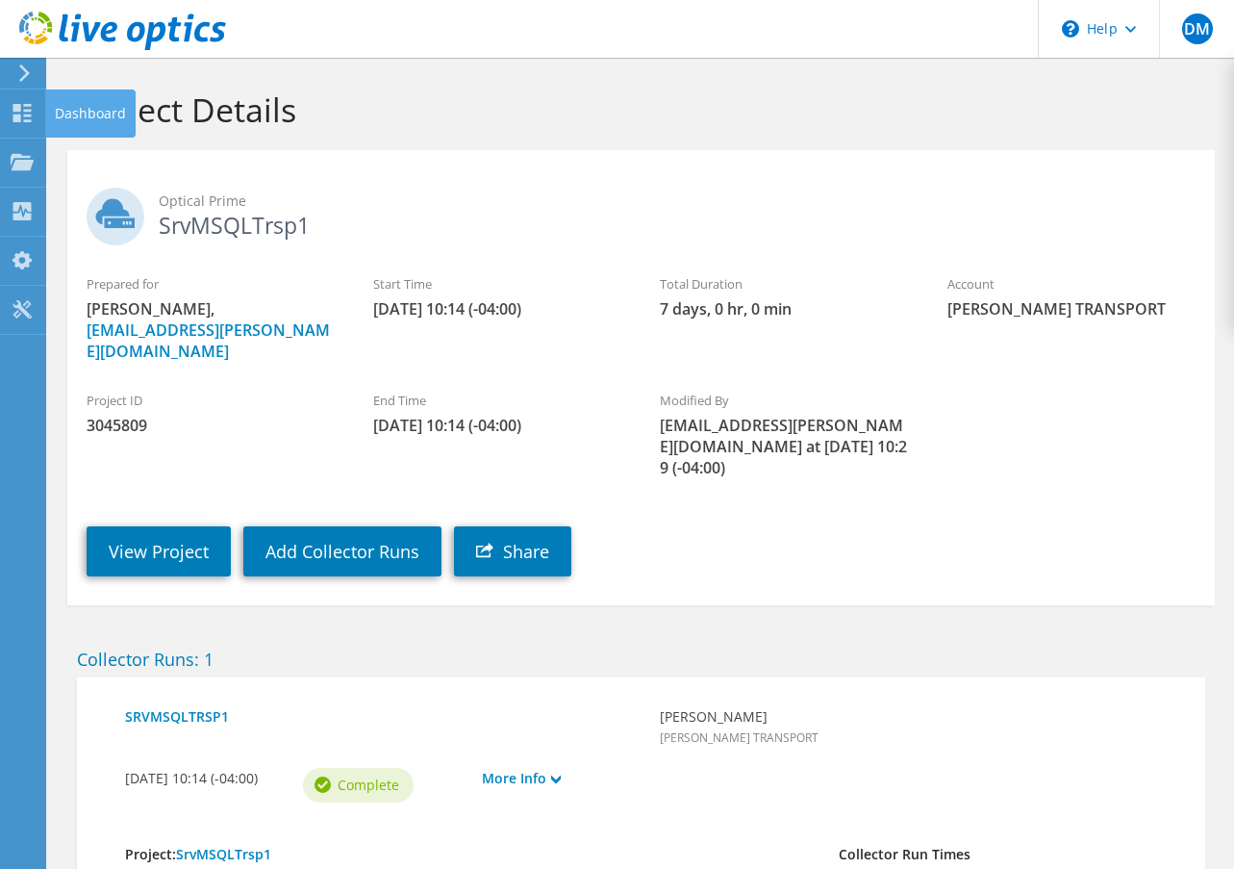
click at [74, 104] on div "Dashboard" at bounding box center [90, 113] width 90 height 48
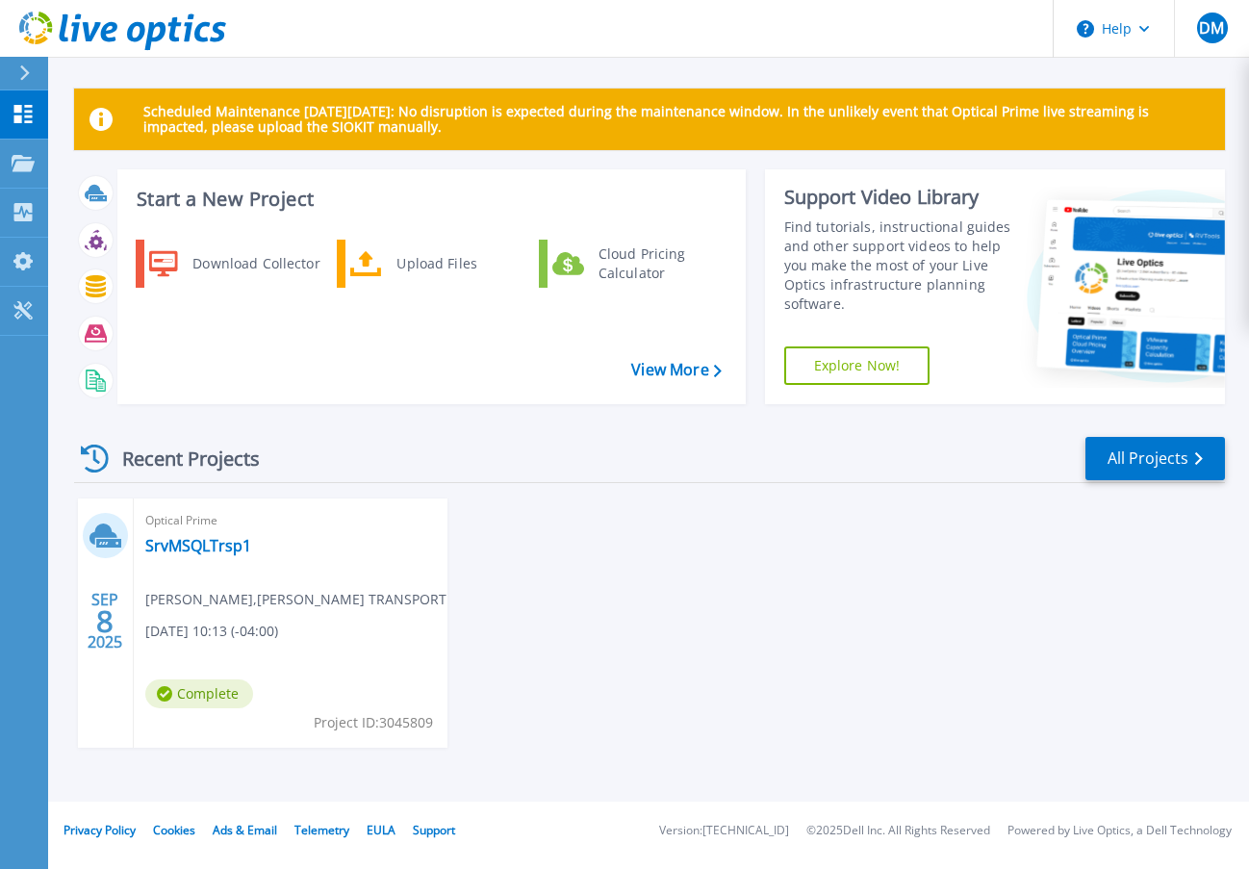
click at [679, 619] on div "[DATE] Optical Prime SrvMSQLTrsp1 [PERSON_NAME] , [PERSON_NAME] TRANSPORT [DATE…" at bounding box center [642, 642] width 1166 height 288
click at [1202, 450] on link "All Projects" at bounding box center [1154, 458] width 139 height 43
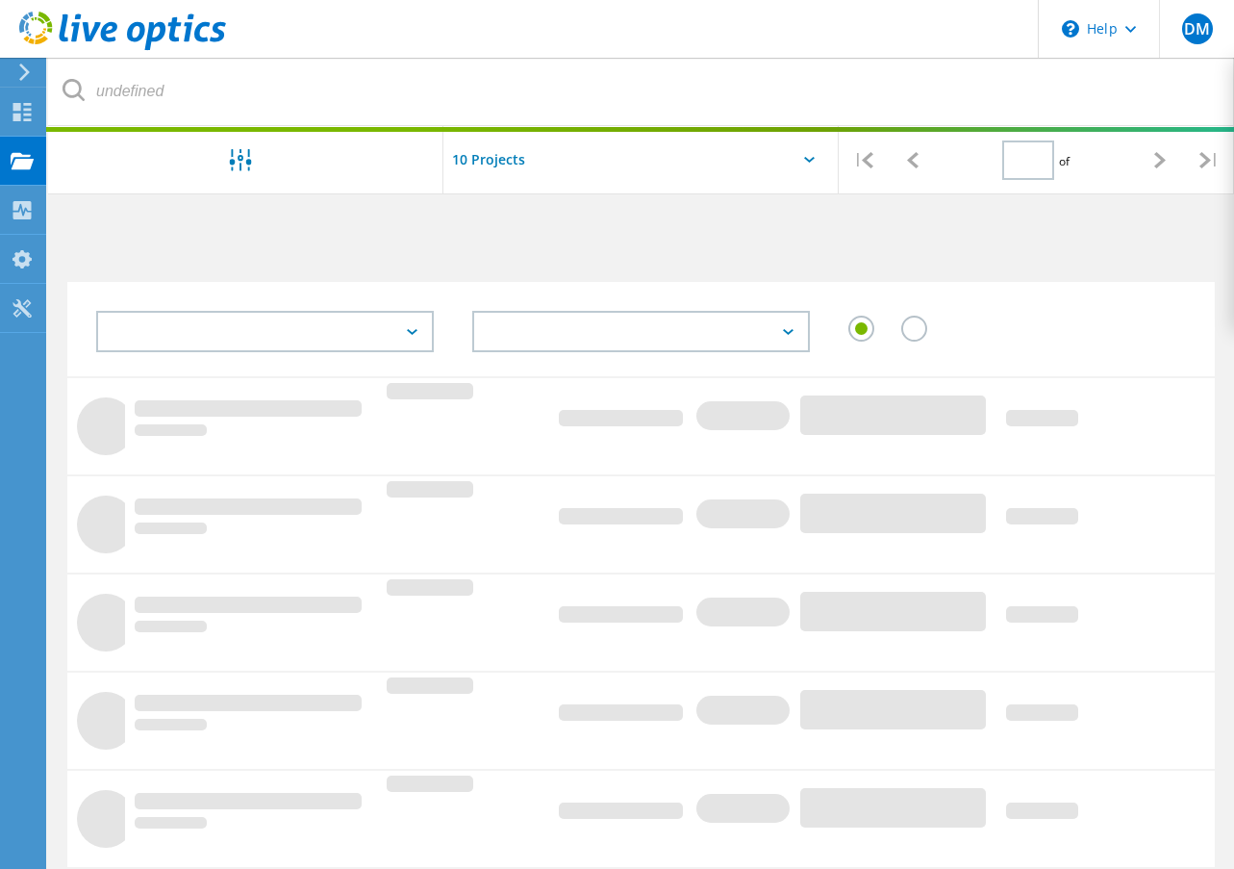
type input "1"
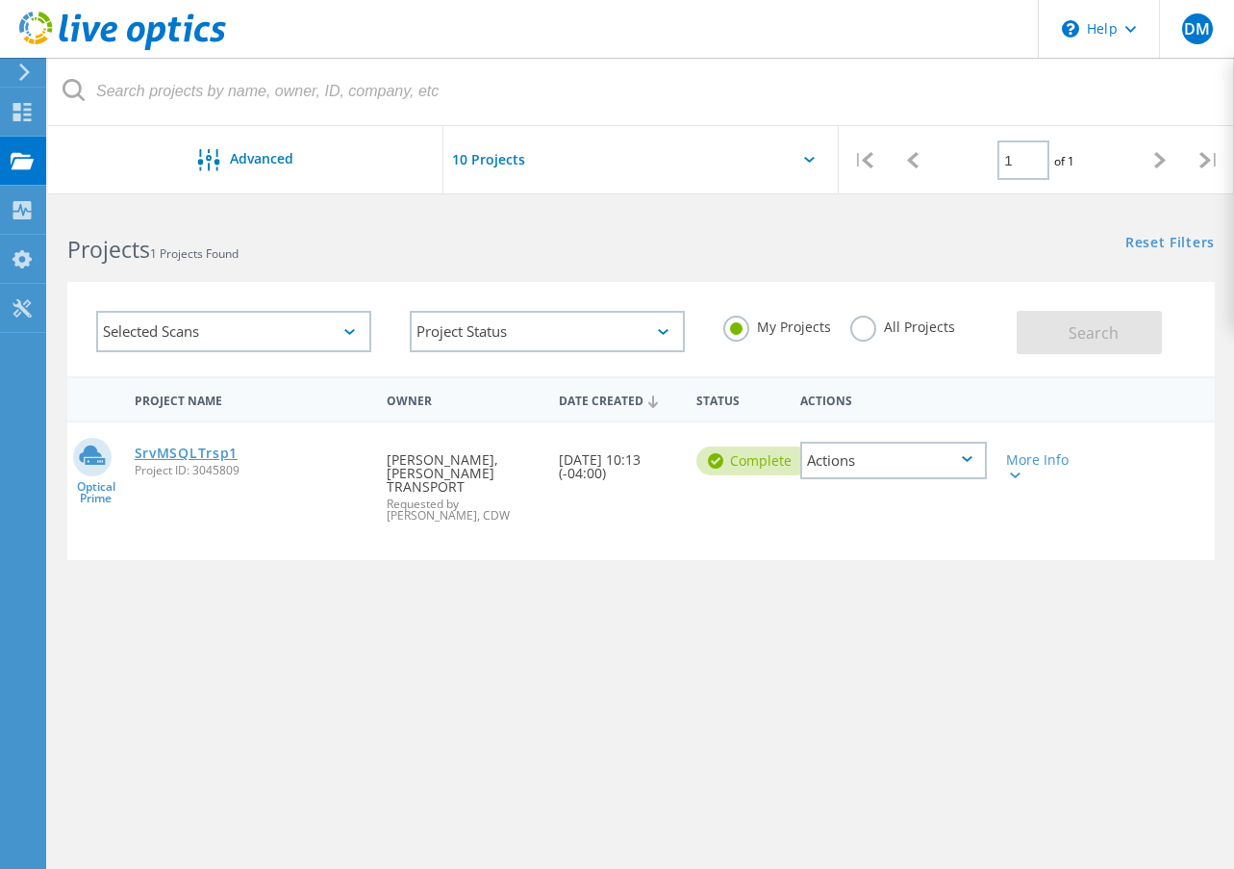
click at [178, 446] on link "SrvMSQLTrsp1" at bounding box center [186, 452] width 103 height 13
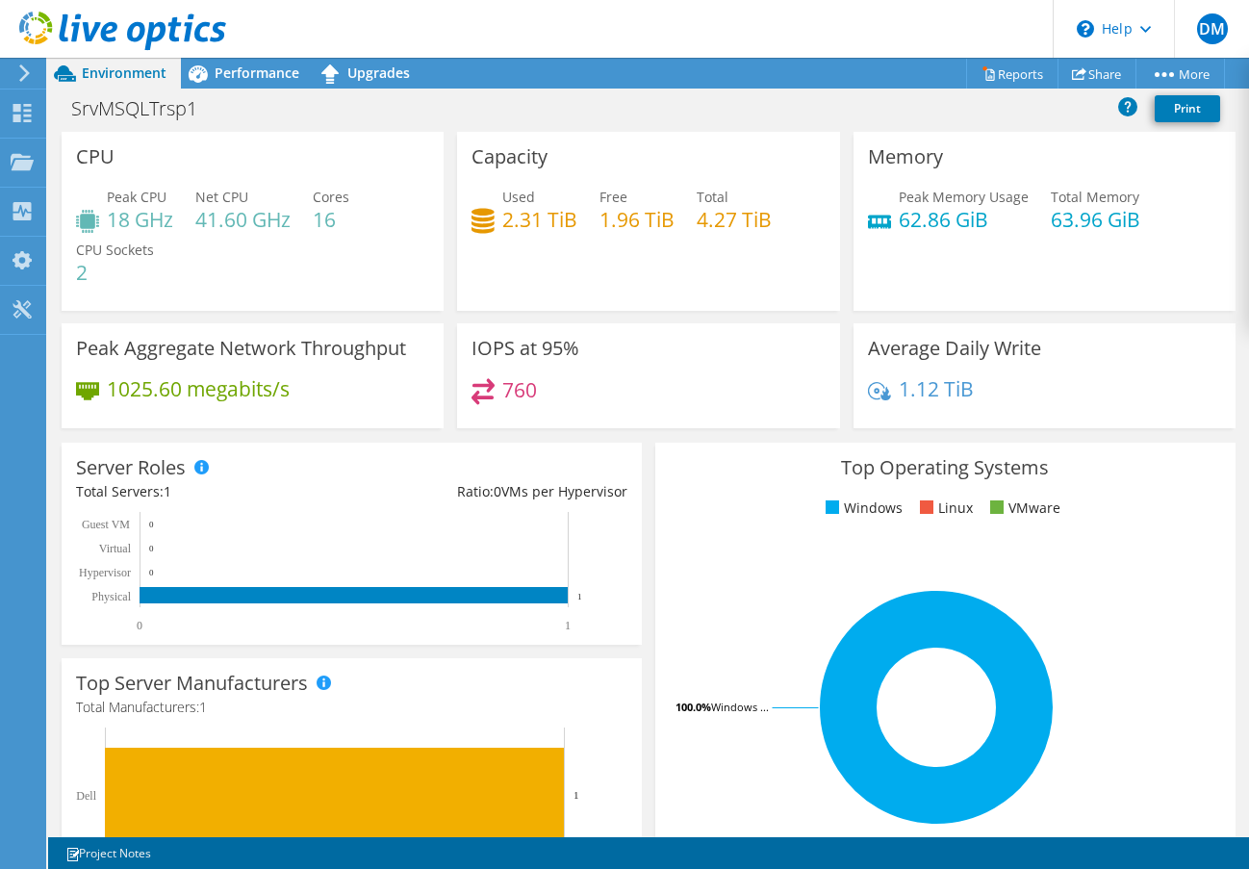
click at [171, 364] on div "Peak Aggregate Network Throughput 1025.60 megabits/s" at bounding box center [253, 375] width 382 height 105
click at [257, 71] on span "Performance" at bounding box center [257, 72] width 85 height 18
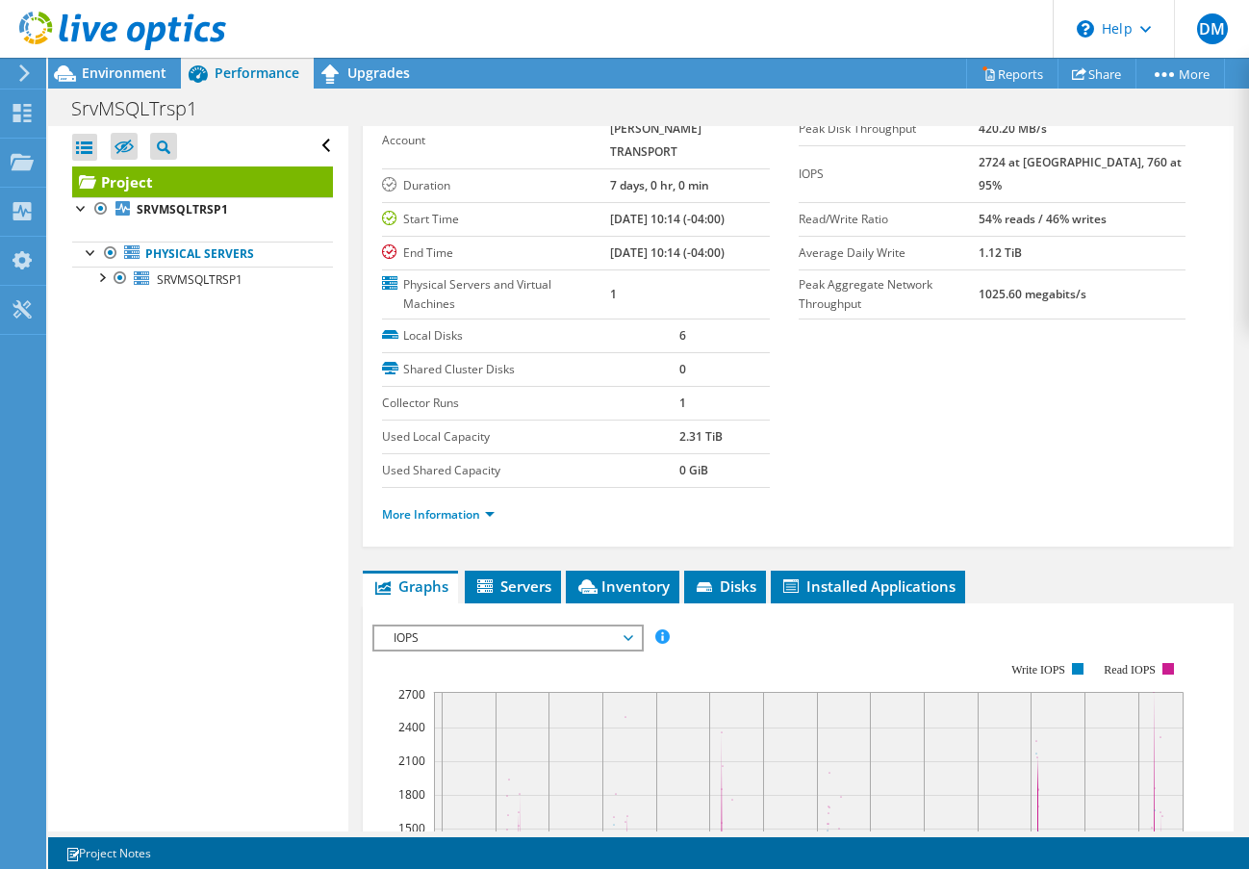
scroll to position [72, 0]
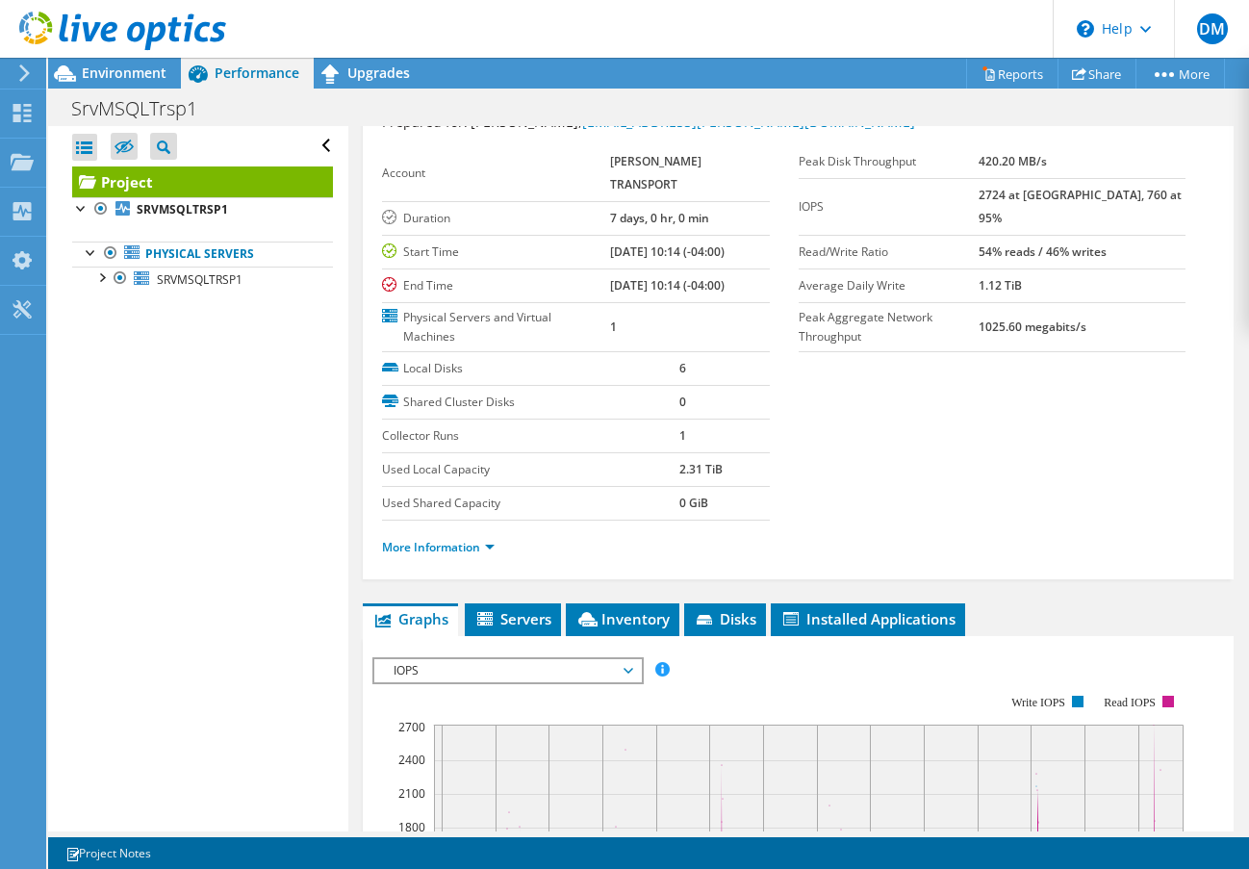
click at [555, 659] on span "IOPS" at bounding box center [507, 670] width 247 height 23
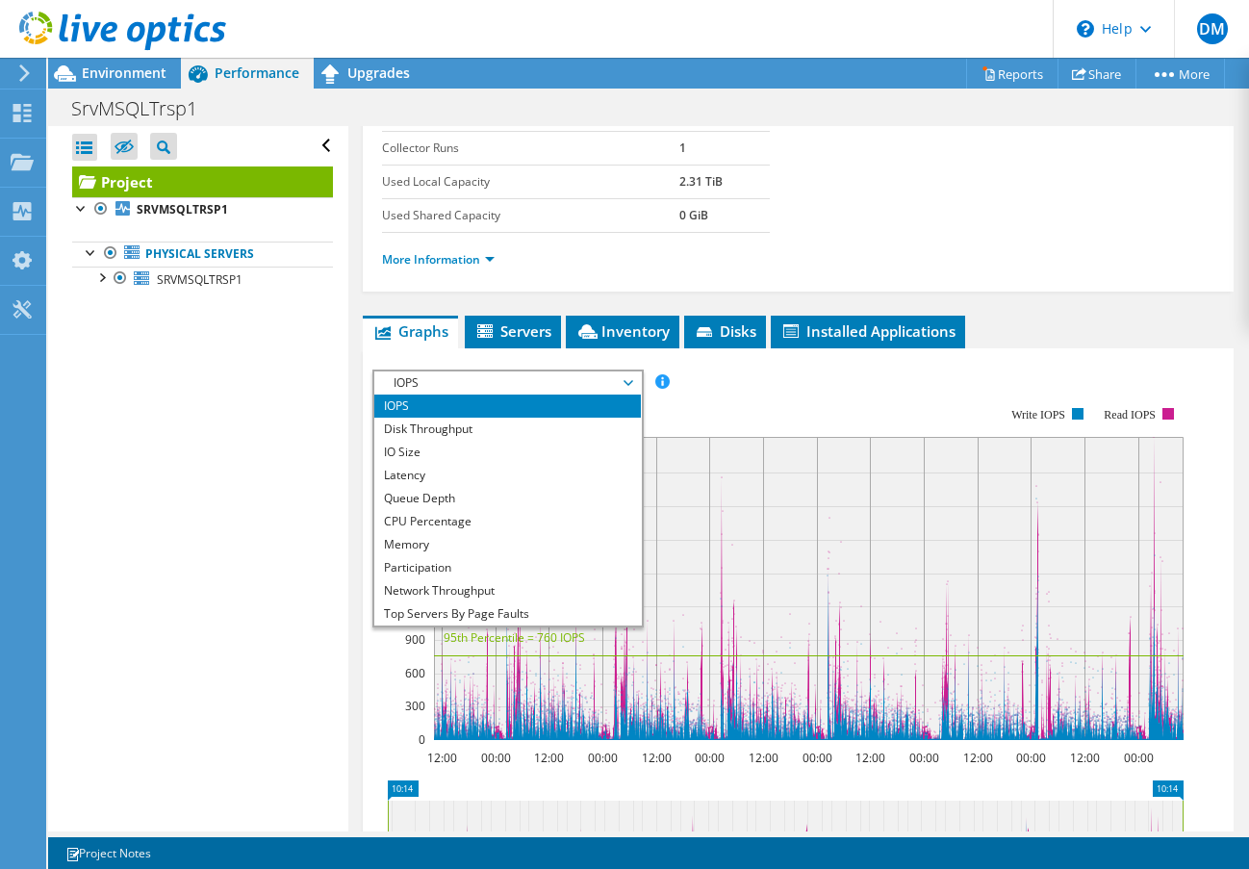
scroll to position [361, 0]
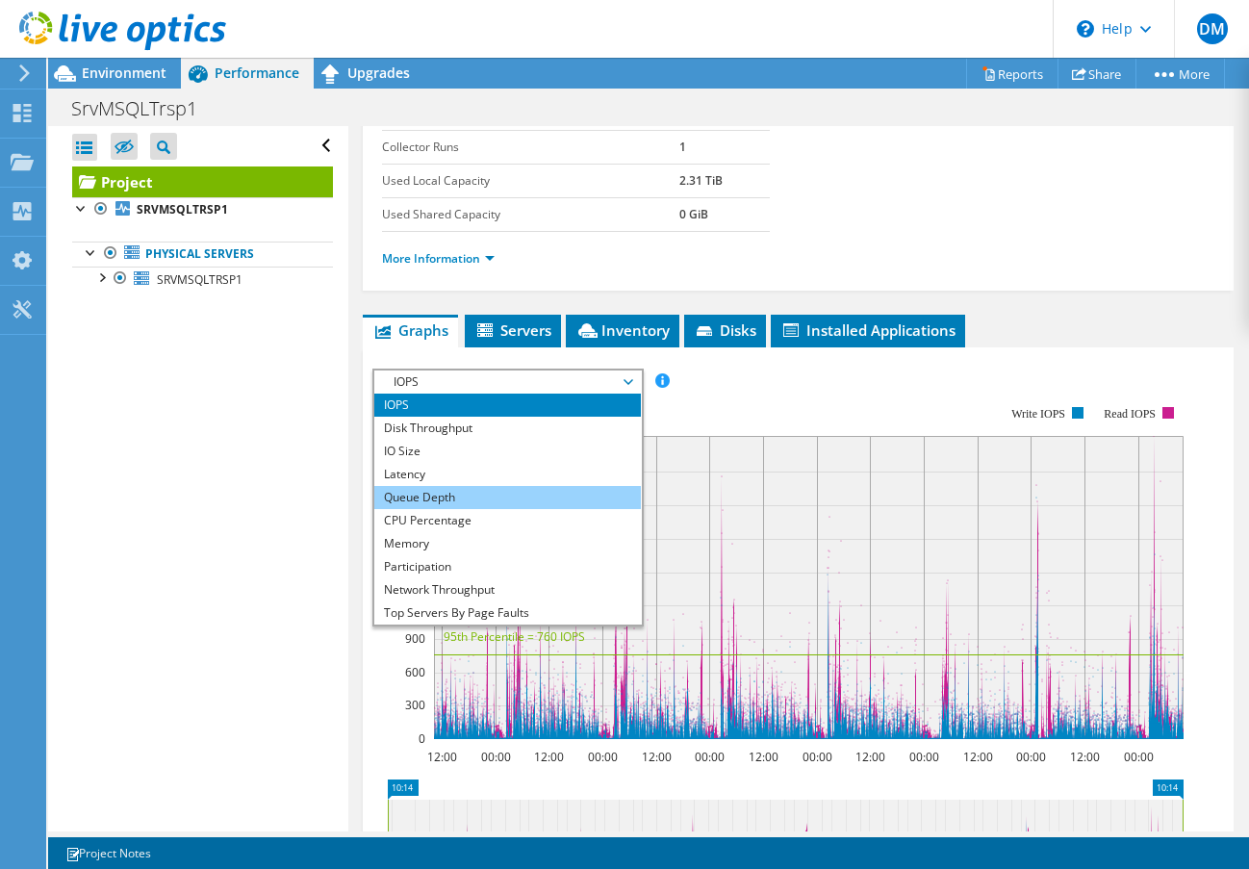
click at [448, 486] on li "Queue Depth" at bounding box center [507, 497] width 266 height 23
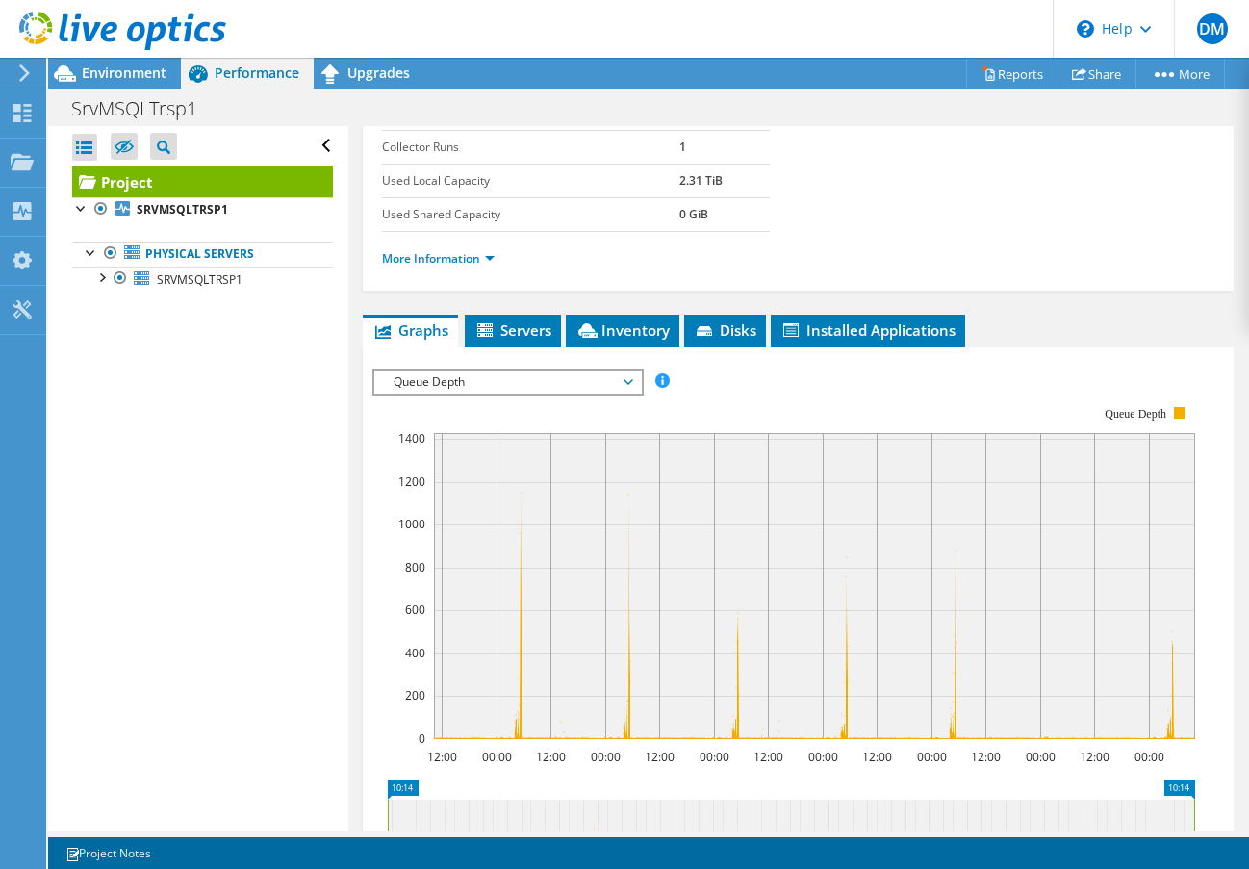
click at [555, 370] on span "Queue Depth" at bounding box center [507, 381] width 247 height 23
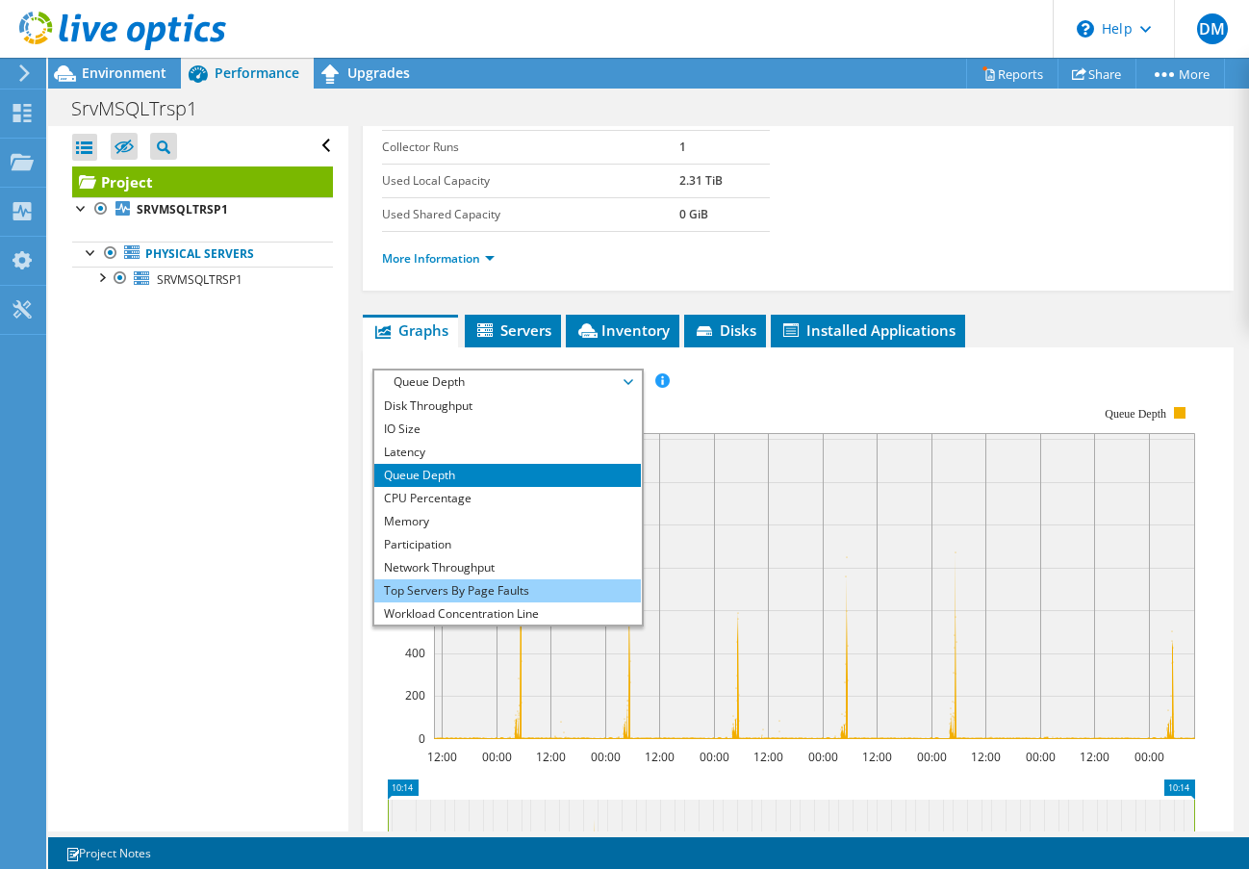
scroll to position [0, 0]
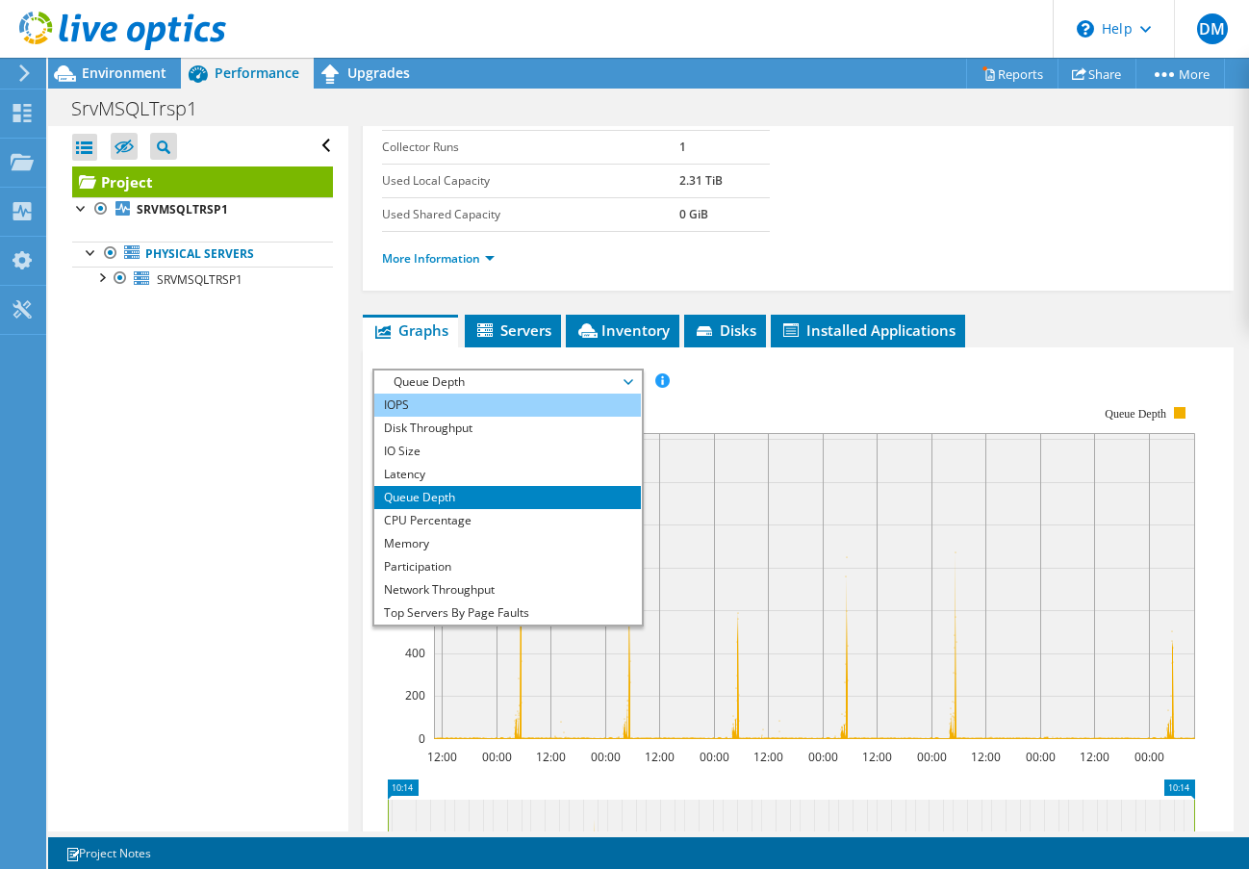
click at [409, 393] on li "IOPS" at bounding box center [507, 404] width 266 height 23
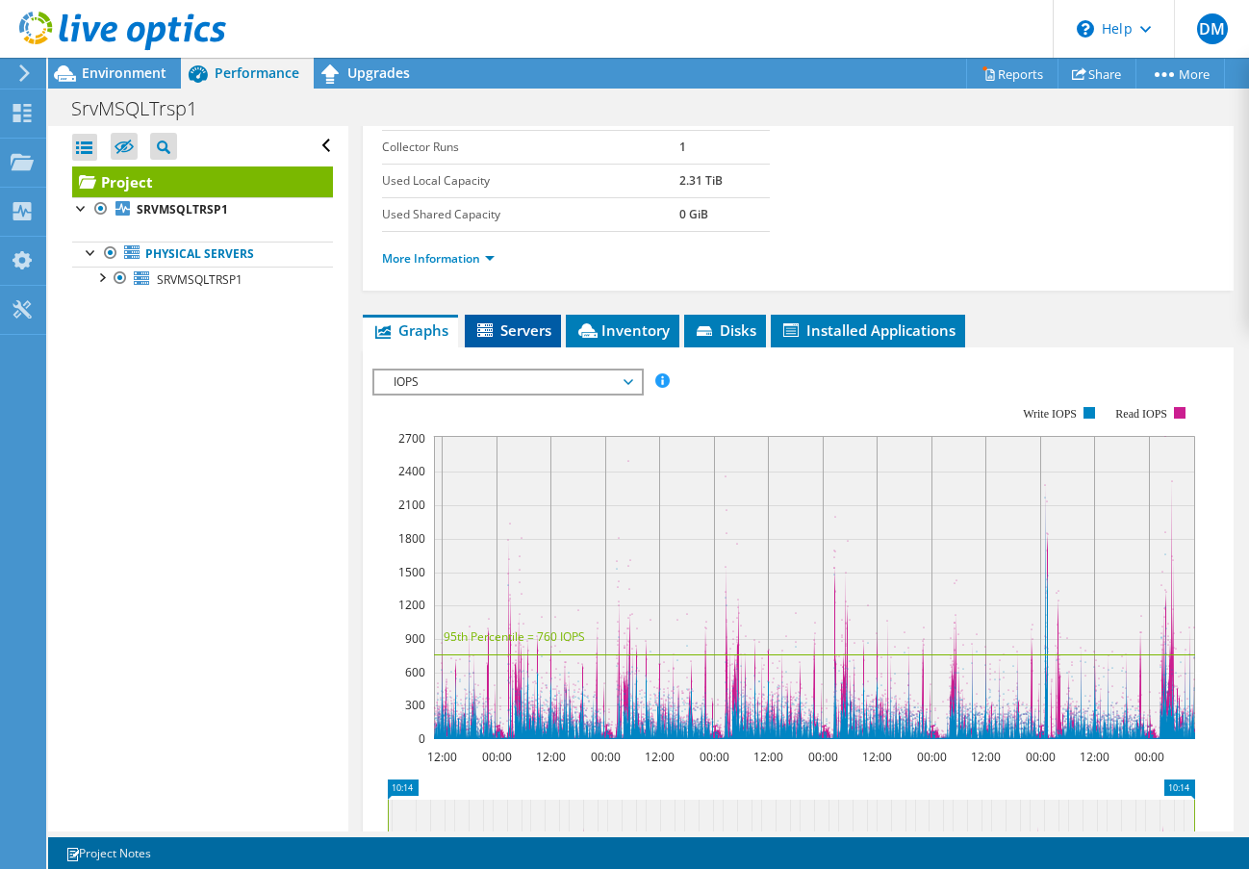
click at [522, 320] on span "Servers" at bounding box center [512, 329] width 77 height 19
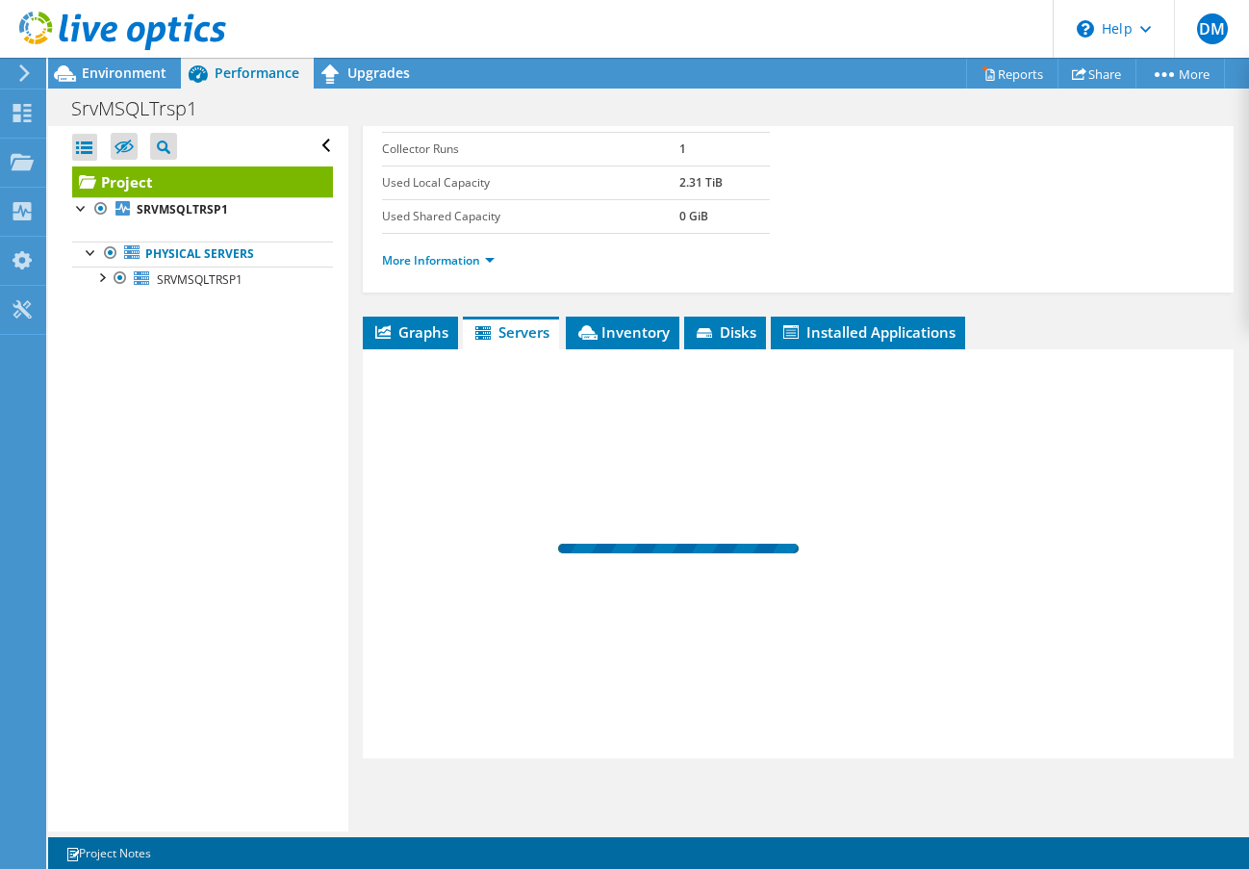
scroll to position [320, 0]
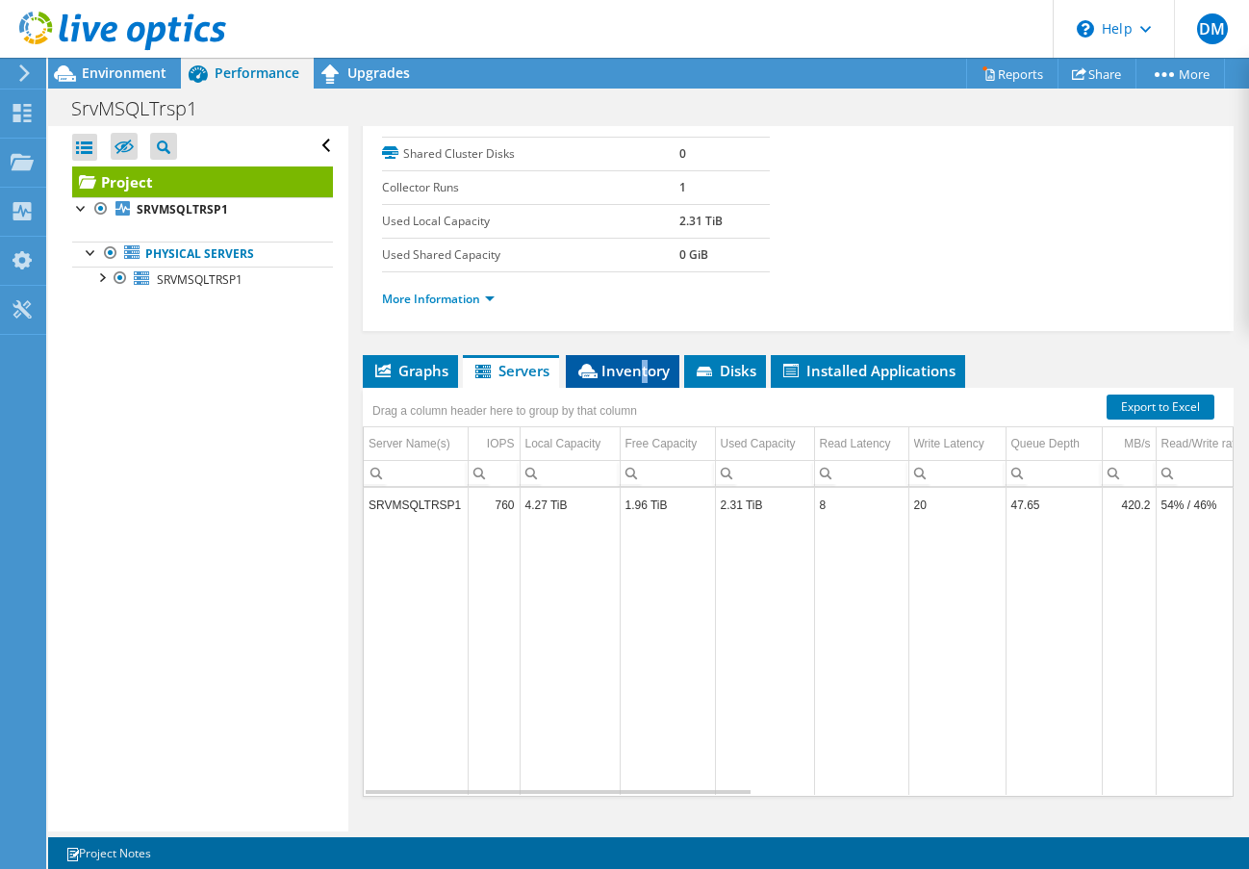
click at [644, 361] on span "Inventory" at bounding box center [622, 370] width 94 height 19
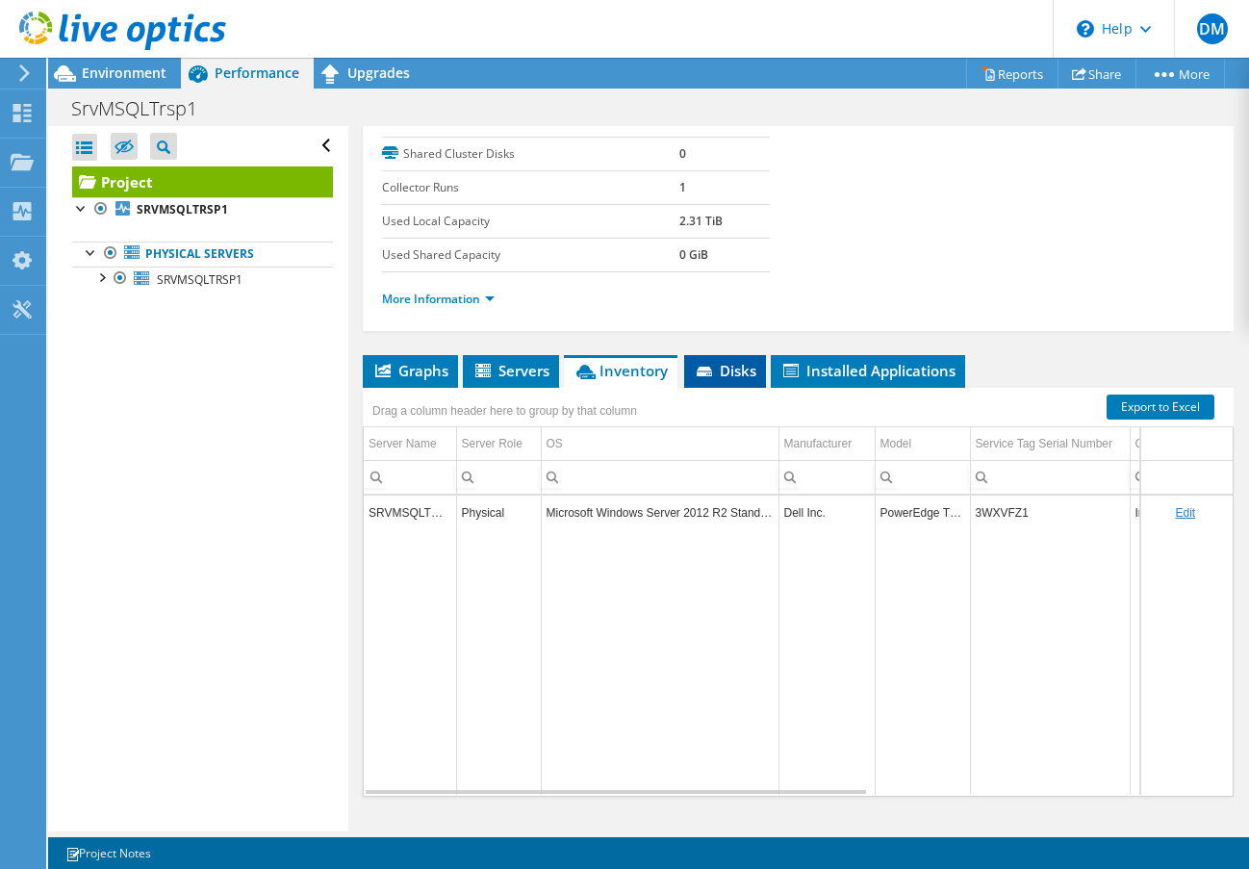
click at [713, 355] on li "Disks" at bounding box center [725, 371] width 82 height 33
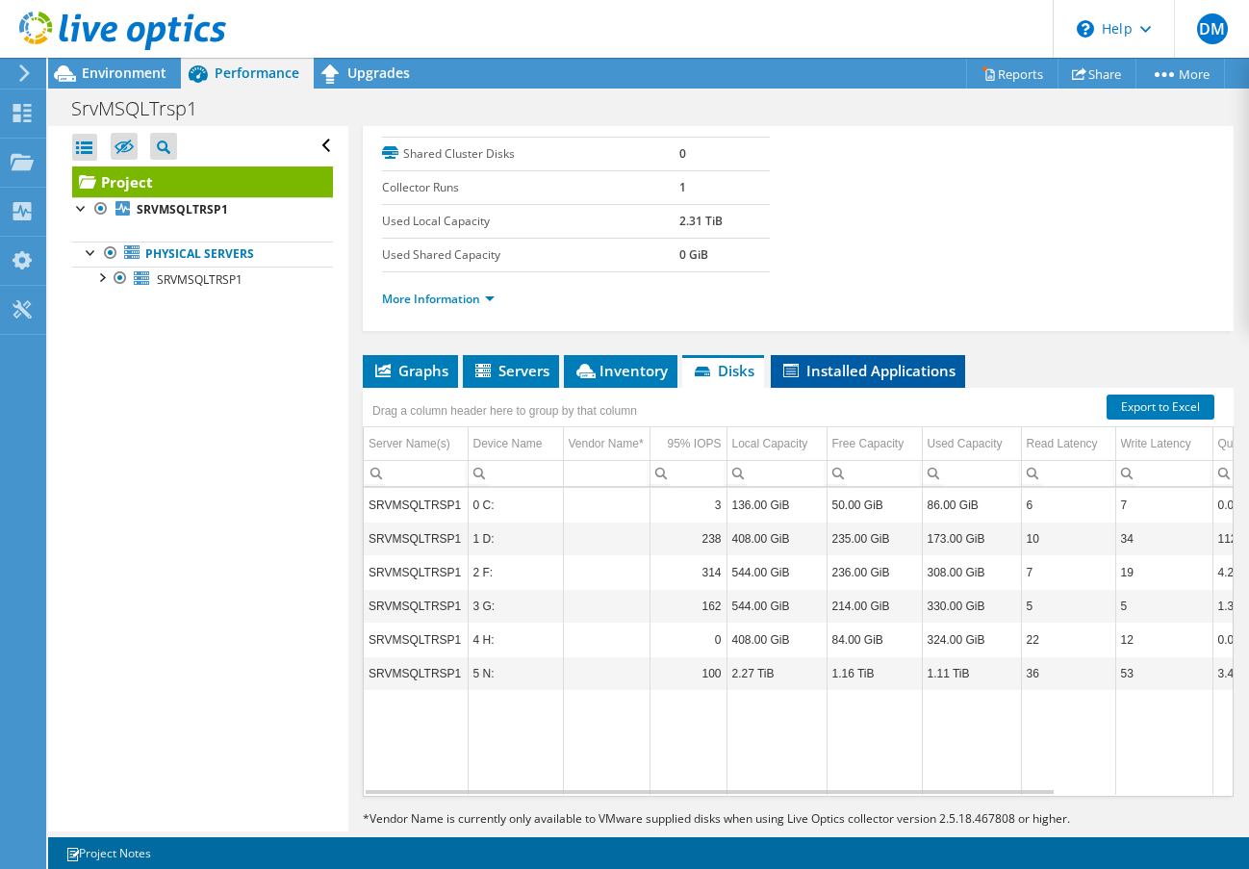
click at [837, 361] on span "Installed Applications" at bounding box center [867, 370] width 175 height 19
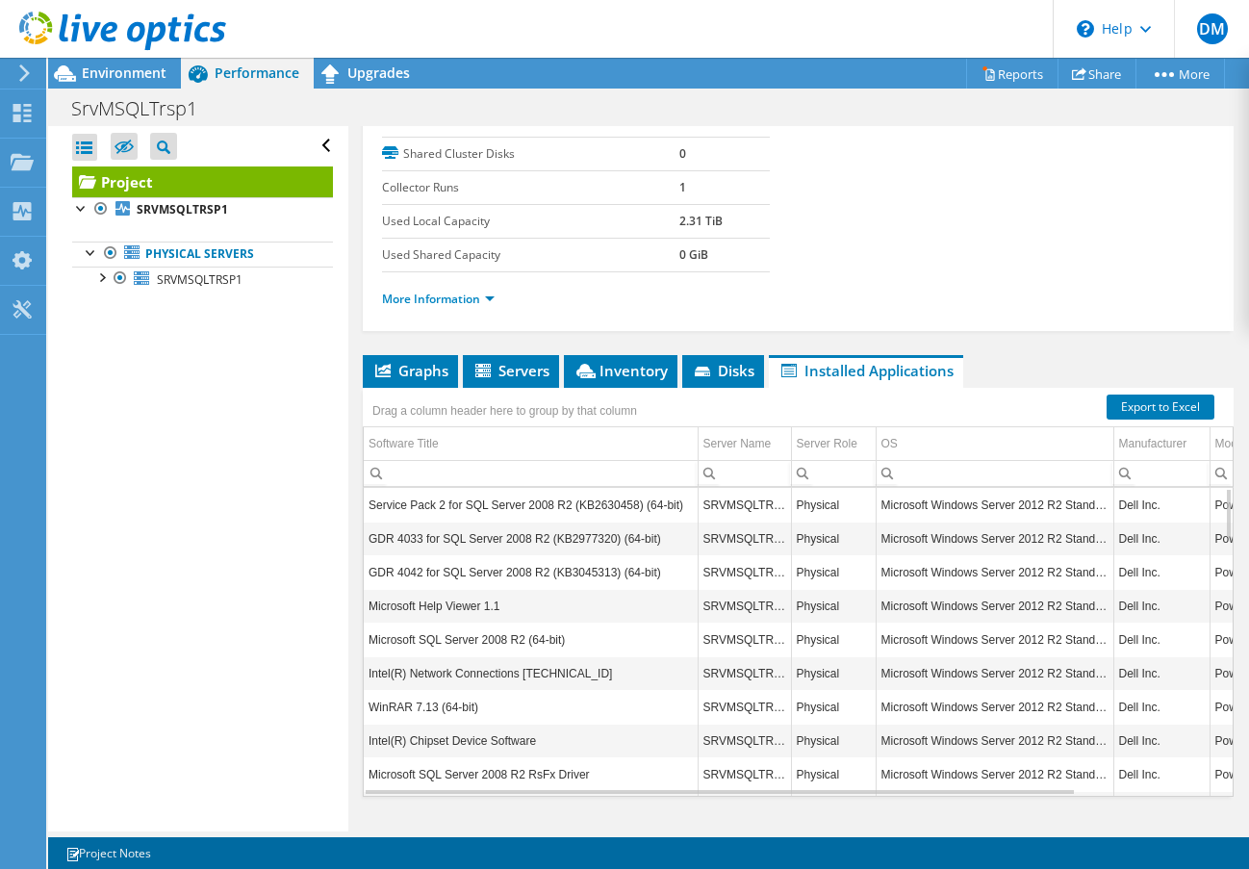
click at [424, 555] on td "GDR 4042 for SQL Server 2008 R2 (KB3045313) (64-bit)" at bounding box center [531, 572] width 334 height 34
click at [428, 656] on td "Intel(R) Network Connections 24.0.0.11" at bounding box center [531, 673] width 334 height 34
click at [510, 622] on td "Microsoft SQL Server 2008 R2 (64-bit)" at bounding box center [531, 639] width 334 height 34
click at [500, 622] on td "Microsoft SQL Server 2008 R2 (64-bit)" at bounding box center [531, 639] width 334 height 34
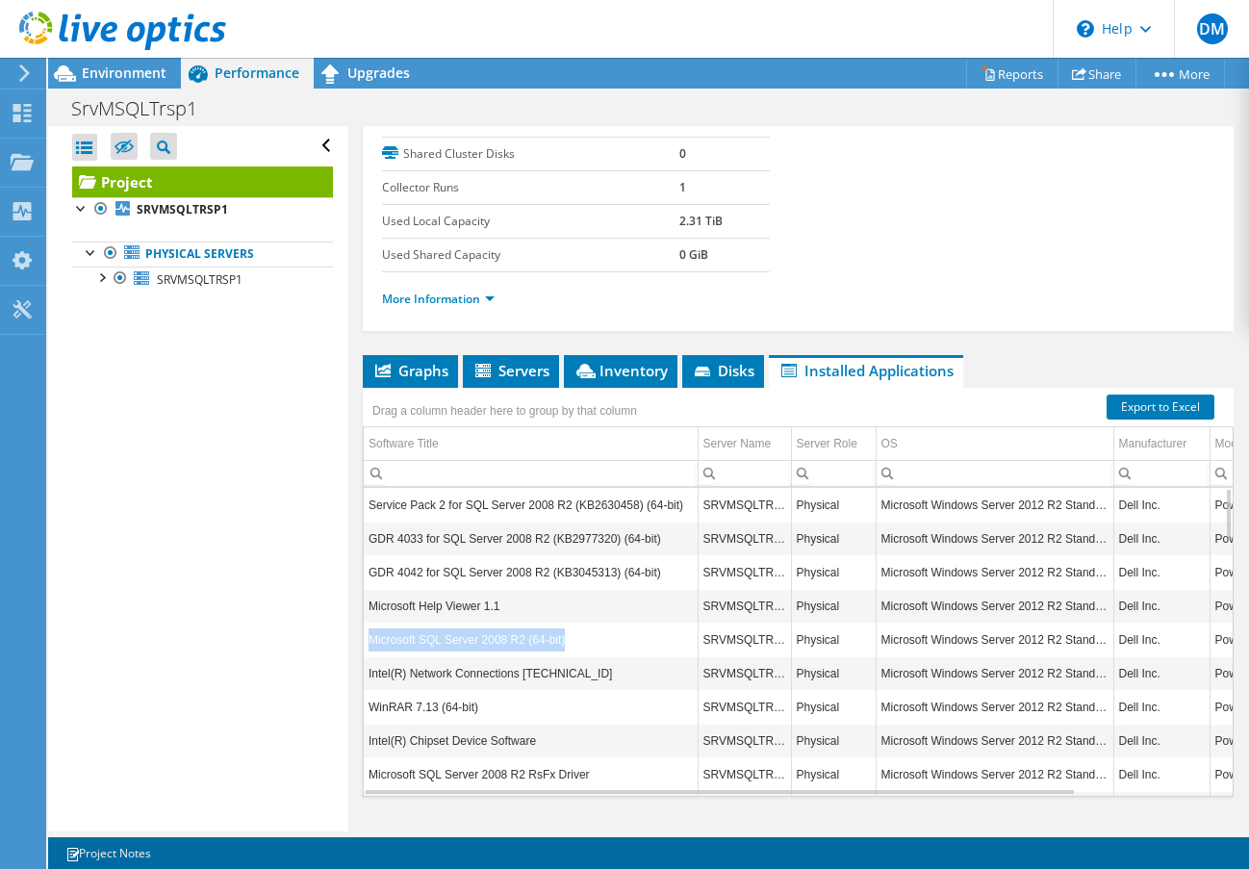
click at [500, 622] on td "Microsoft SQL Server 2008 R2 (64-bit)" at bounding box center [531, 639] width 334 height 34
click at [625, 622] on td "Microsoft SQL Server 2008 R2 (64-bit)" at bounding box center [531, 639] width 334 height 34
click at [623, 361] on span "Inventory" at bounding box center [620, 370] width 94 height 19
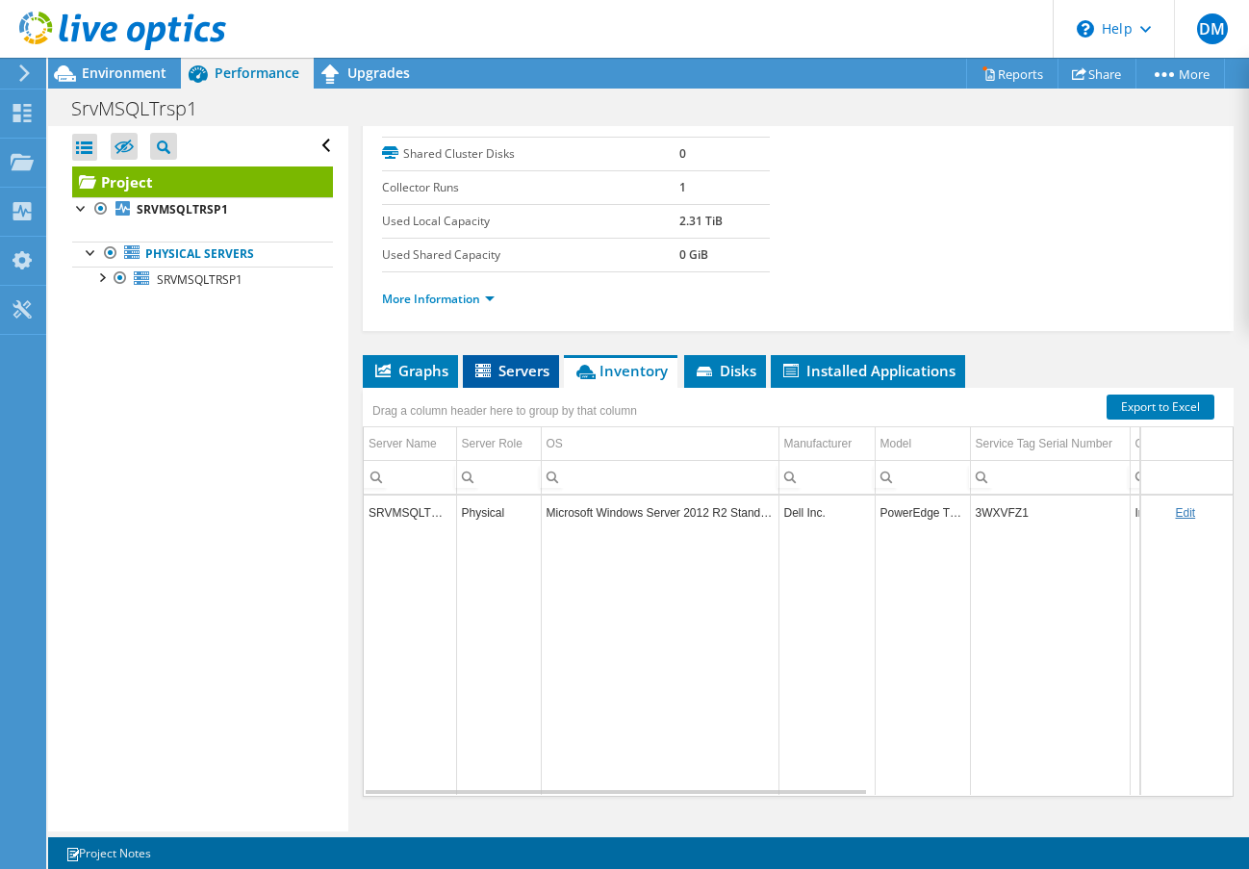
click at [538, 361] on span "Servers" at bounding box center [510, 370] width 77 height 19
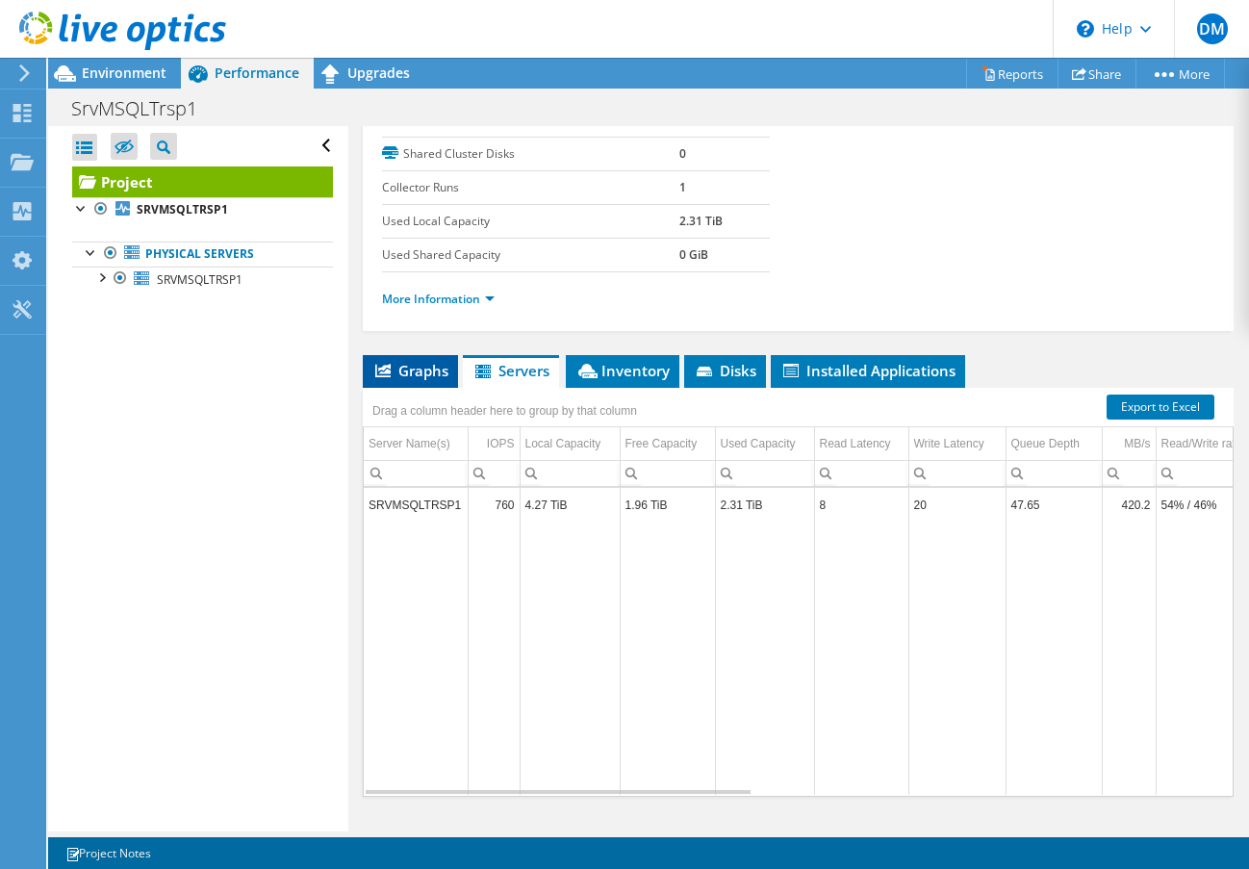
click at [418, 361] on span "Graphs" at bounding box center [410, 370] width 76 height 19
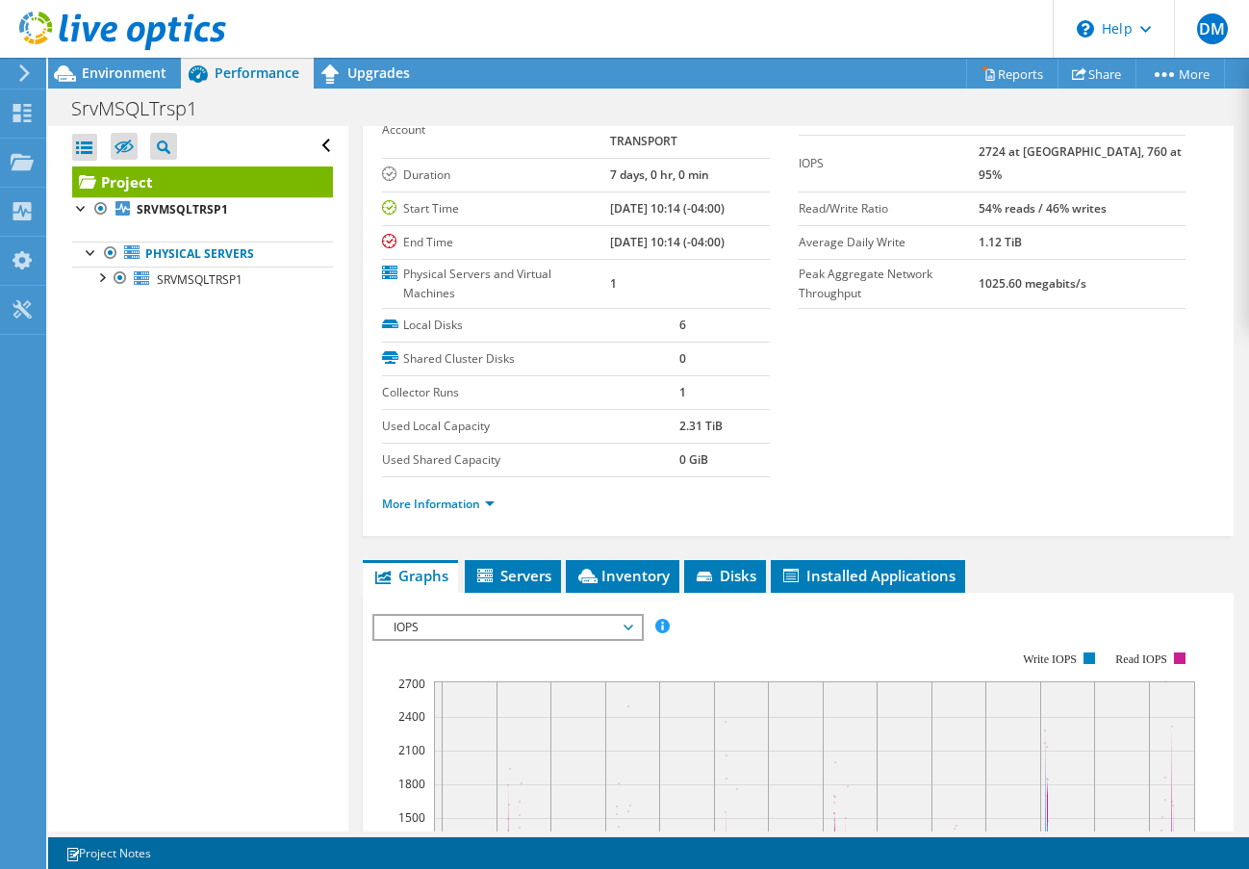
scroll to position [0, 0]
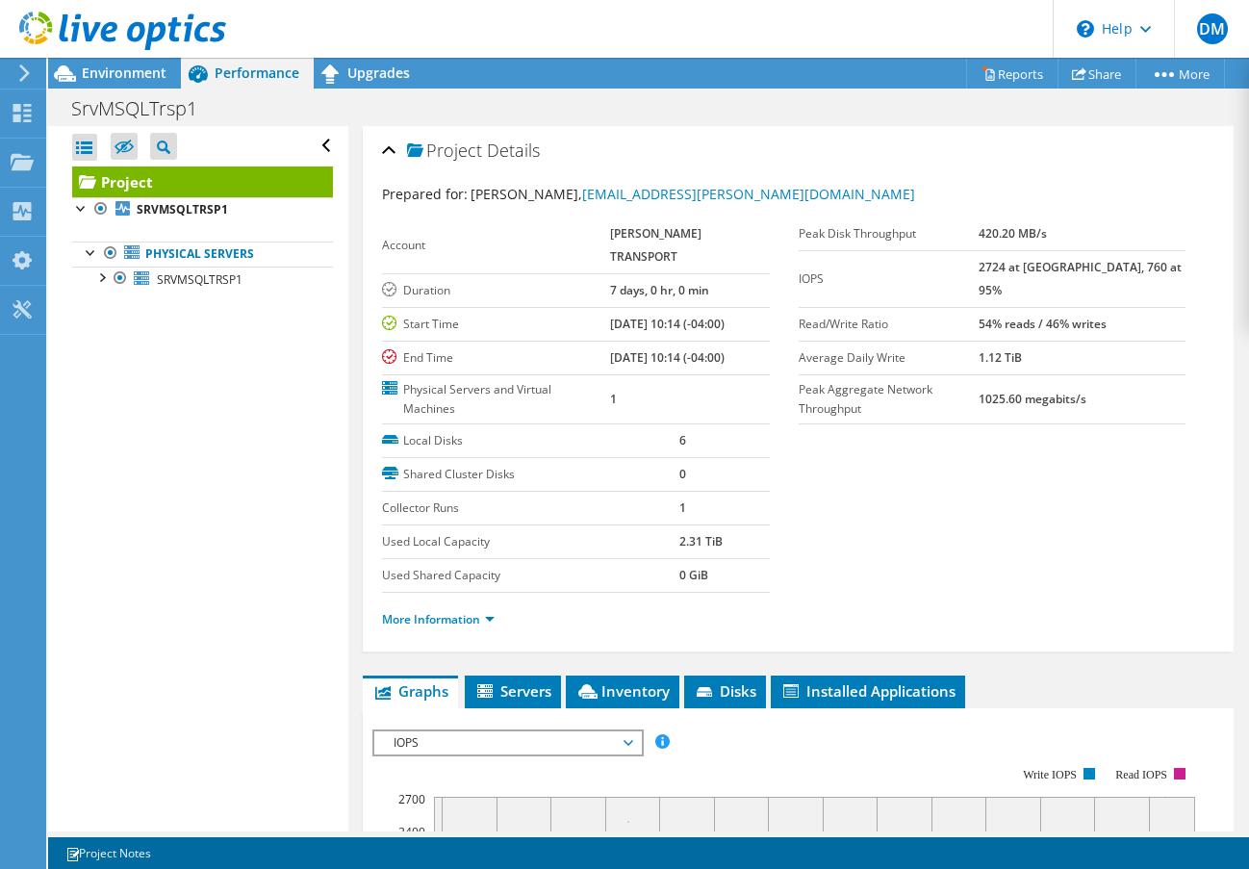
click at [243, 75] on span "Performance" at bounding box center [257, 72] width 85 height 18
click at [141, 75] on span "Environment" at bounding box center [124, 72] width 85 height 18
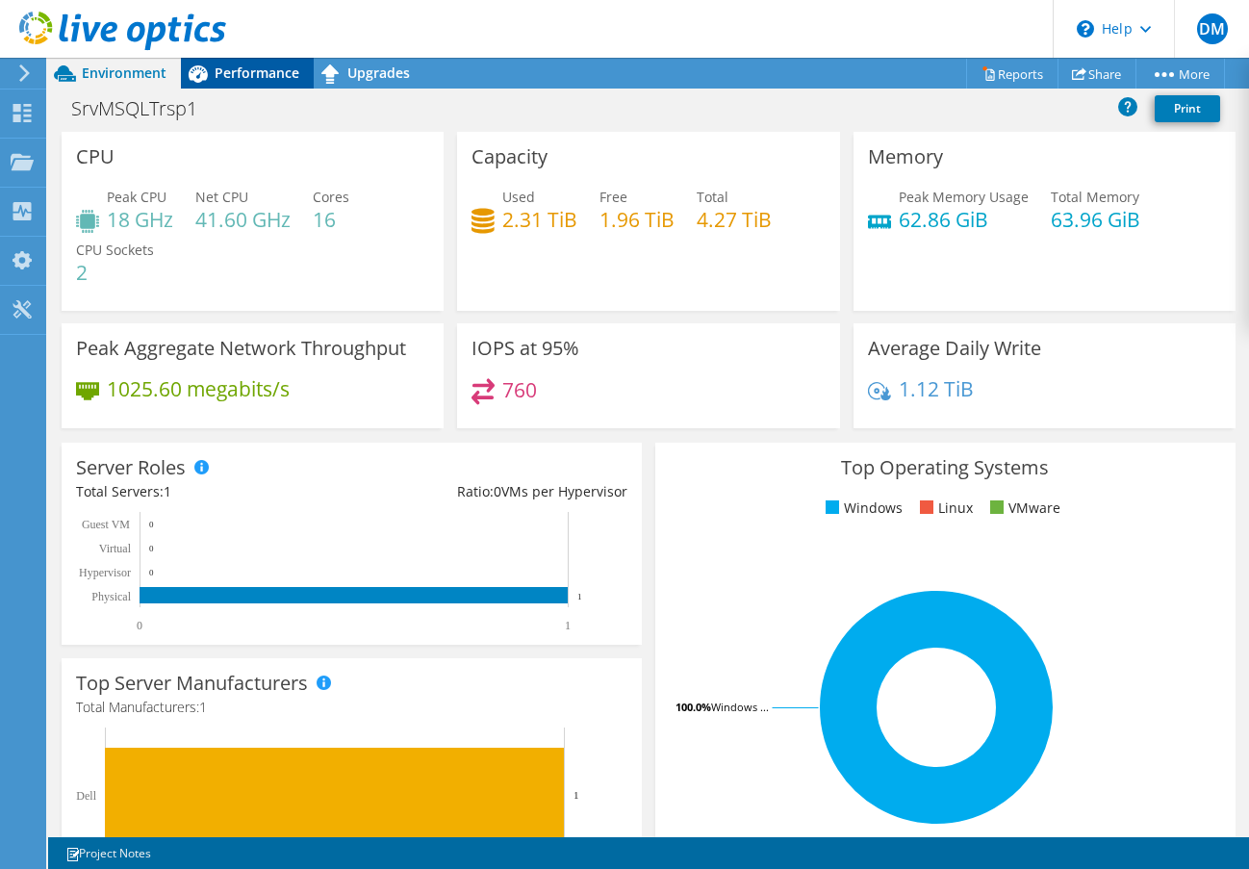
click at [249, 75] on span "Performance" at bounding box center [257, 72] width 85 height 18
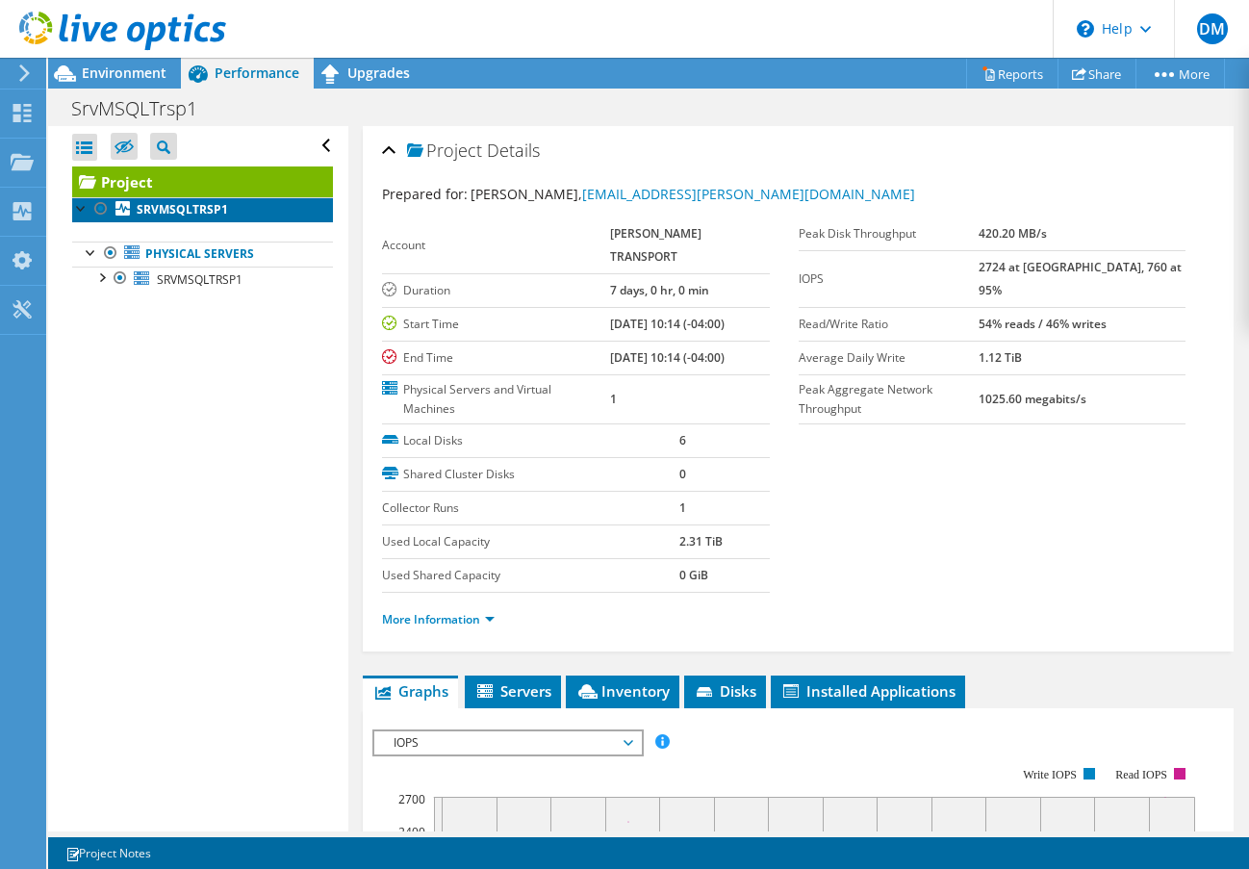
click at [183, 213] on b "SRVMSQLTRSP1" at bounding box center [182, 209] width 91 height 16
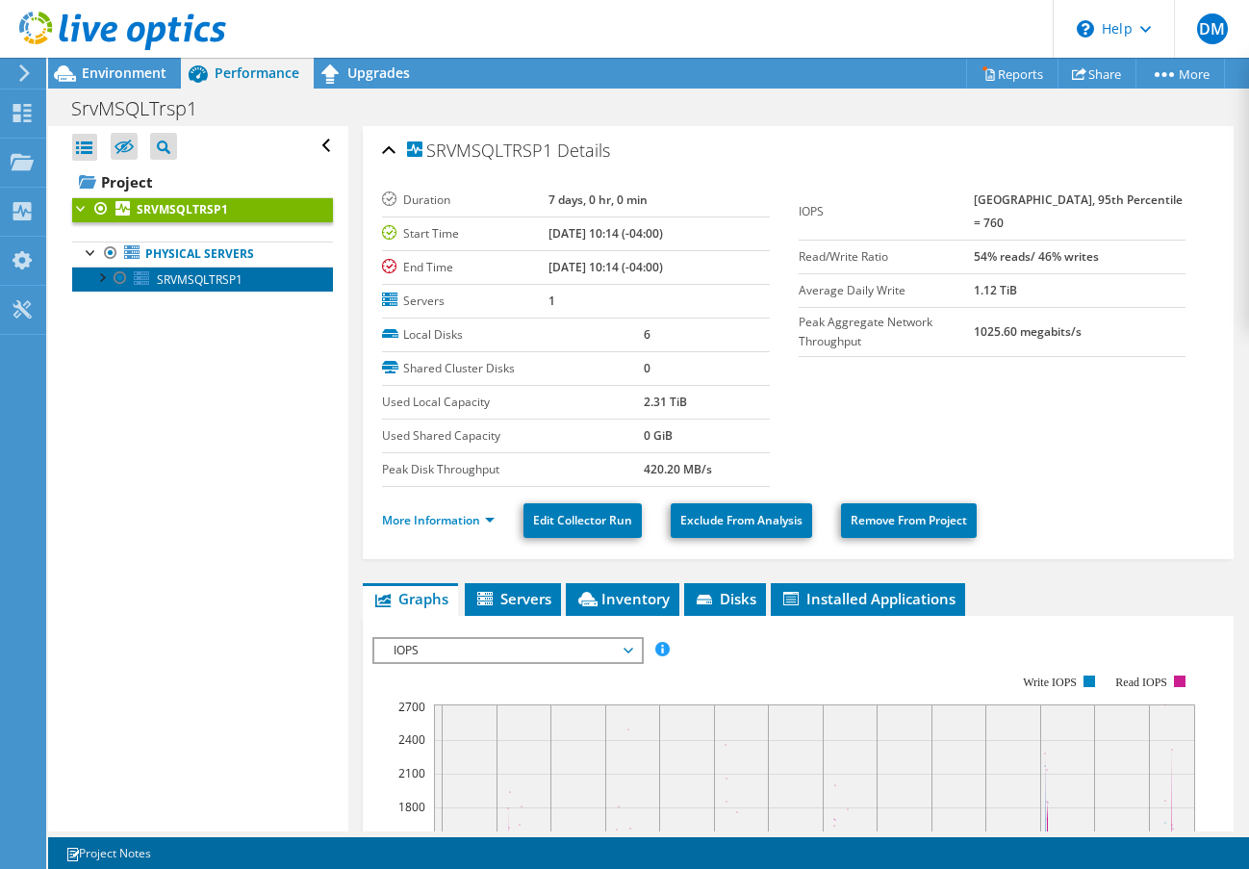
click at [182, 283] on span "SRVMSQLTRSP1" at bounding box center [200, 279] width 86 height 16
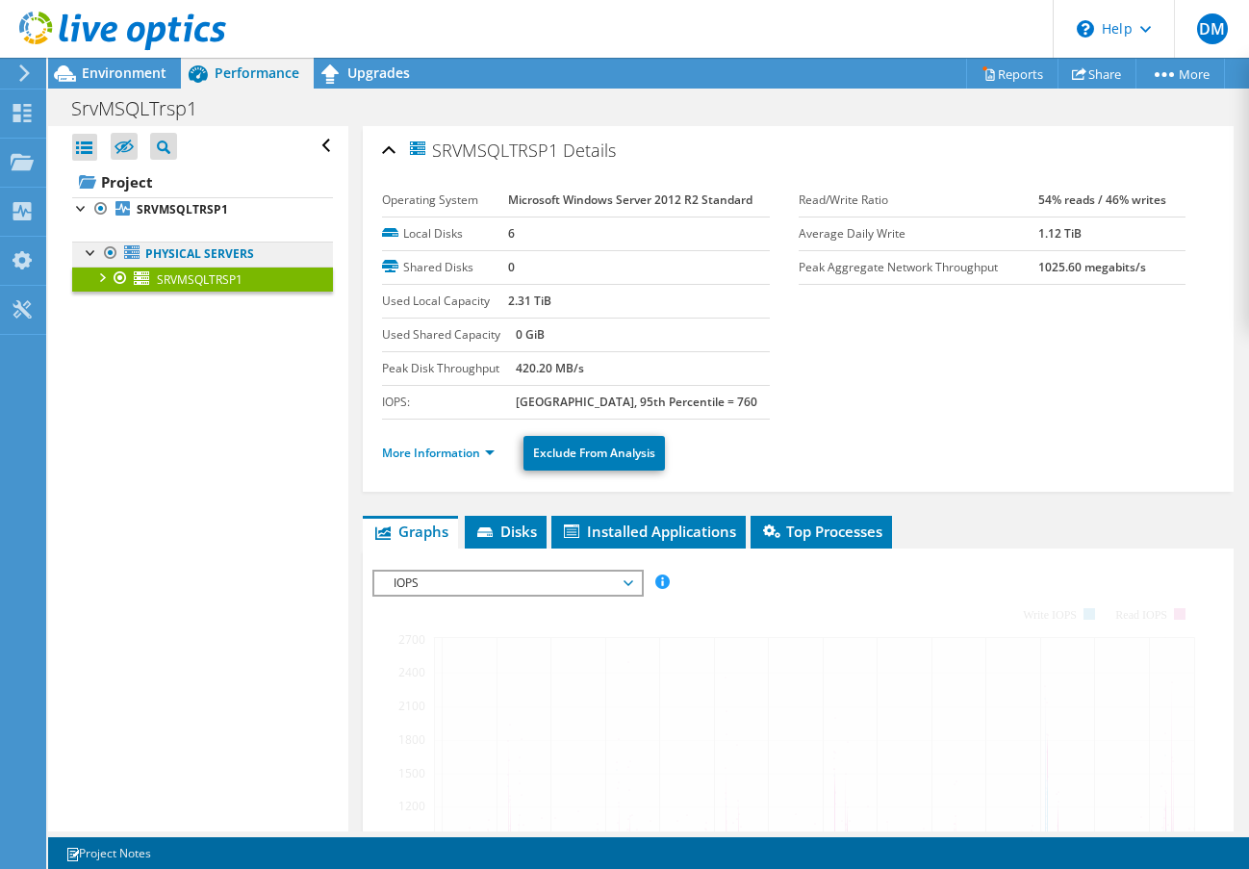
click at [191, 253] on link "Physical Servers" at bounding box center [202, 253] width 261 height 25
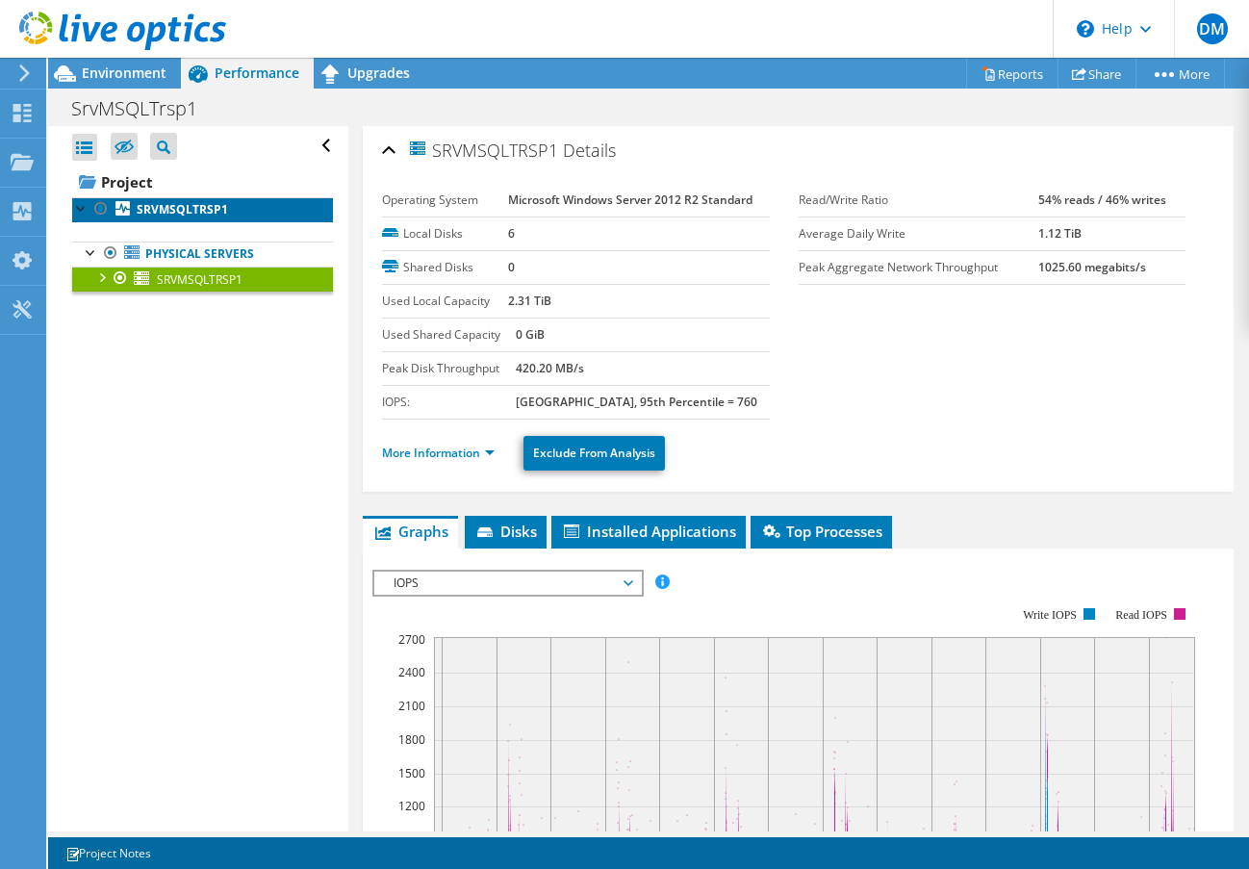
click at [192, 221] on link "SRVMSQLTRSP1" at bounding box center [202, 209] width 261 height 25
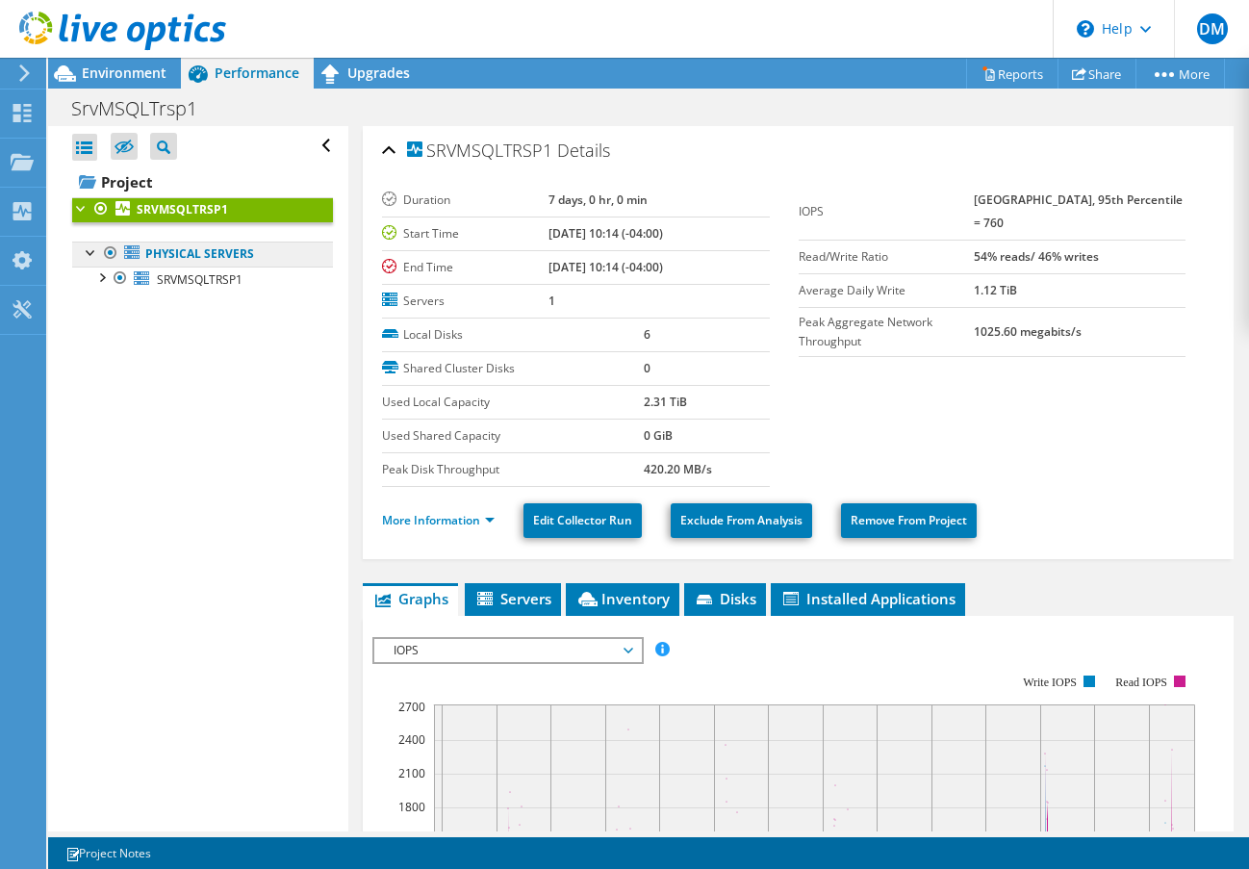
click at [190, 241] on link "Physical Servers" at bounding box center [202, 253] width 261 height 25
click at [188, 256] on link "Physical Servers" at bounding box center [202, 253] width 261 height 25
click at [183, 266] on link "SRVMSQLTRSP1" at bounding box center [202, 278] width 261 height 25
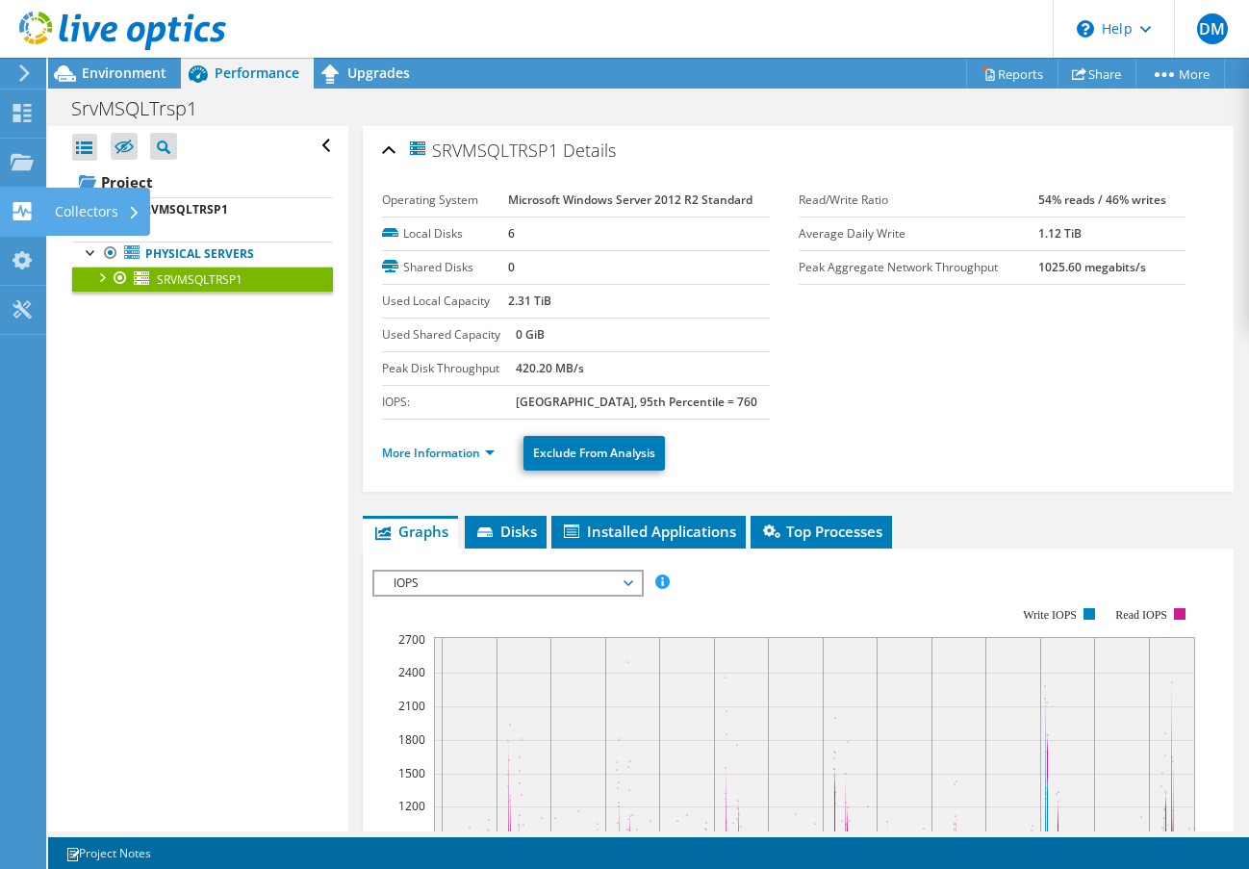
click at [70, 214] on div "Collectors" at bounding box center [97, 212] width 105 height 48
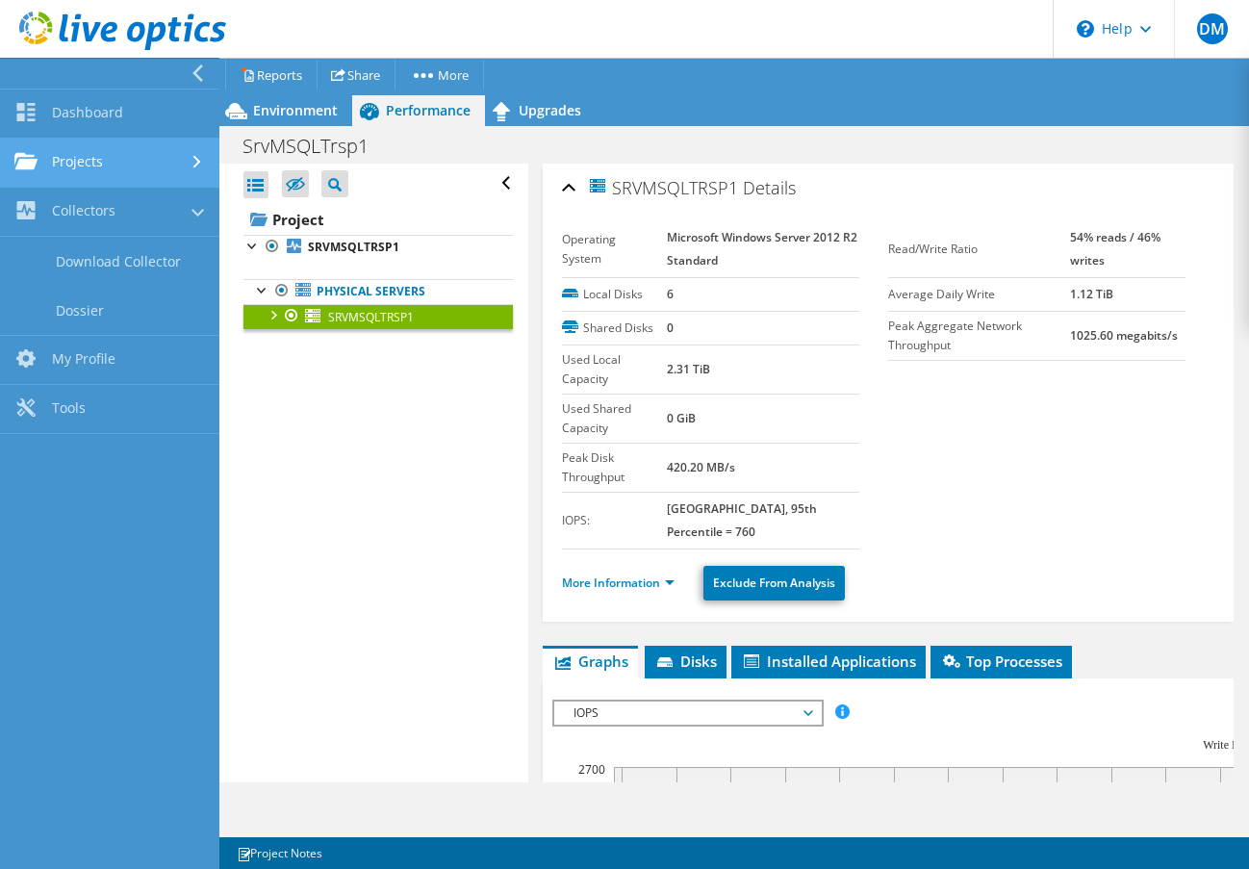
click at [84, 164] on link "Projects" at bounding box center [109, 163] width 219 height 49
click at [94, 160] on link "Projects" at bounding box center [109, 163] width 219 height 49
click at [89, 175] on link "Projects" at bounding box center [109, 163] width 219 height 49
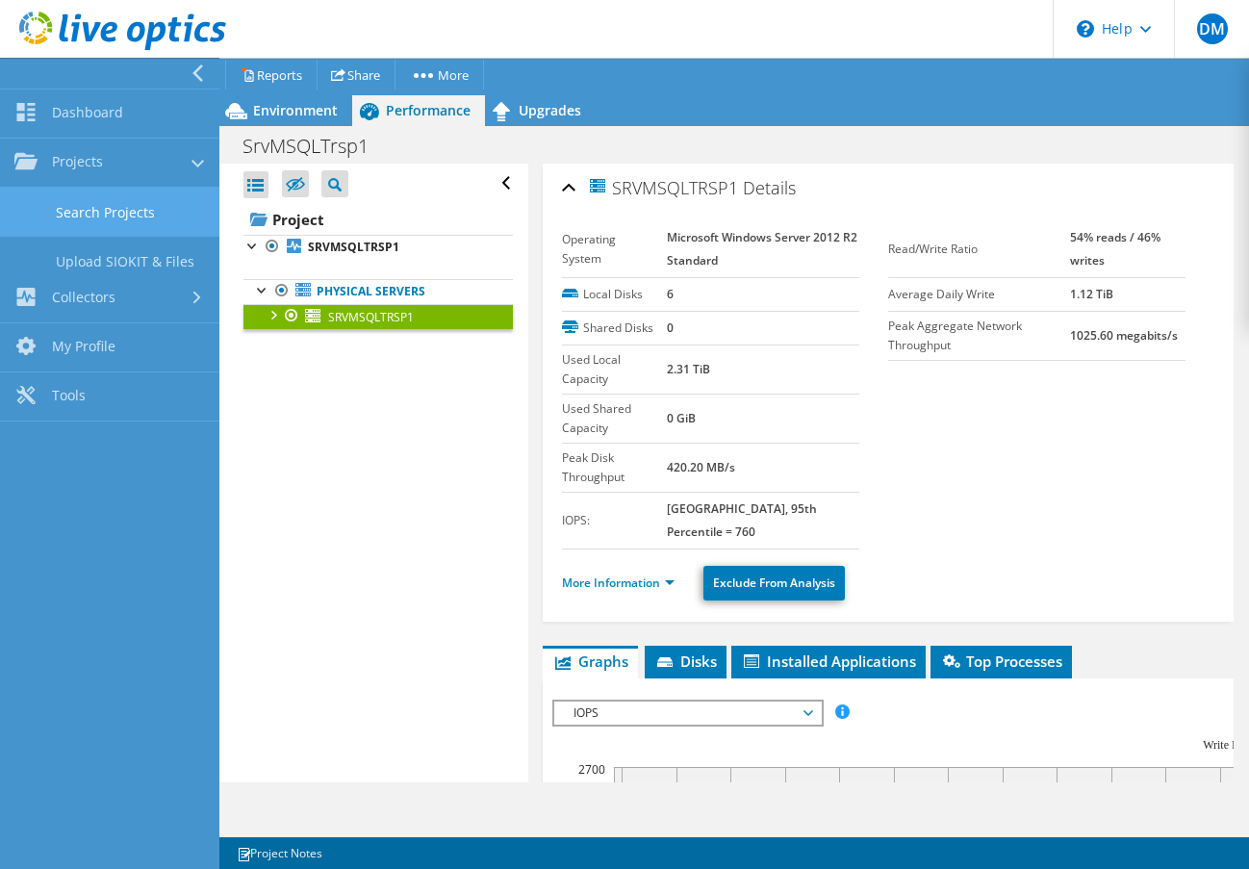
click at [88, 201] on link "Search Projects" at bounding box center [109, 212] width 219 height 49
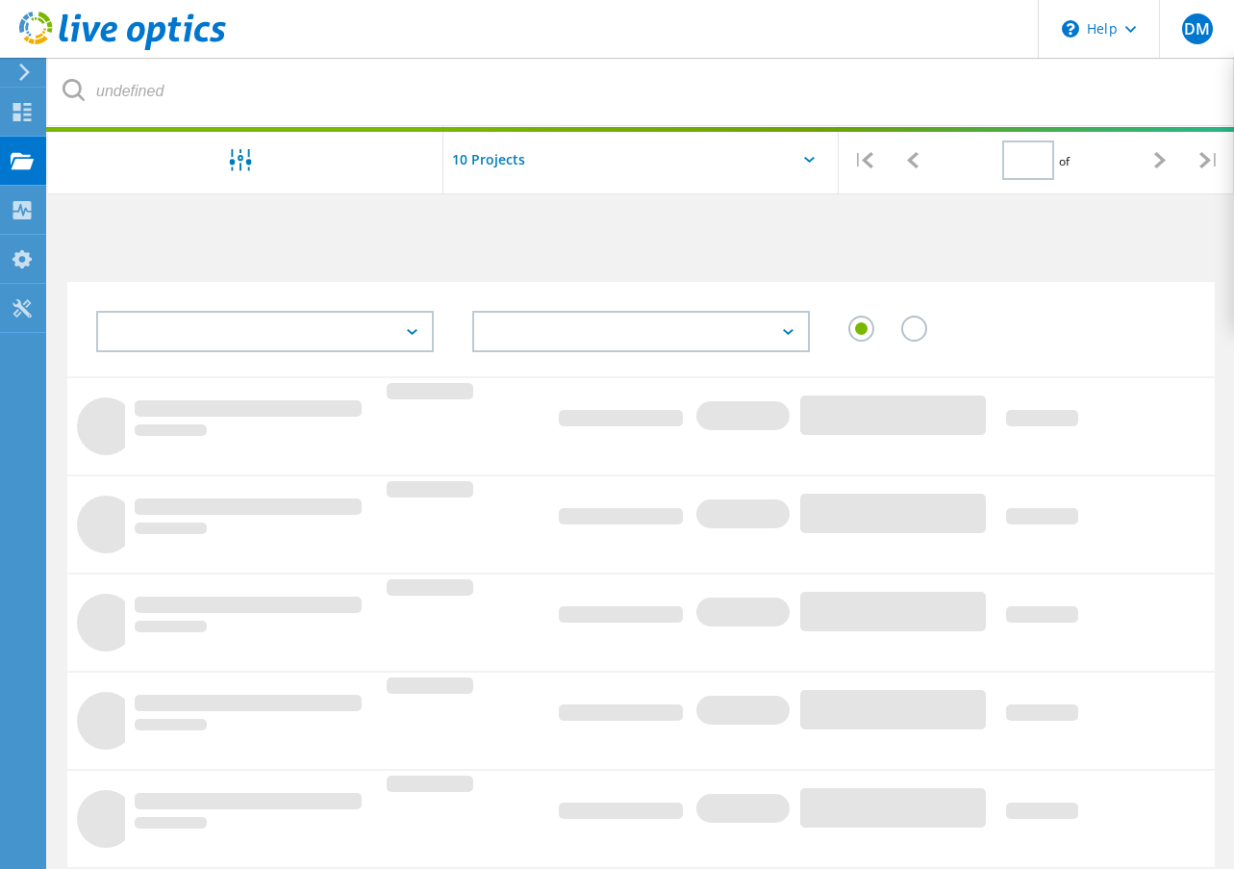
type input "1"
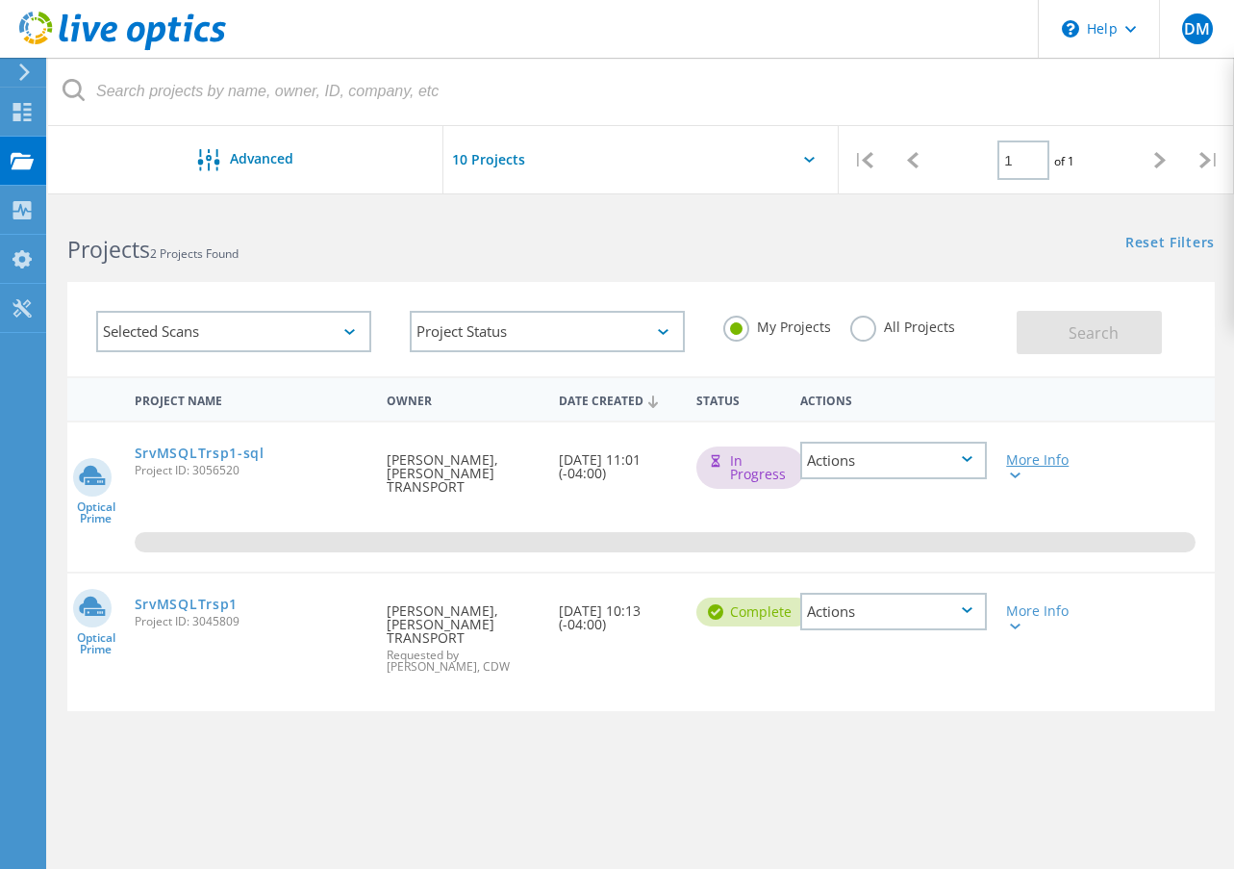
click at [1014, 469] on div at bounding box center [1013, 475] width 14 height 12
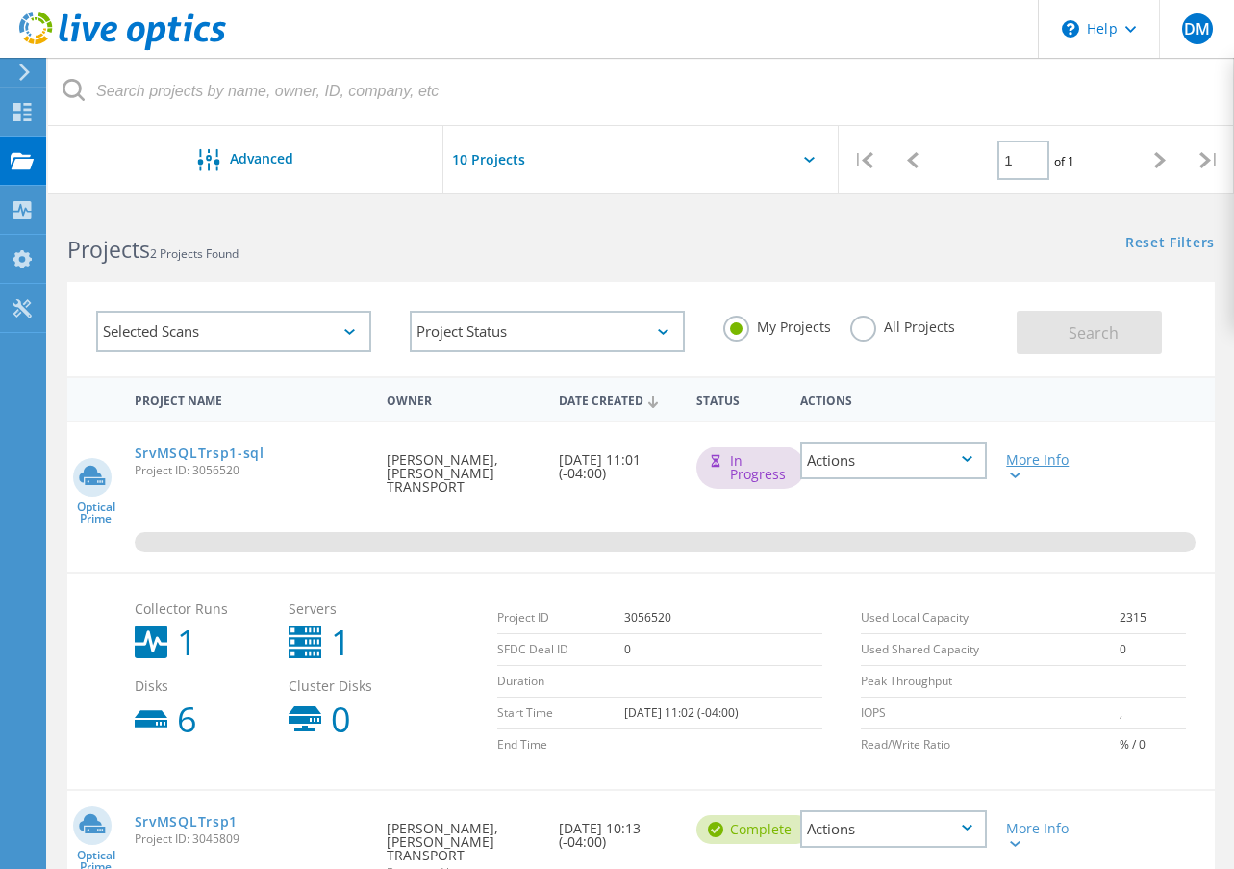
click at [1014, 469] on div at bounding box center [1013, 475] width 14 height 12
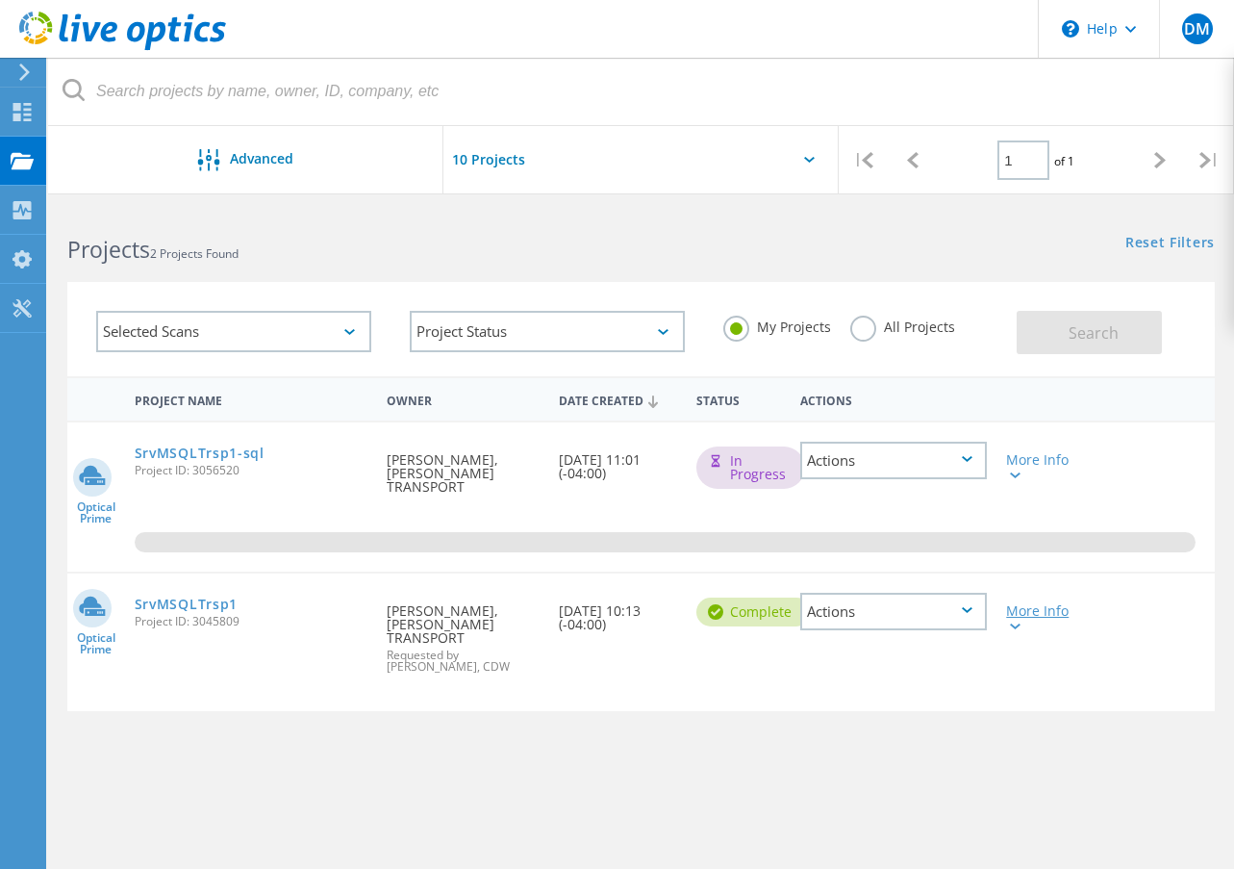
click at [1051, 604] on div "More Info" at bounding box center [1042, 617] width 72 height 27
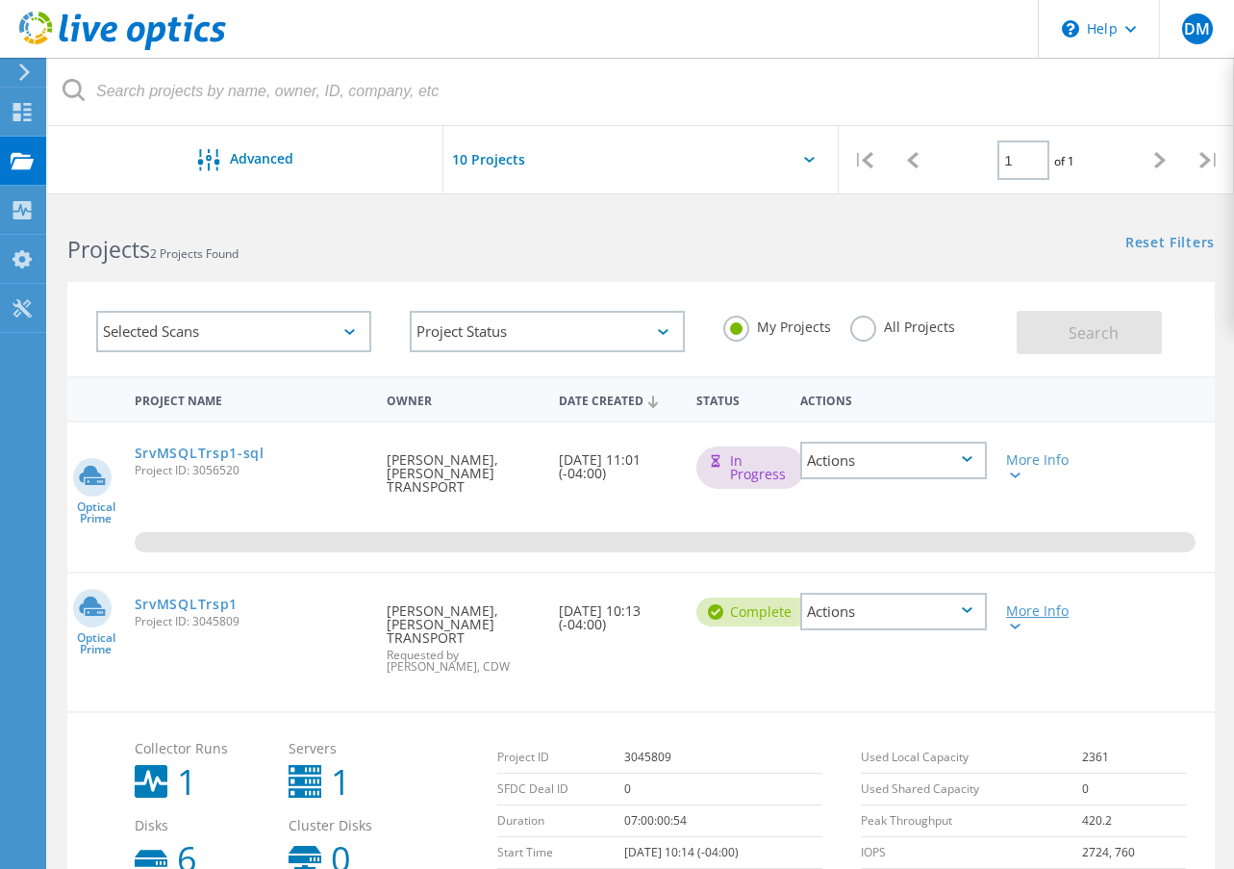
click at [1051, 604] on div "More Info" at bounding box center [1042, 617] width 72 height 27
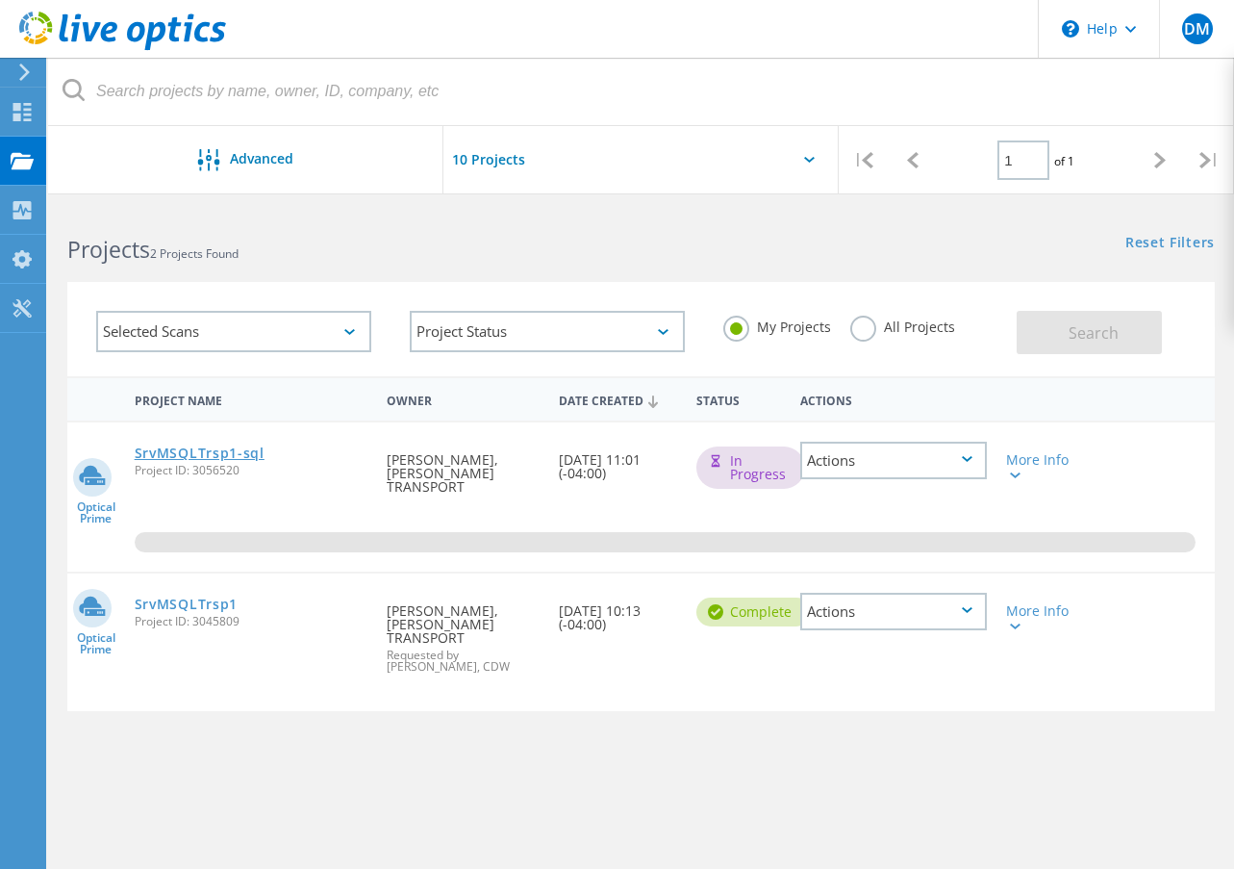
click at [196, 446] on link "SrvMSQLTrsp1-sql" at bounding box center [200, 452] width 130 height 13
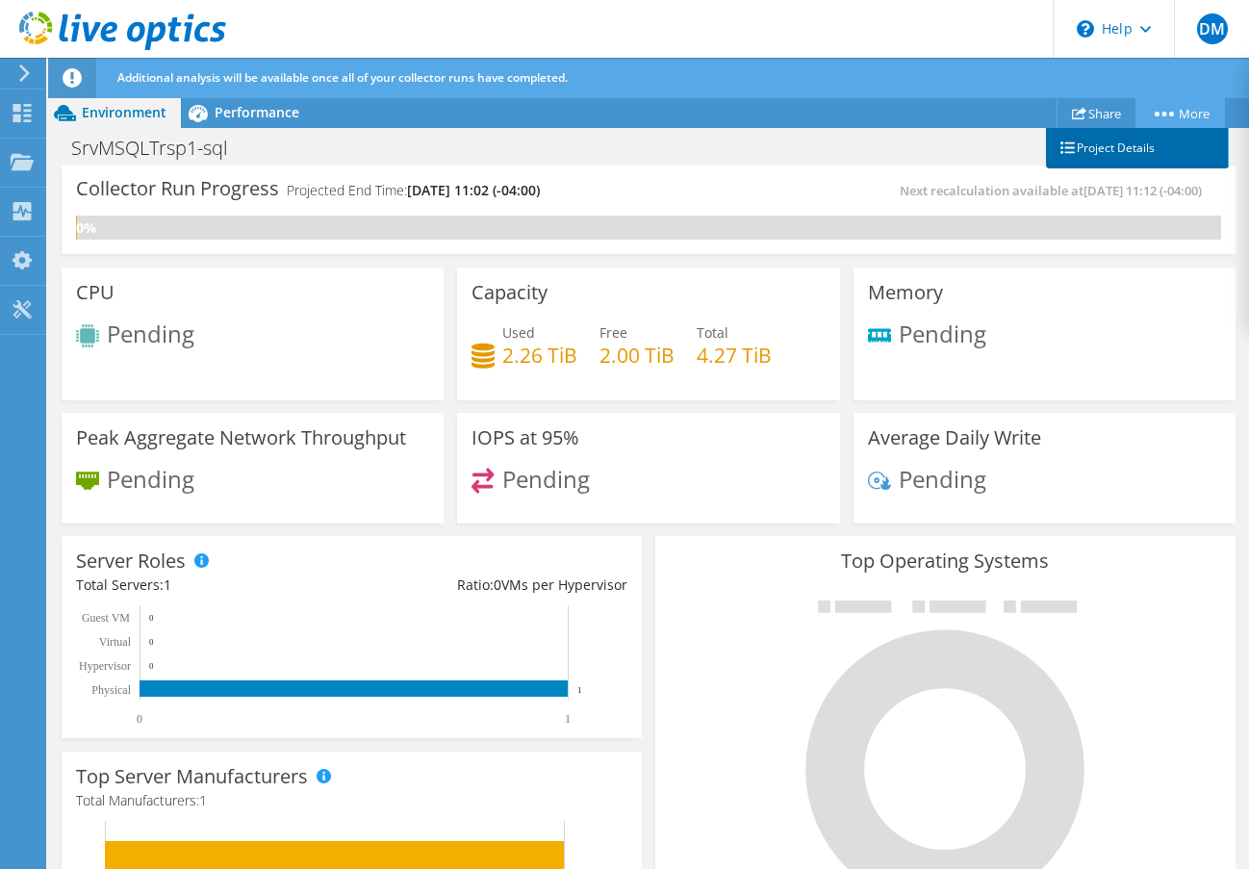
click at [1113, 144] on link "Project Details" at bounding box center [1137, 148] width 183 height 40
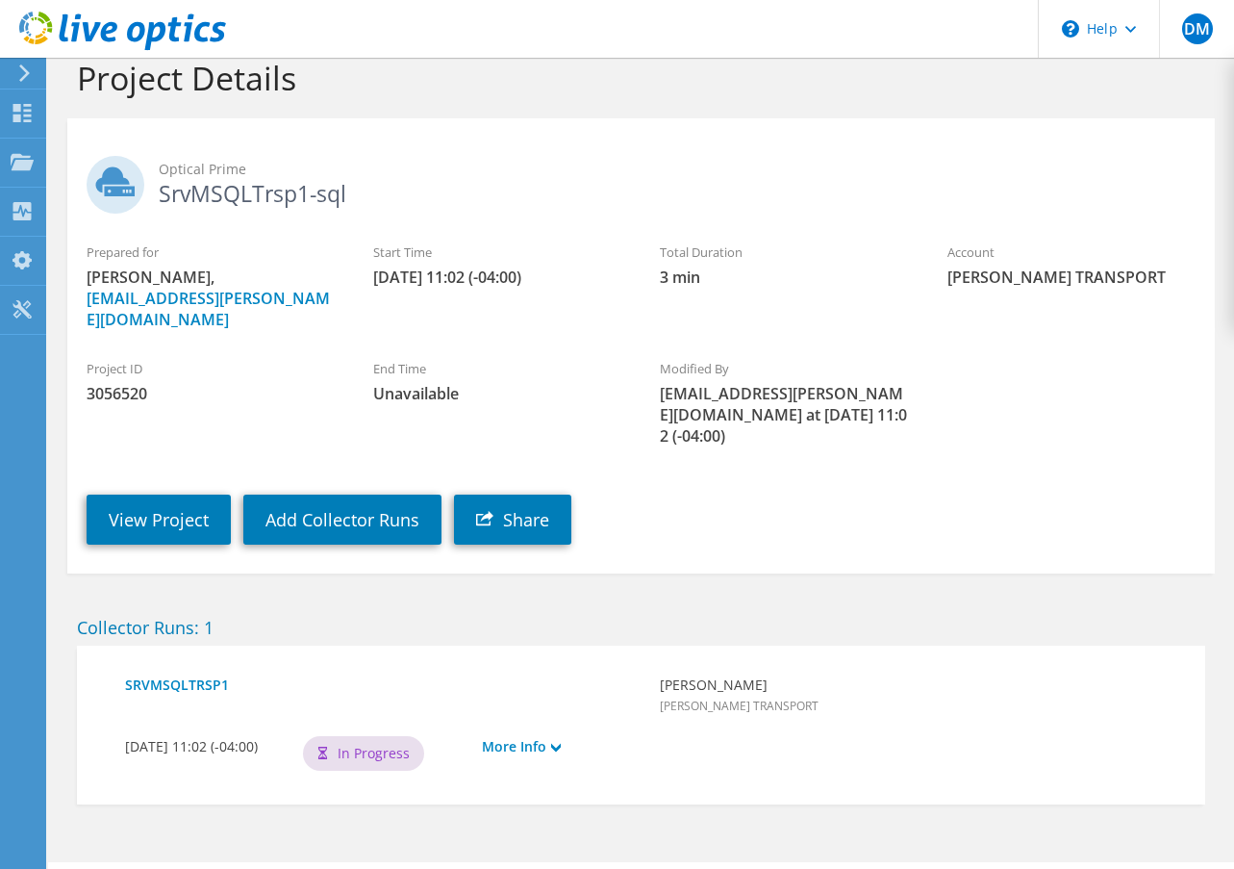
scroll to position [43, 0]
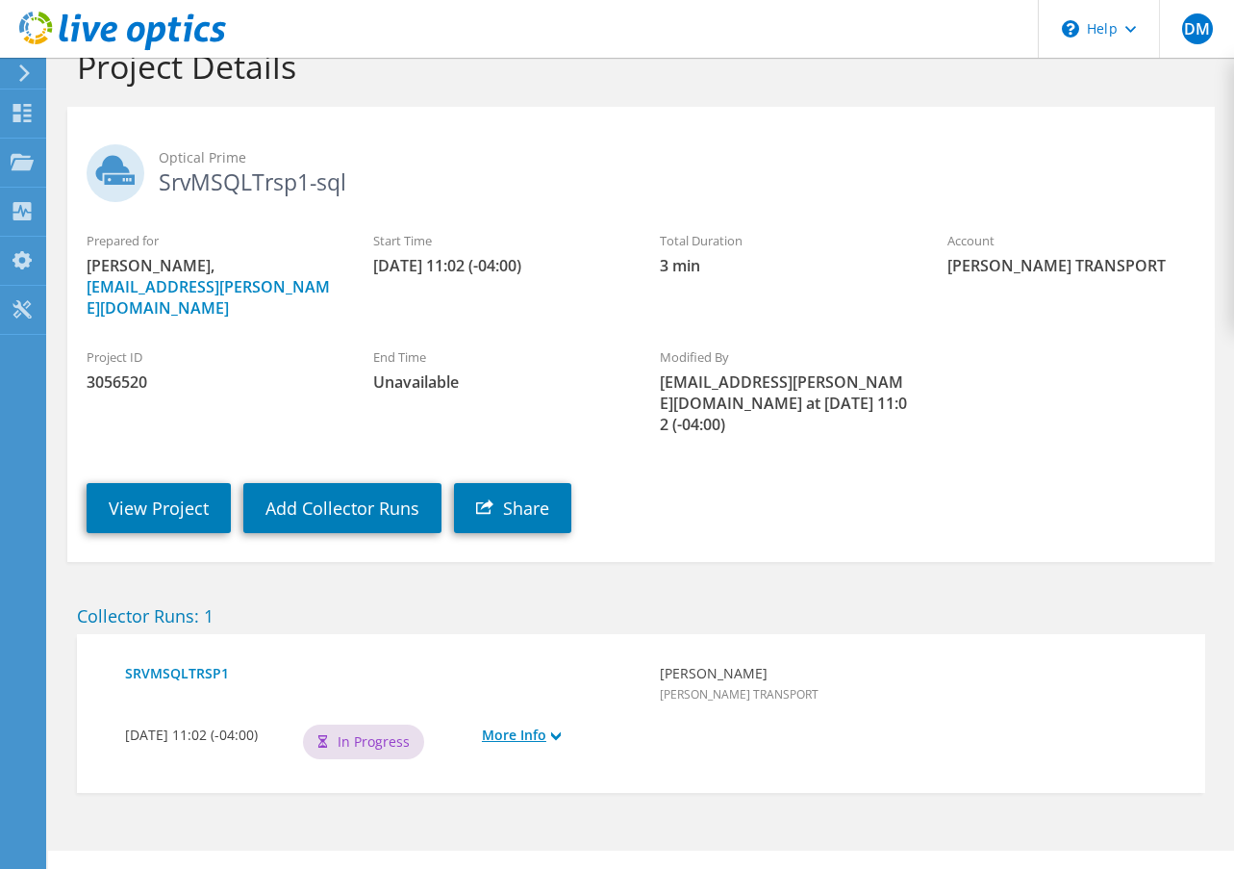
click at [558, 731] on use at bounding box center [556, 735] width 10 height 9
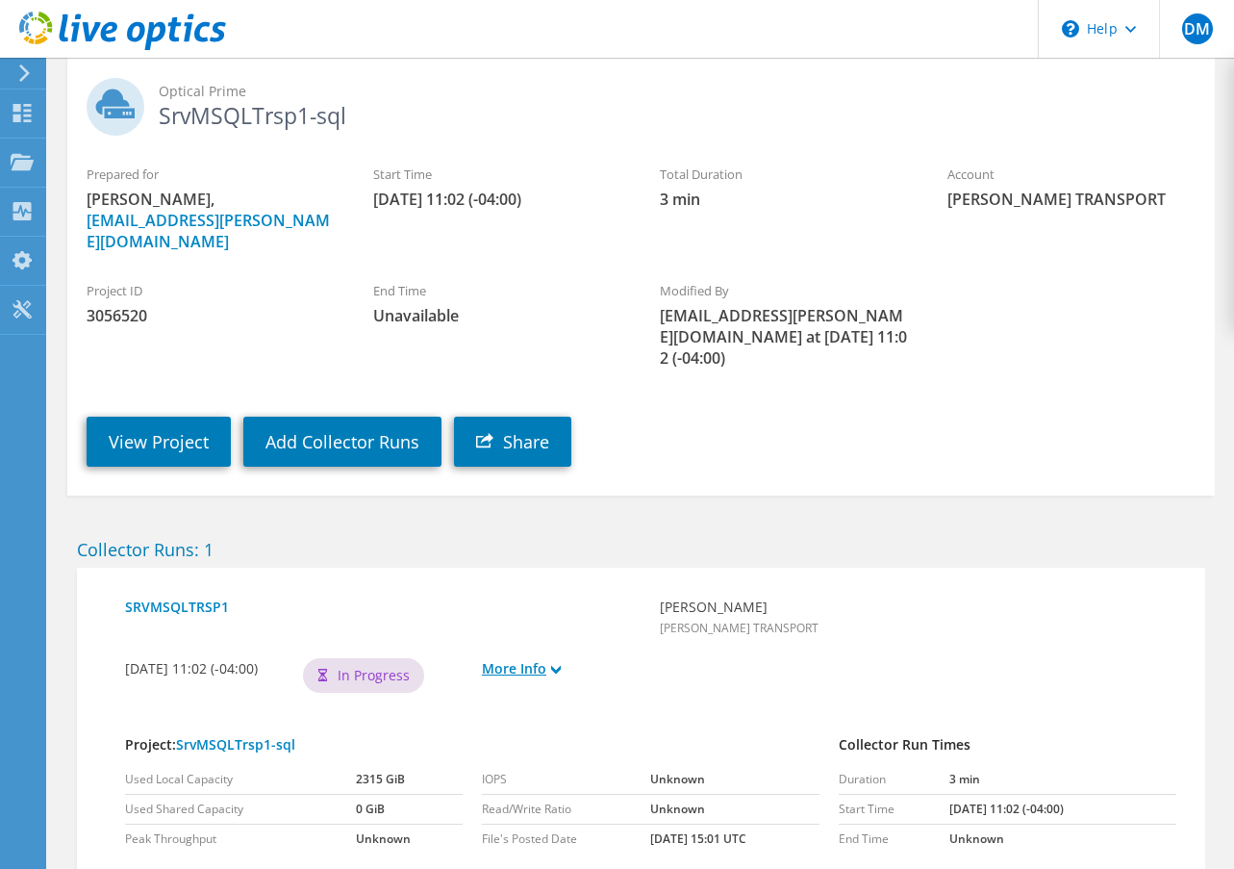
scroll to position [0, 0]
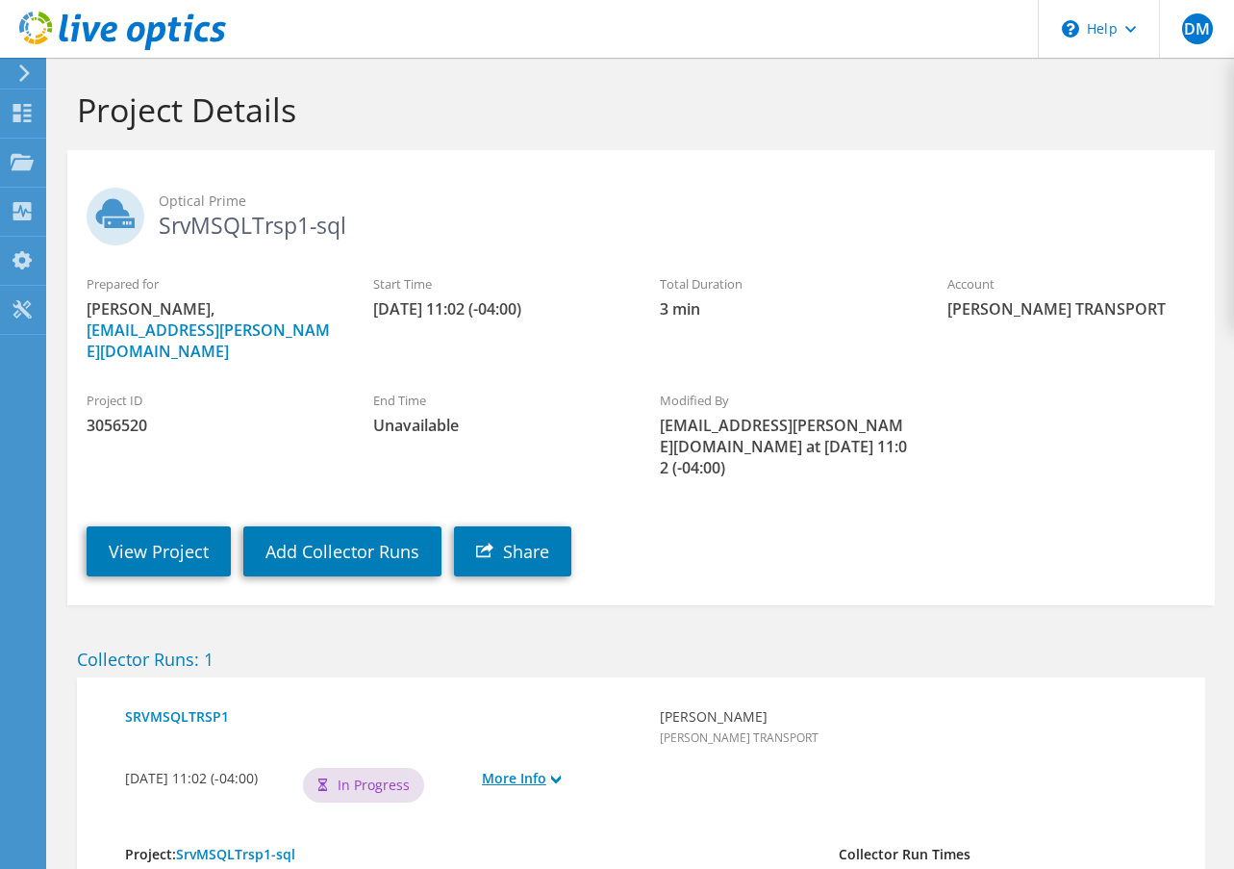
click at [565, 768] on link "More Info" at bounding box center [561, 778] width 159 height 21
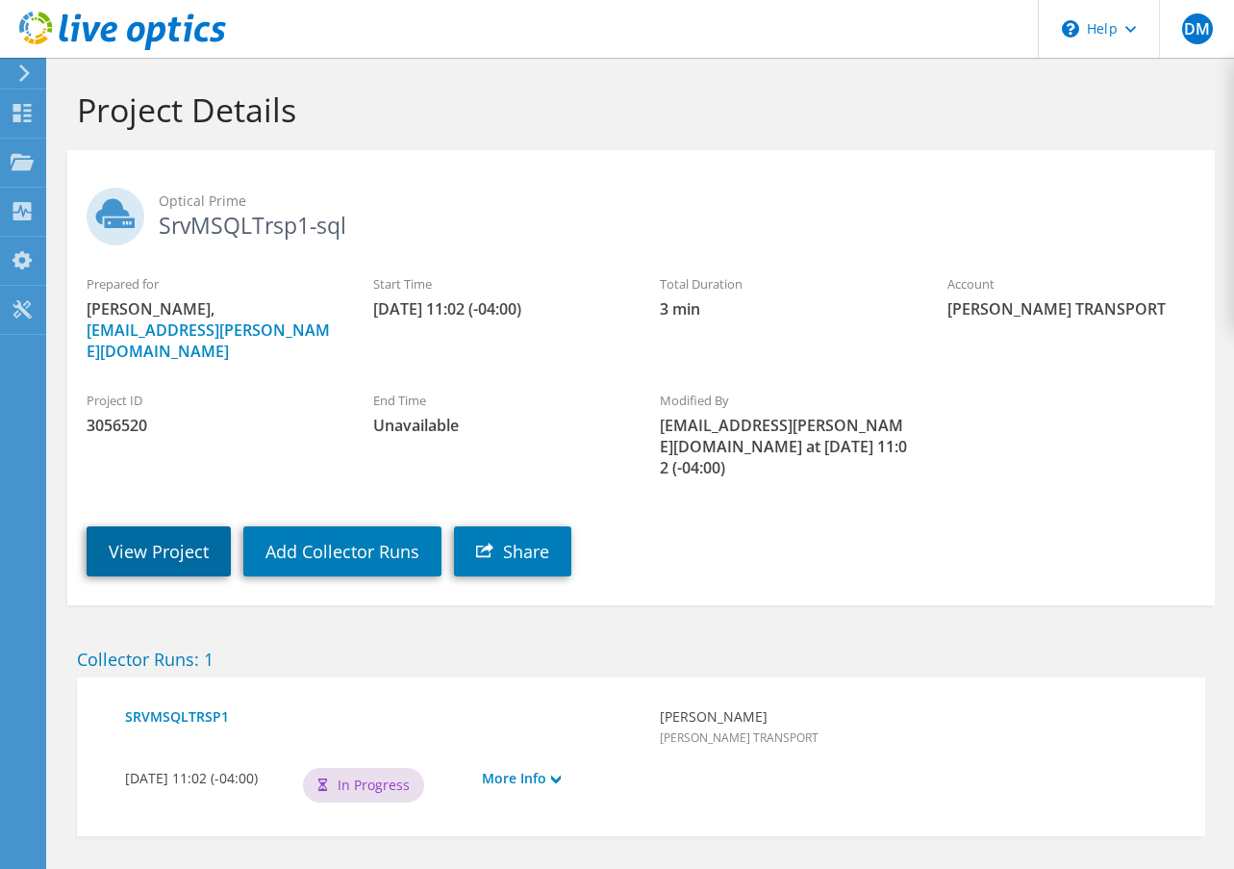
click at [193, 526] on link "View Project" at bounding box center [159, 551] width 144 height 50
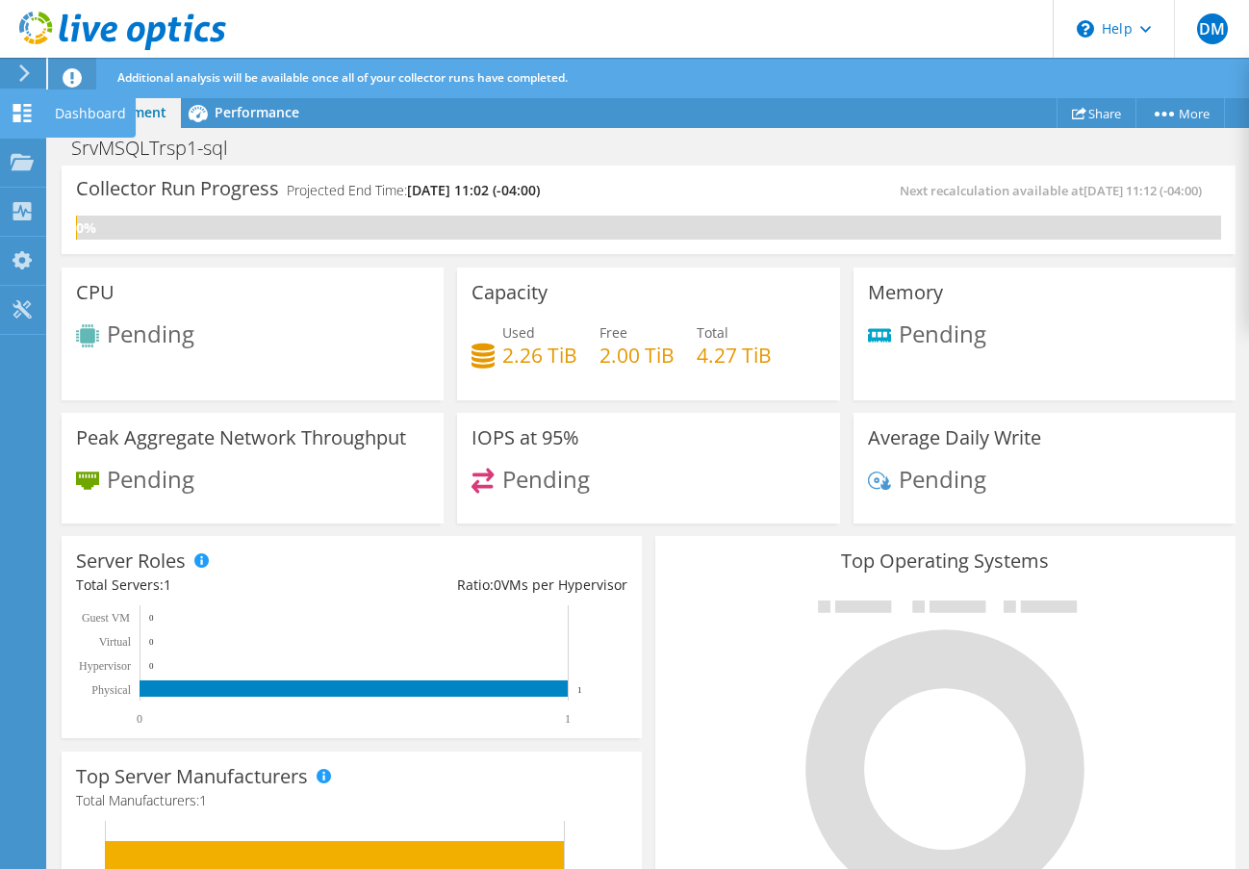
click at [79, 122] on div "Dashboard" at bounding box center [90, 113] width 90 height 48
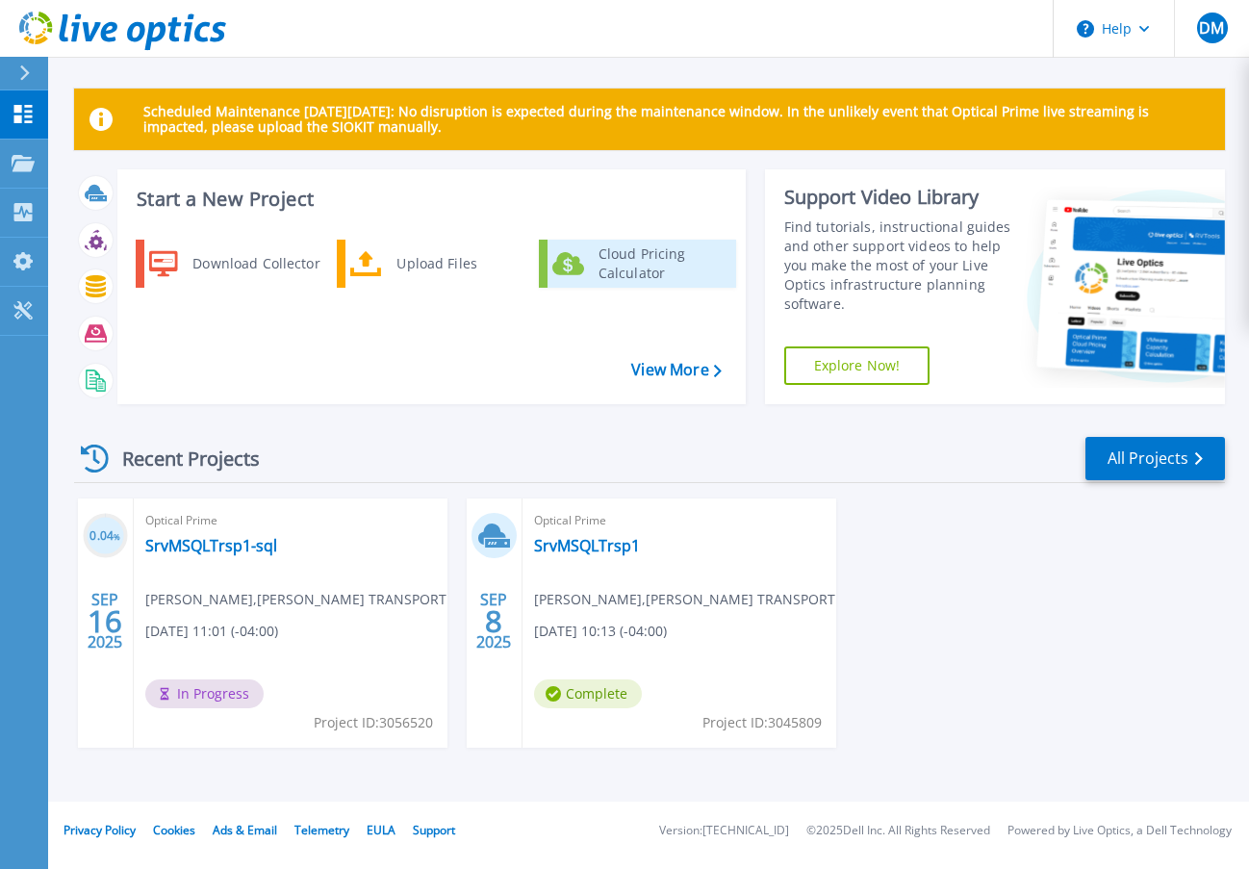
click at [628, 278] on div "Cloud Pricing Calculator" at bounding box center [660, 263] width 142 height 38
